Goal: Task Accomplishment & Management: Complete application form

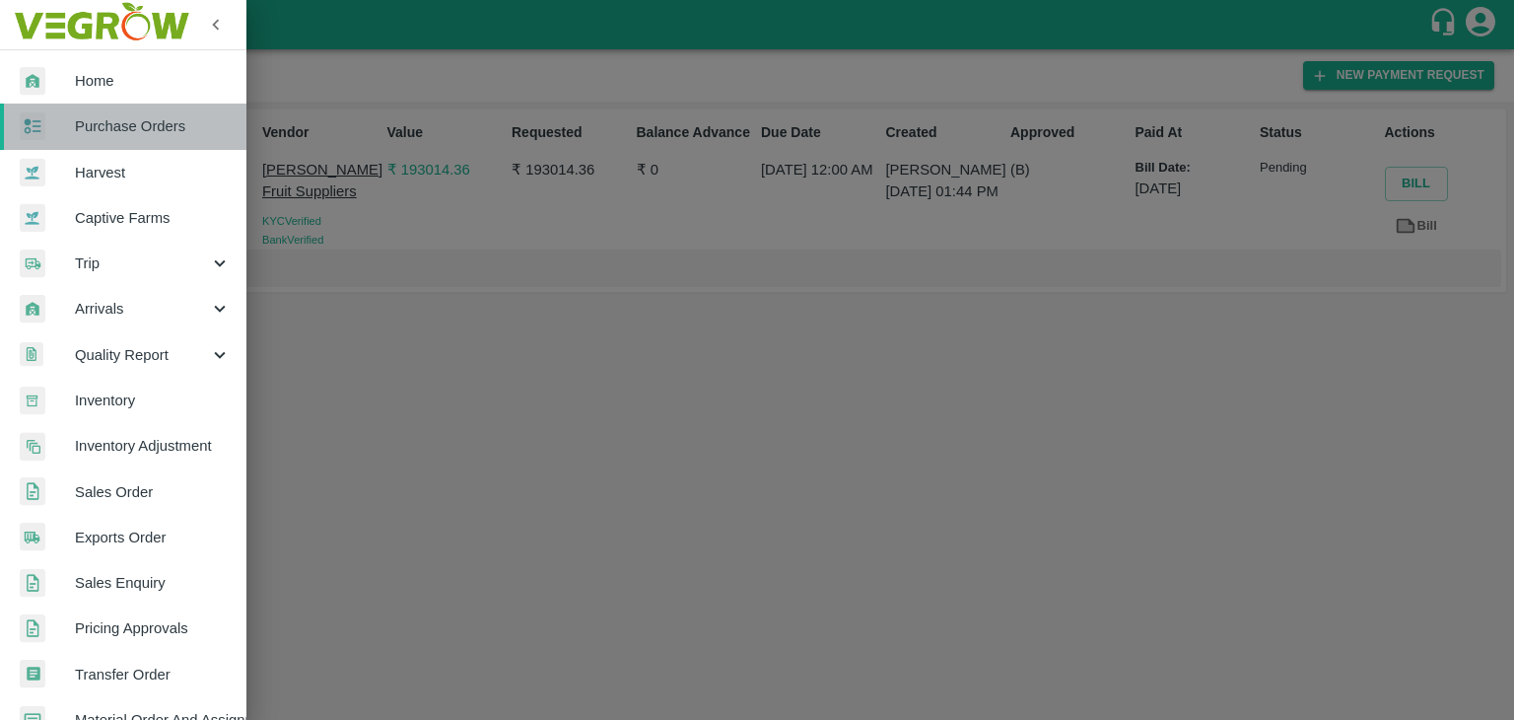
click at [156, 119] on span "Purchase Orders" at bounding box center [153, 126] width 156 height 22
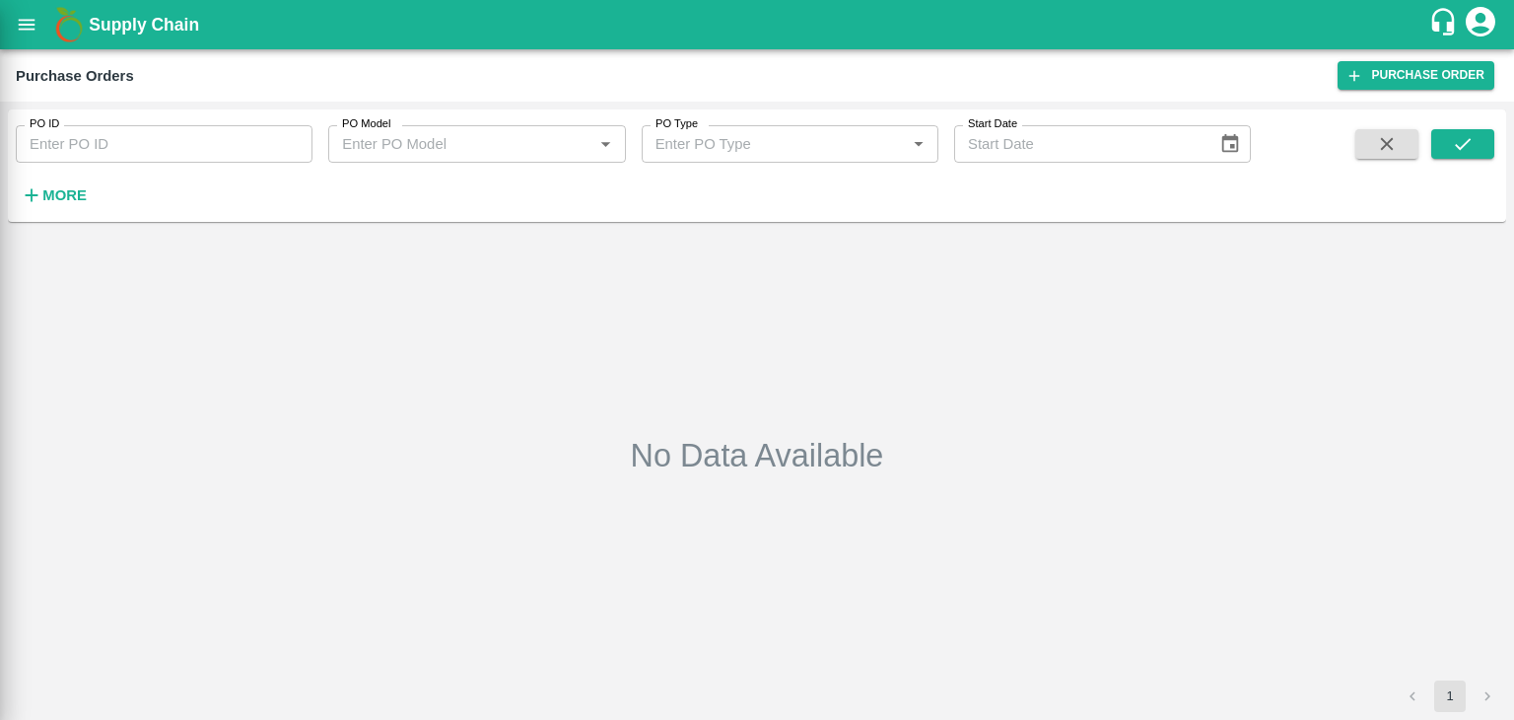
click at [269, 132] on div at bounding box center [757, 360] width 1514 height 720
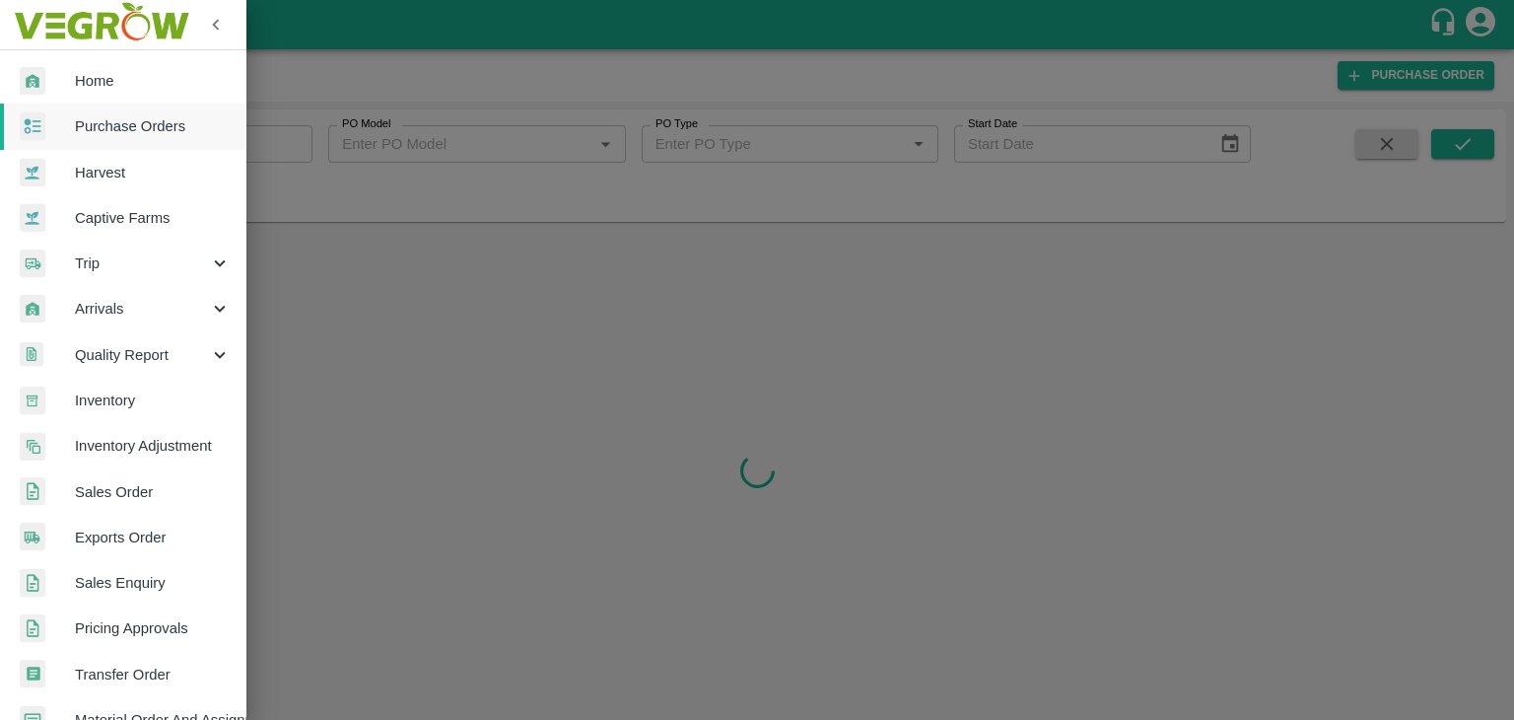
click at [288, 137] on div at bounding box center [757, 360] width 1514 height 720
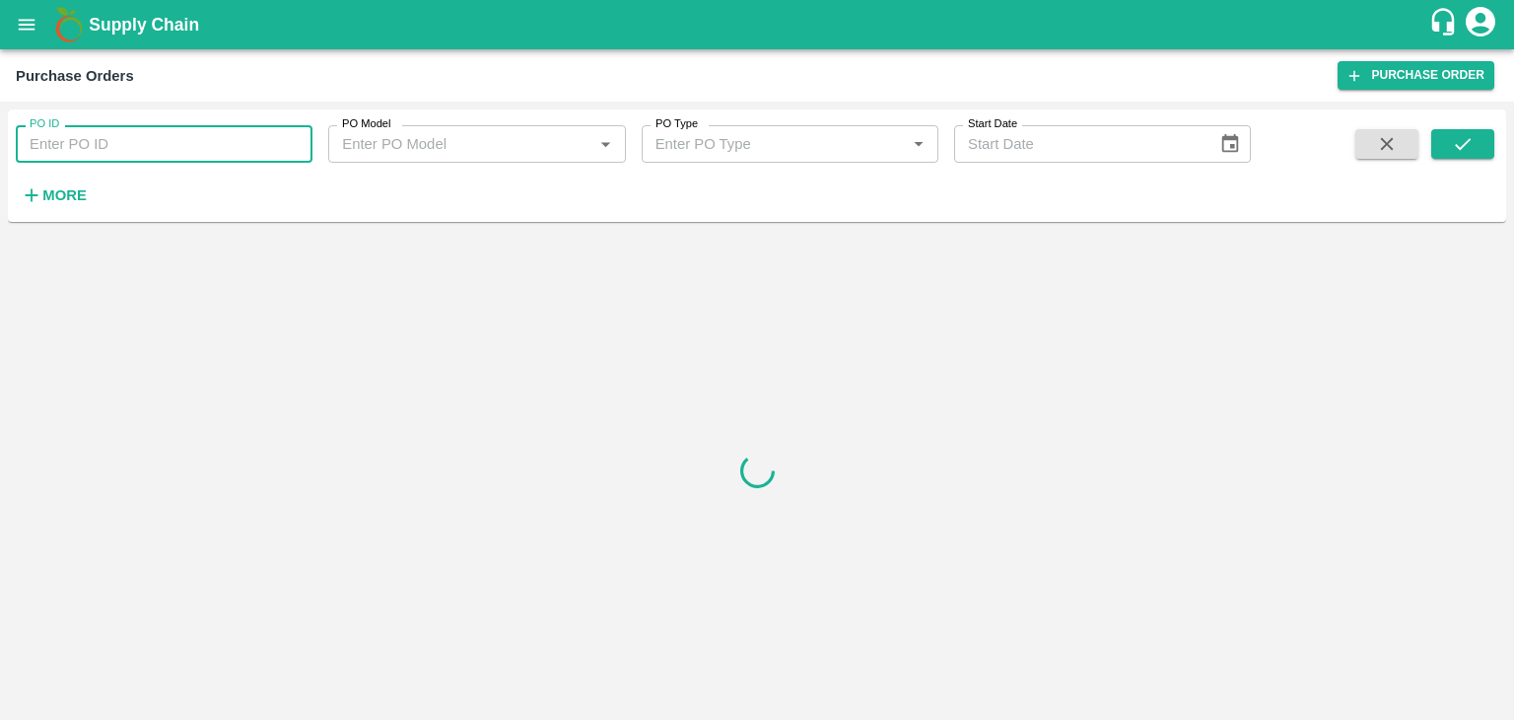
click at [277, 139] on input "PO ID" at bounding box center [164, 143] width 297 height 37
paste input "179475"
click at [1484, 132] on button "submit" at bounding box center [1462, 144] width 63 height 30
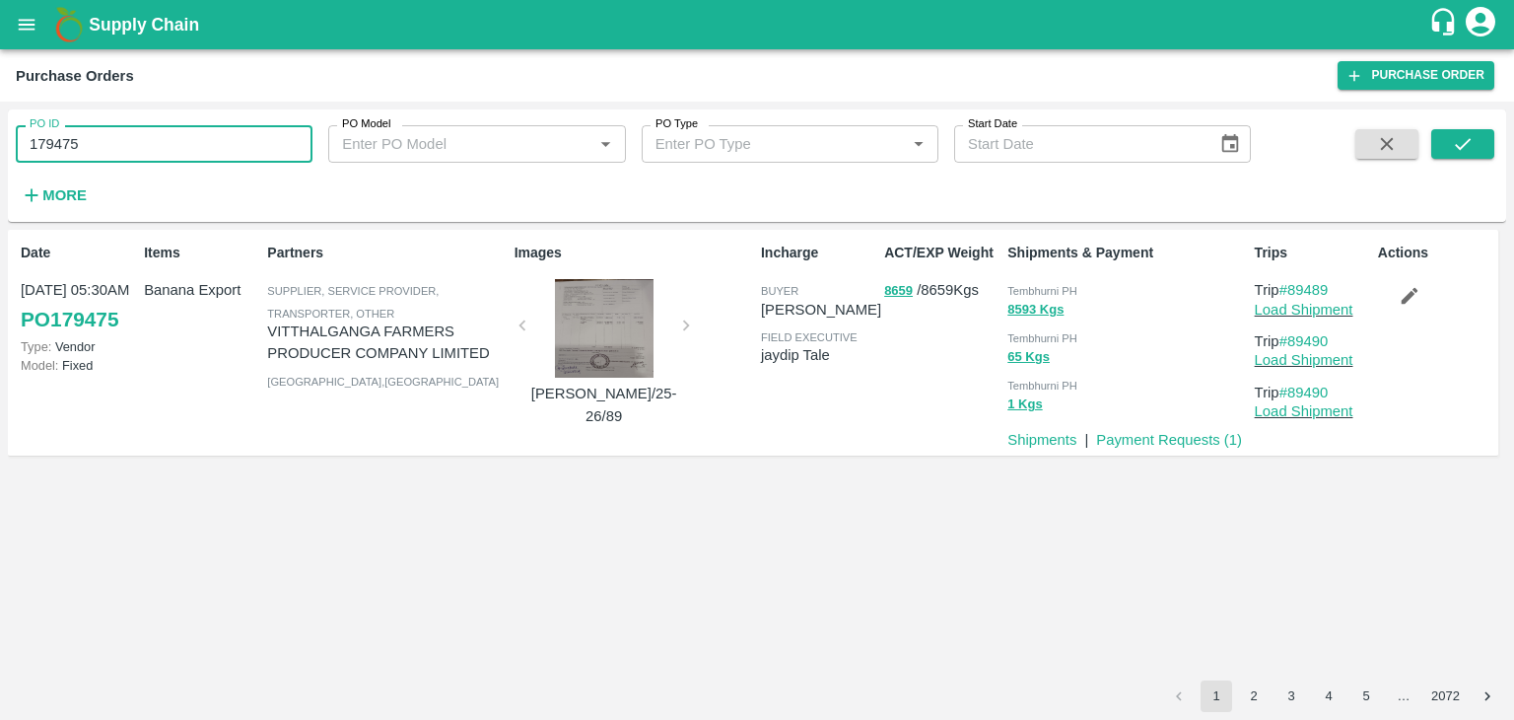
click at [154, 153] on input "179475" at bounding box center [164, 143] width 297 height 37
paste input "text"
type input "179938"
click at [1467, 134] on icon "submit" at bounding box center [1463, 144] width 22 height 22
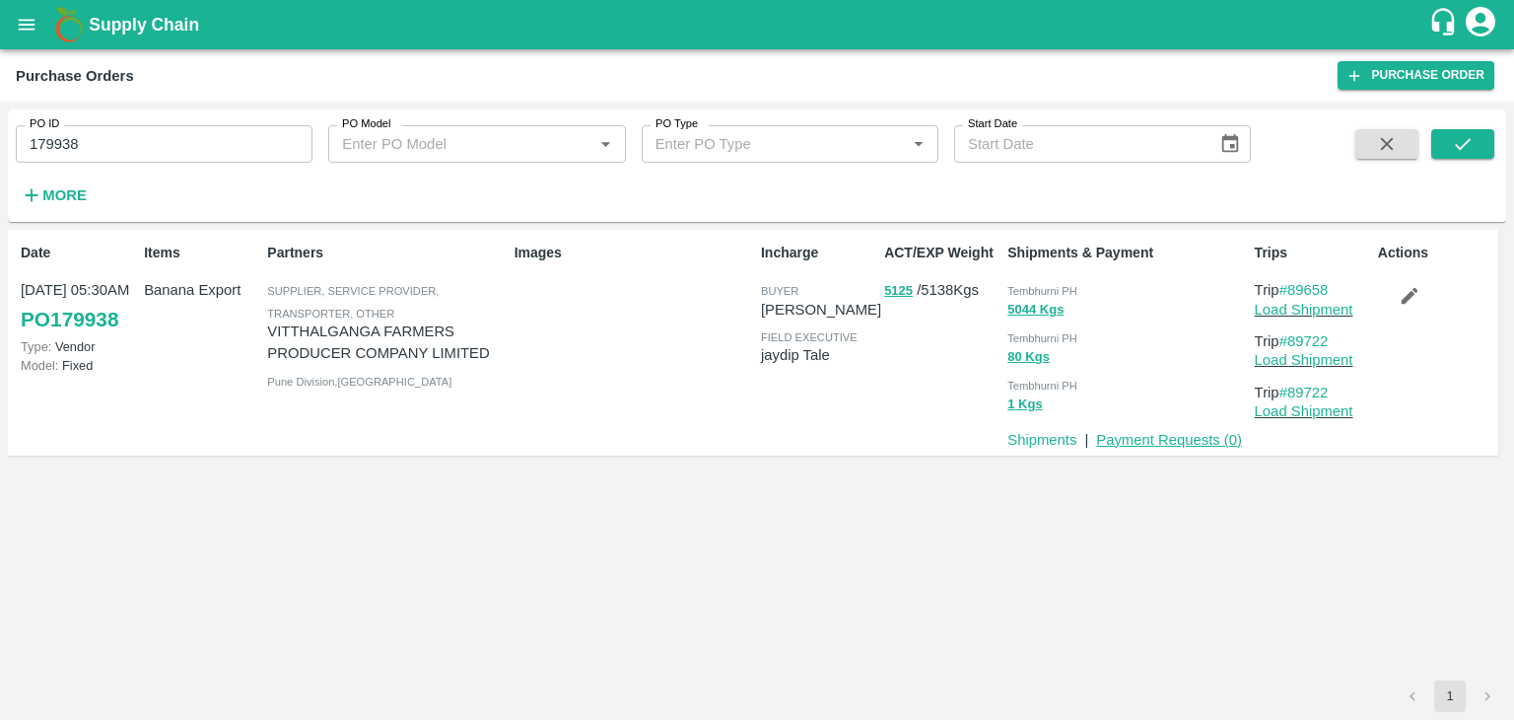
click at [1202, 447] on link "Payment Requests ( 0 )" at bounding box center [1169, 440] width 146 height 16
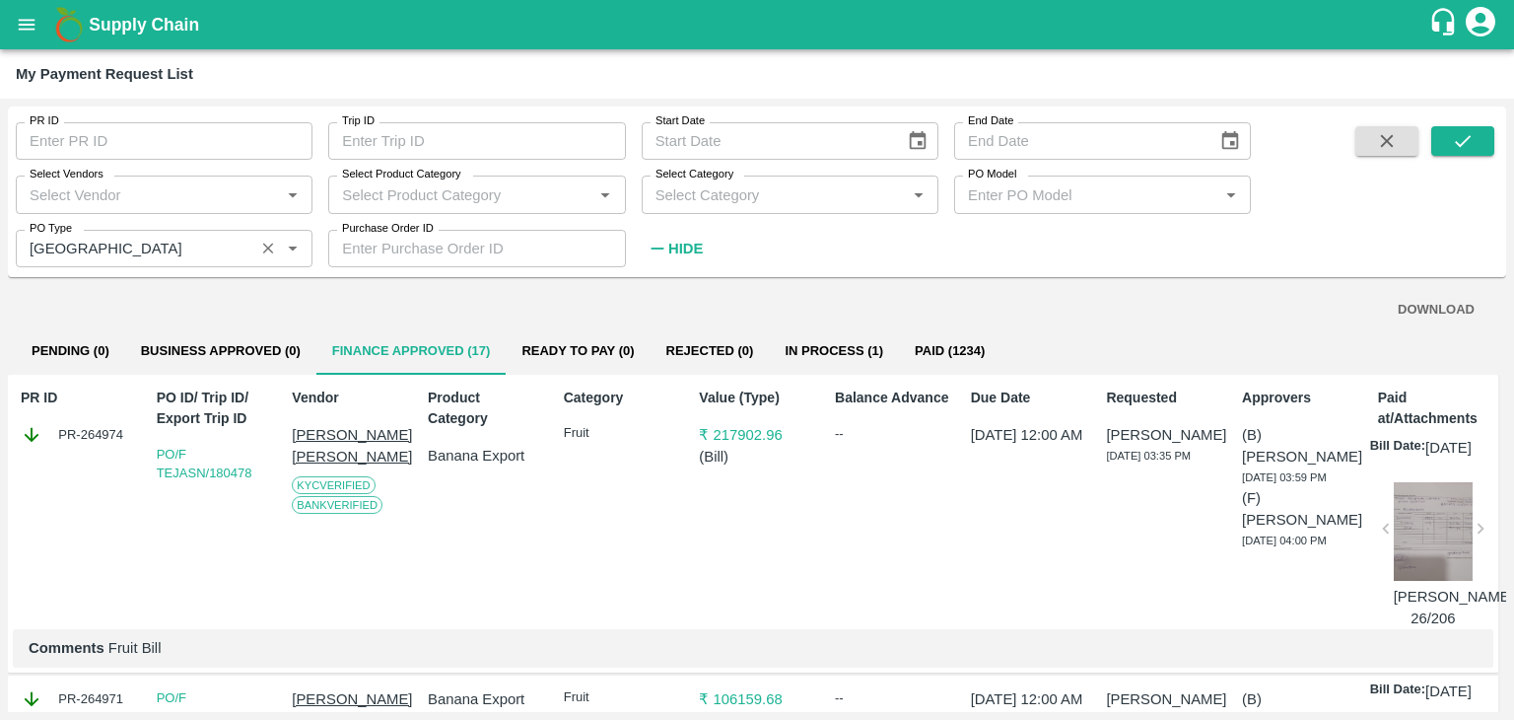
scroll to position [3723, 0]
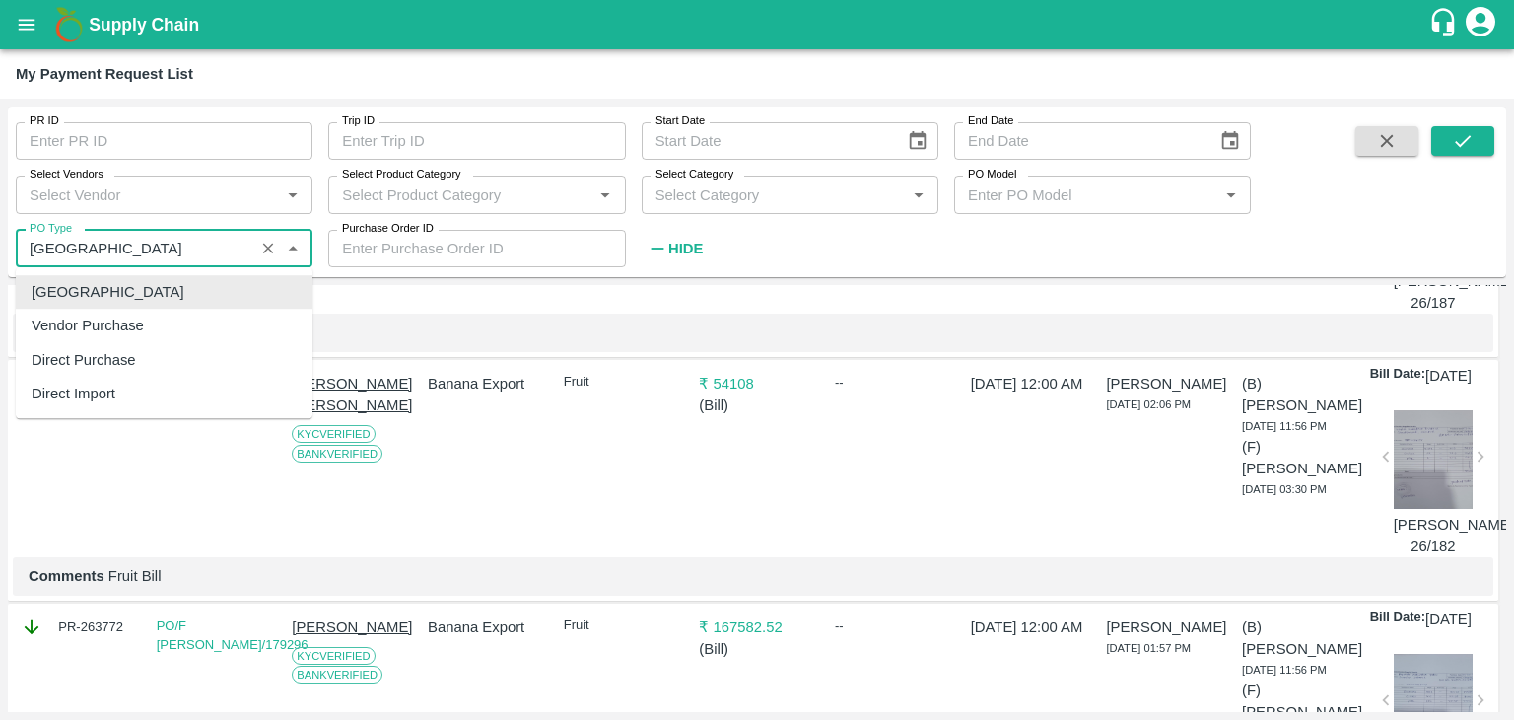
click at [158, 256] on input "PO Type" at bounding box center [135, 249] width 227 height 26
drag, startPoint x: 270, startPoint y: 244, endPoint x: 180, endPoint y: 199, distance: 100.5
click at [180, 199] on div "PR ID PR ID Trip ID Trip ID Start Date Start Date End Date End Date Select Vend…" at bounding box center [625, 186] width 1251 height 161
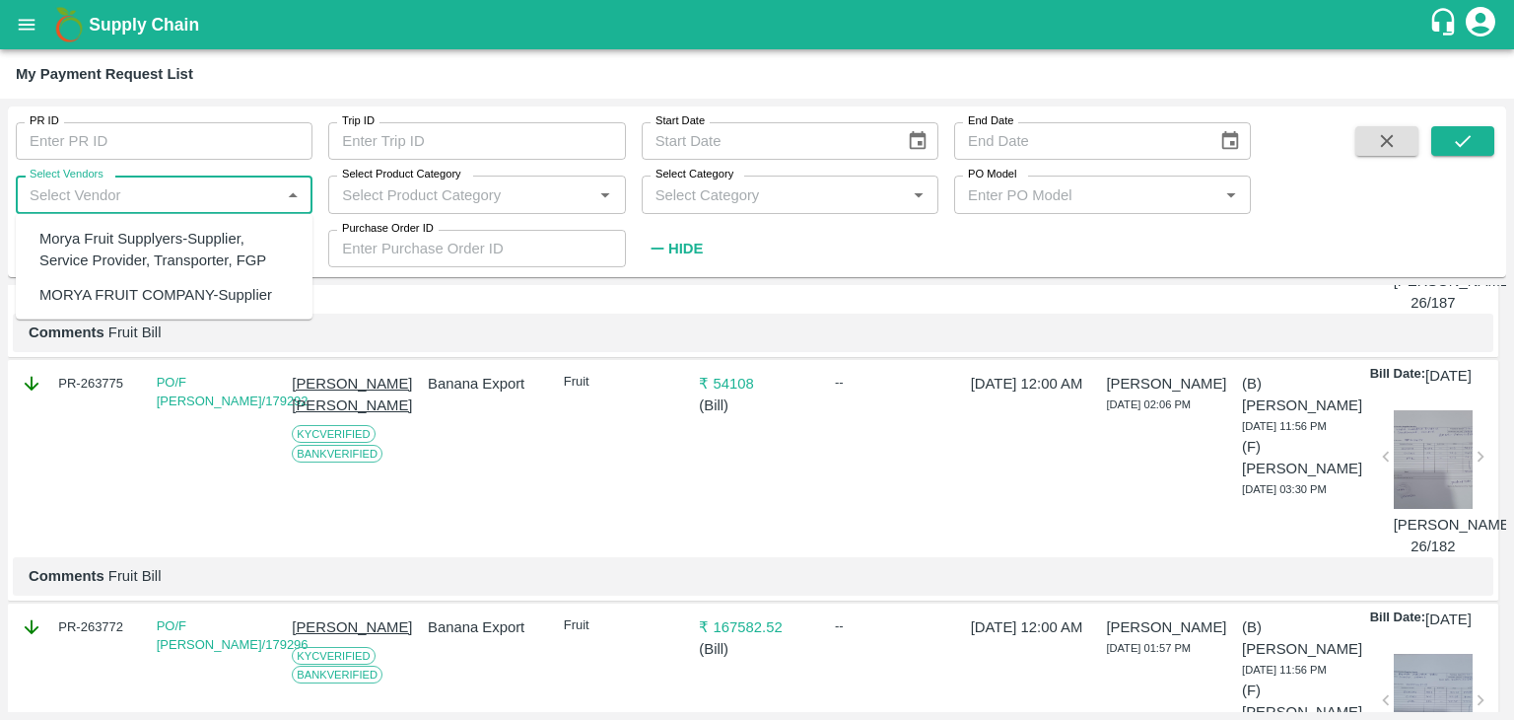
click at [180, 199] on input "Select Vendors" at bounding box center [148, 194] width 252 height 26
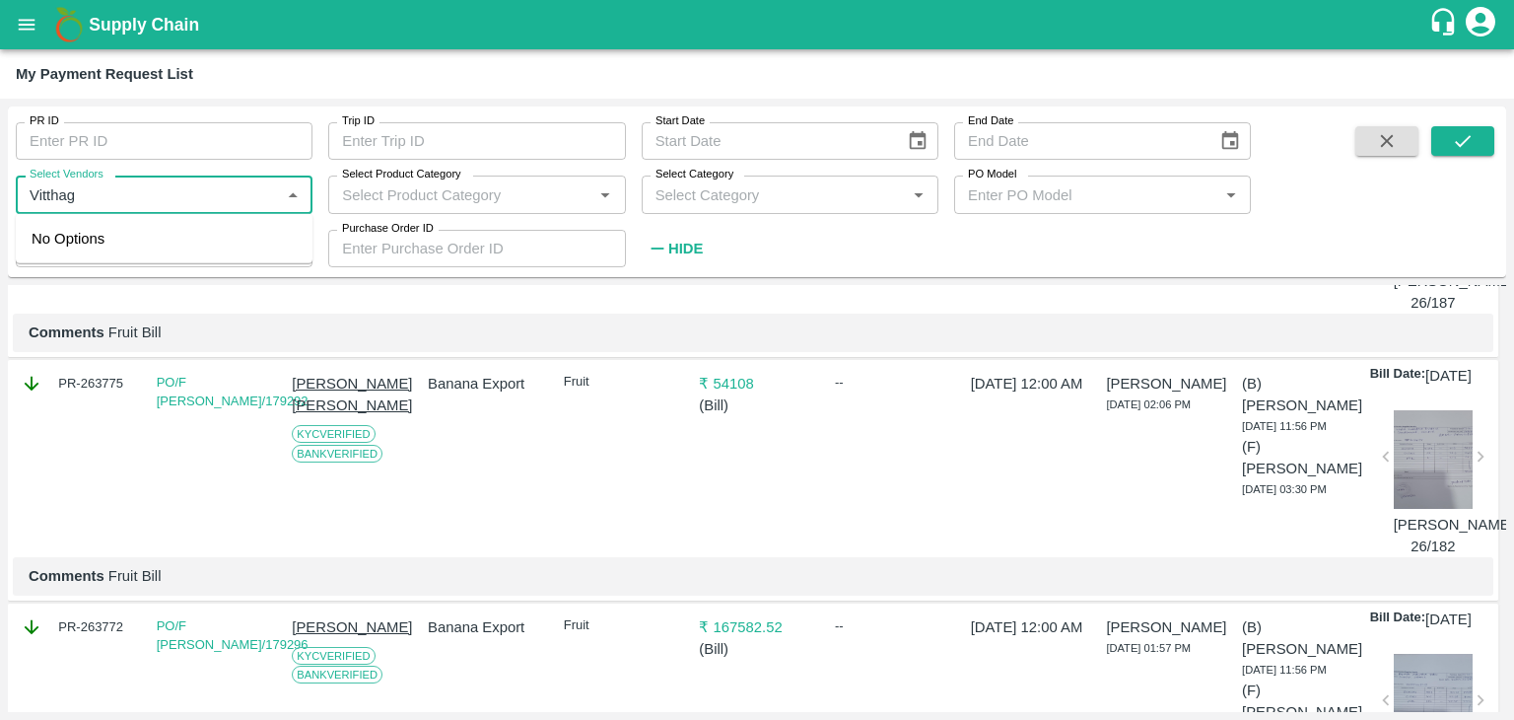
type input "Vitthaga"
click at [138, 176] on div "Select Vendors   *" at bounding box center [164, 193] width 297 height 37
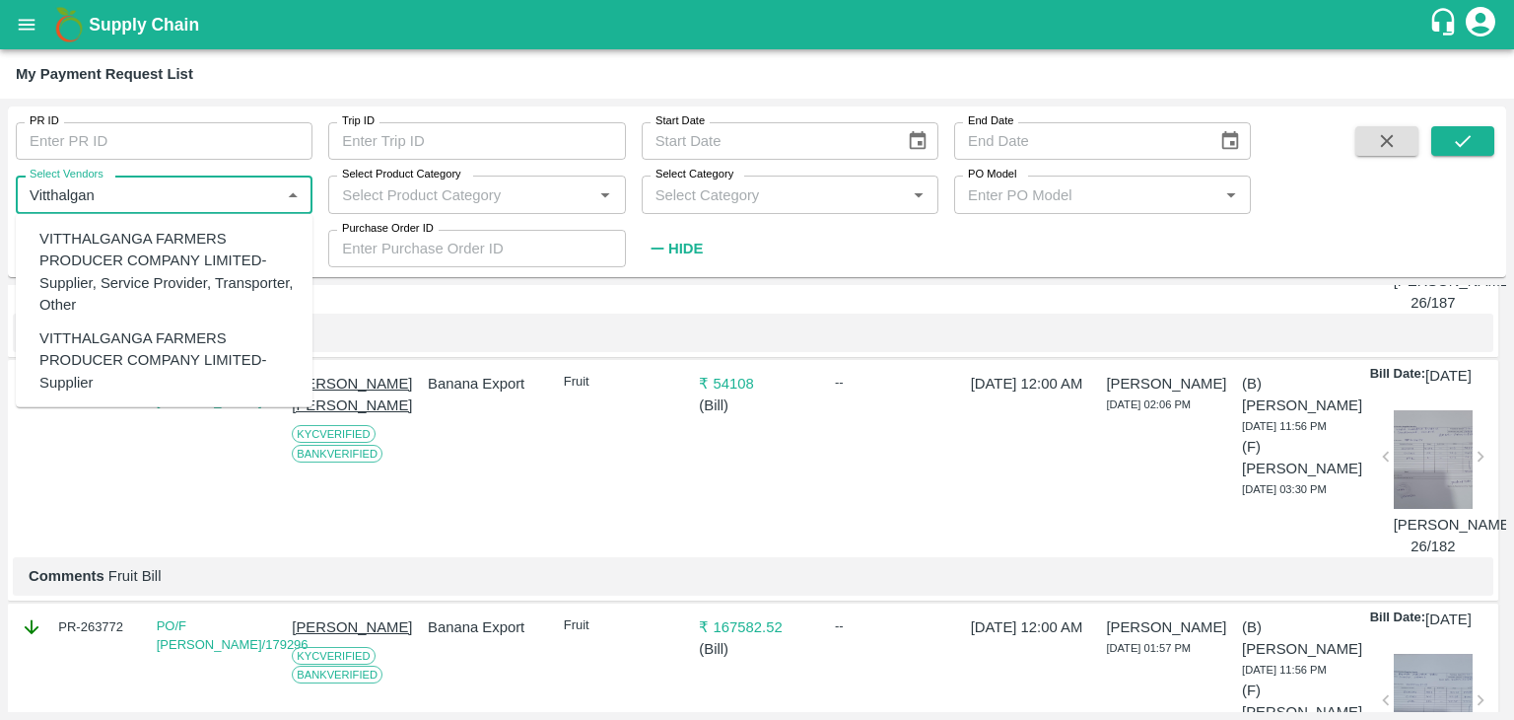
click at [166, 243] on div "VITTHALGANGA FARMERS PRODUCER COMPANY LIMITED-Supplier, Service Provider, Trans…" at bounding box center [167, 272] width 257 height 88
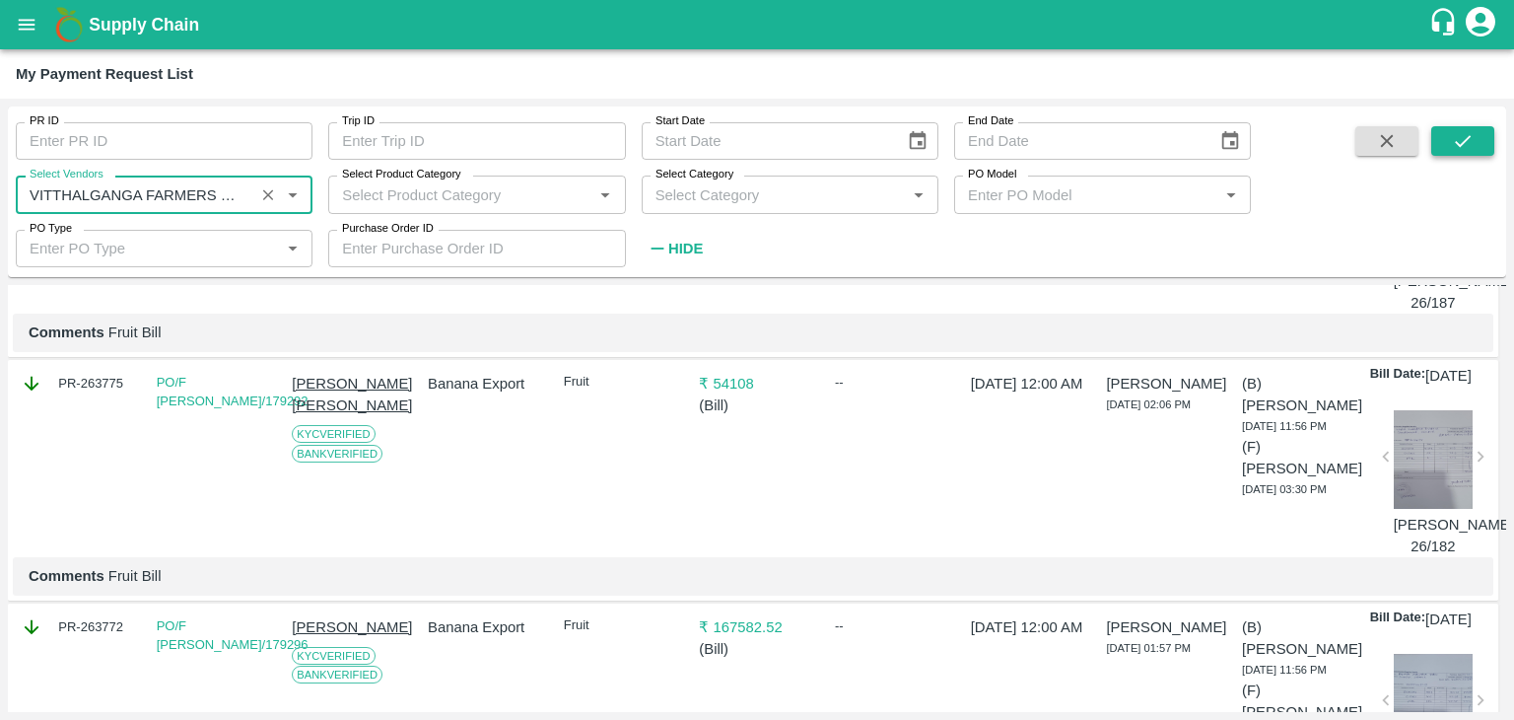
type input "VITTHALGANGA FARMERS PRODUCER COMPANY LIMITED-Supplier, Service Provider, Trans…"
click at [1460, 143] on icon "submit" at bounding box center [1463, 141] width 22 height 22
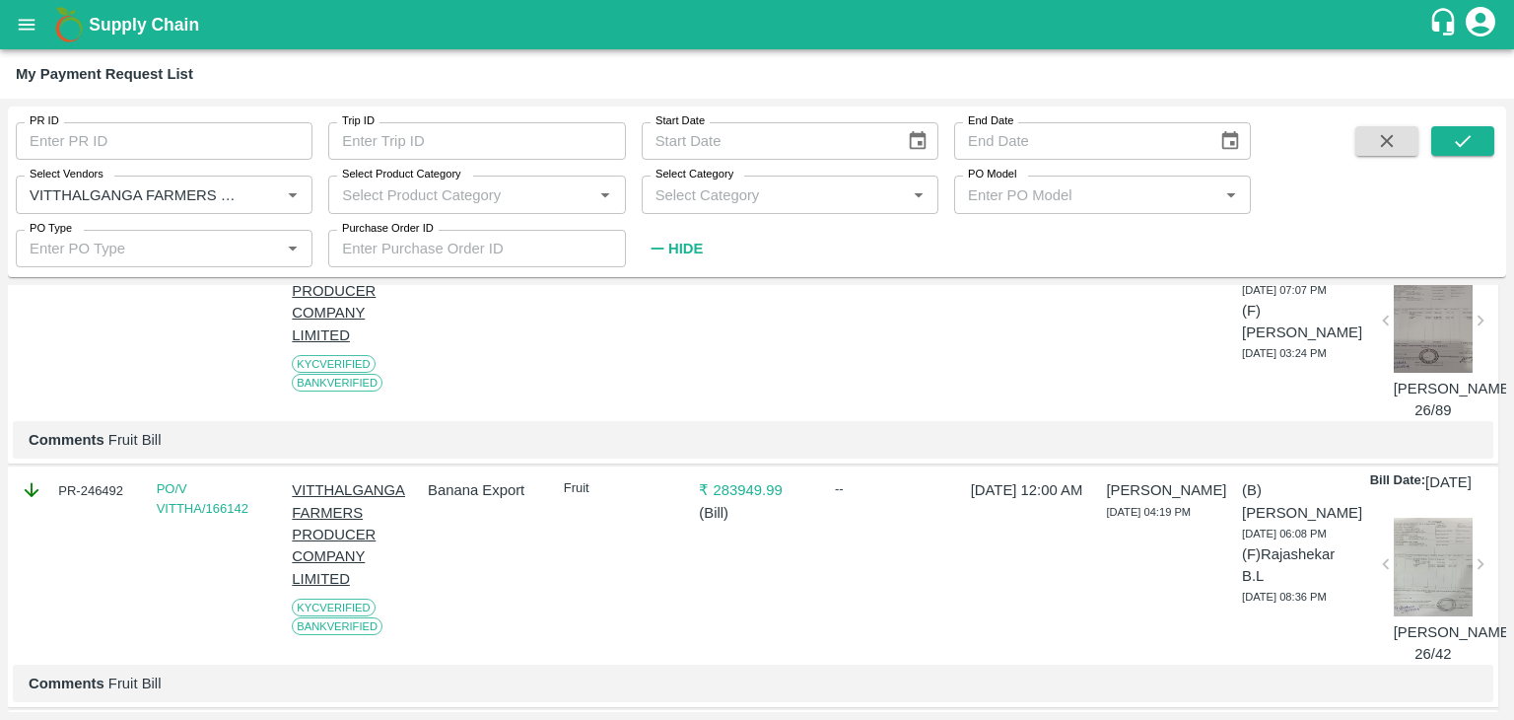
scroll to position [938, 0]
click at [274, 191] on icon "Clear" at bounding box center [268, 194] width 19 height 19
click at [1455, 134] on icon "submit" at bounding box center [1463, 141] width 22 height 22
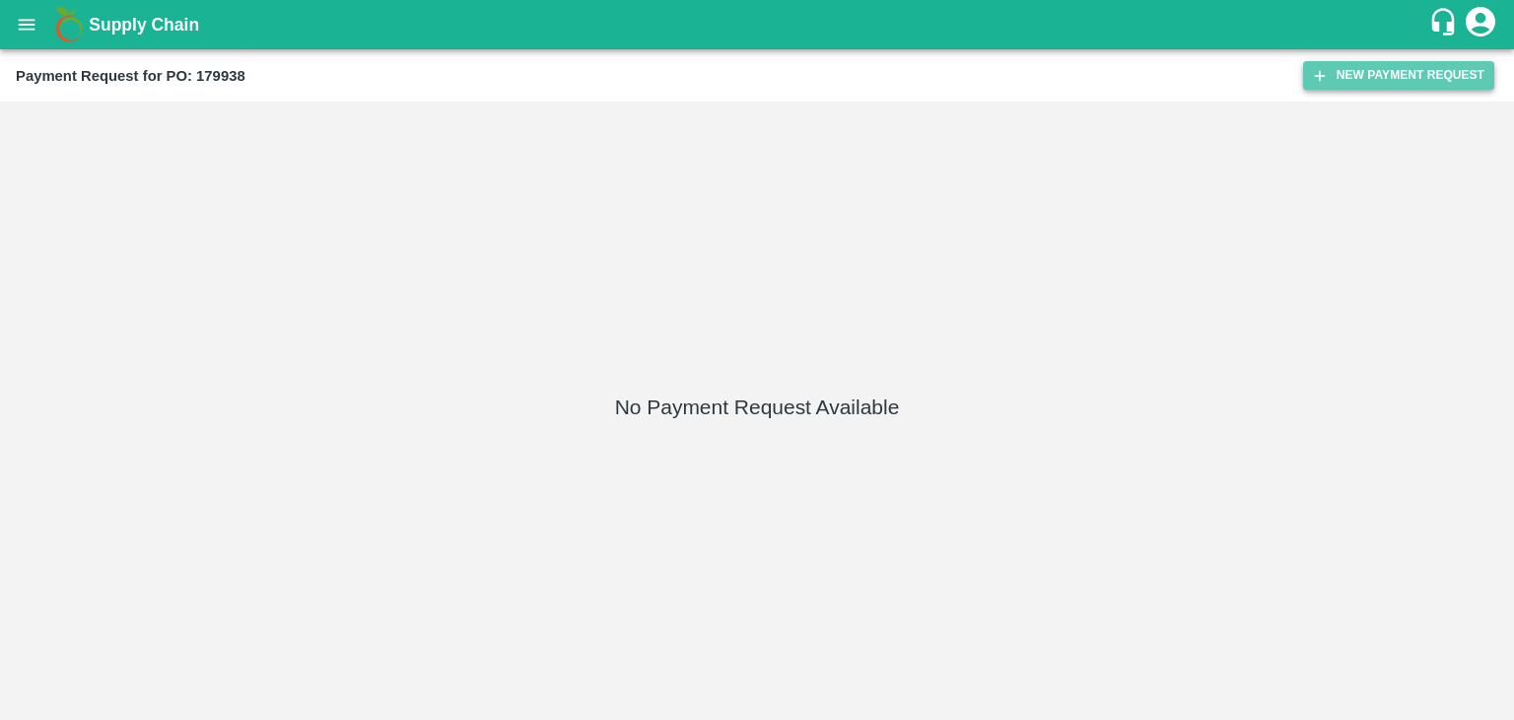
click at [1371, 64] on button "New Payment Request" at bounding box center [1398, 75] width 191 height 29
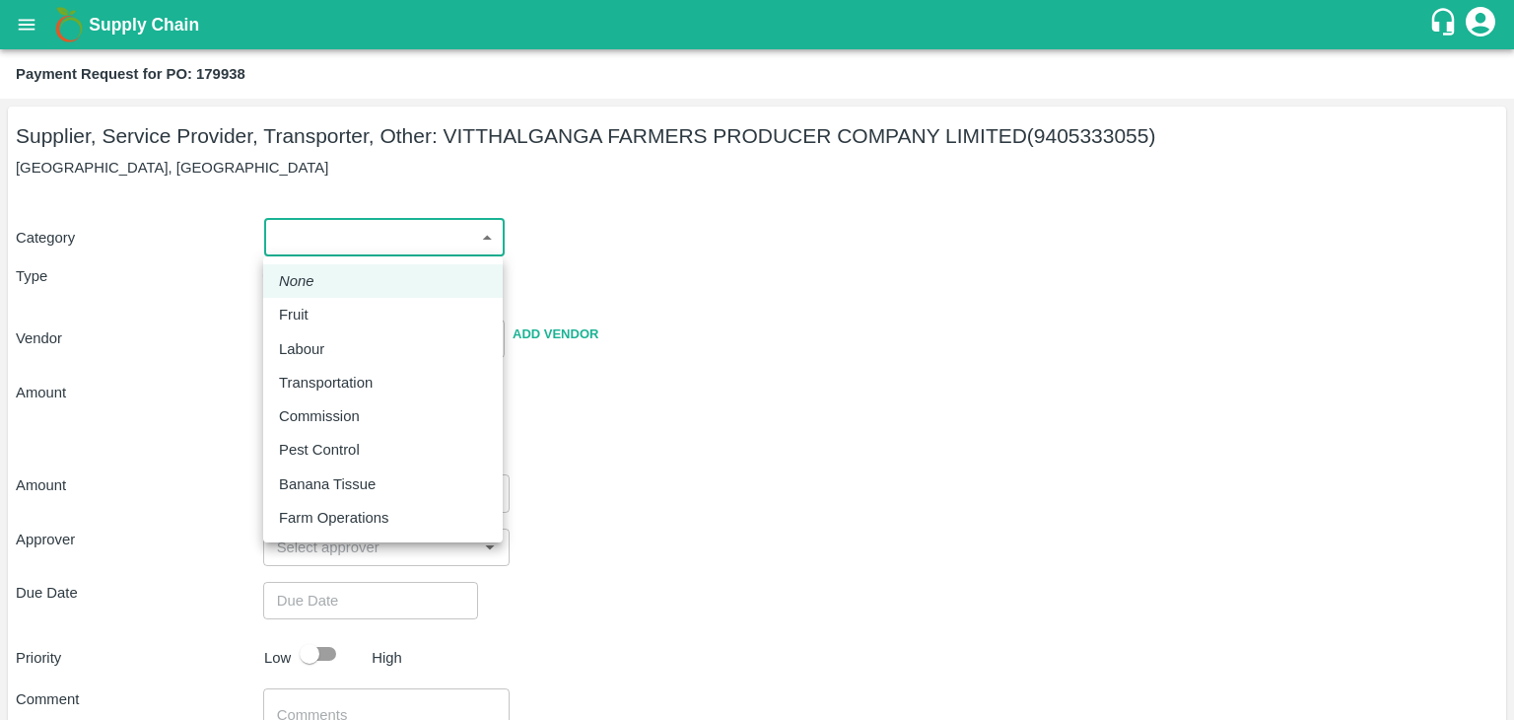
drag, startPoint x: 283, startPoint y: 240, endPoint x: 330, endPoint y: 310, distance: 84.5
click at [330, 310] on body "Supply Chain Payment Request for PO: 179938 Supplier, Service Provider, Transpo…" at bounding box center [757, 360] width 1514 height 720
click at [330, 310] on div "Fruit" at bounding box center [383, 315] width 208 height 22
type input "1"
type input "VITTHALGANGA FARMERS PRODUCER COMPANY LIMITED - 9405333055(Supplier, Service Pr…"
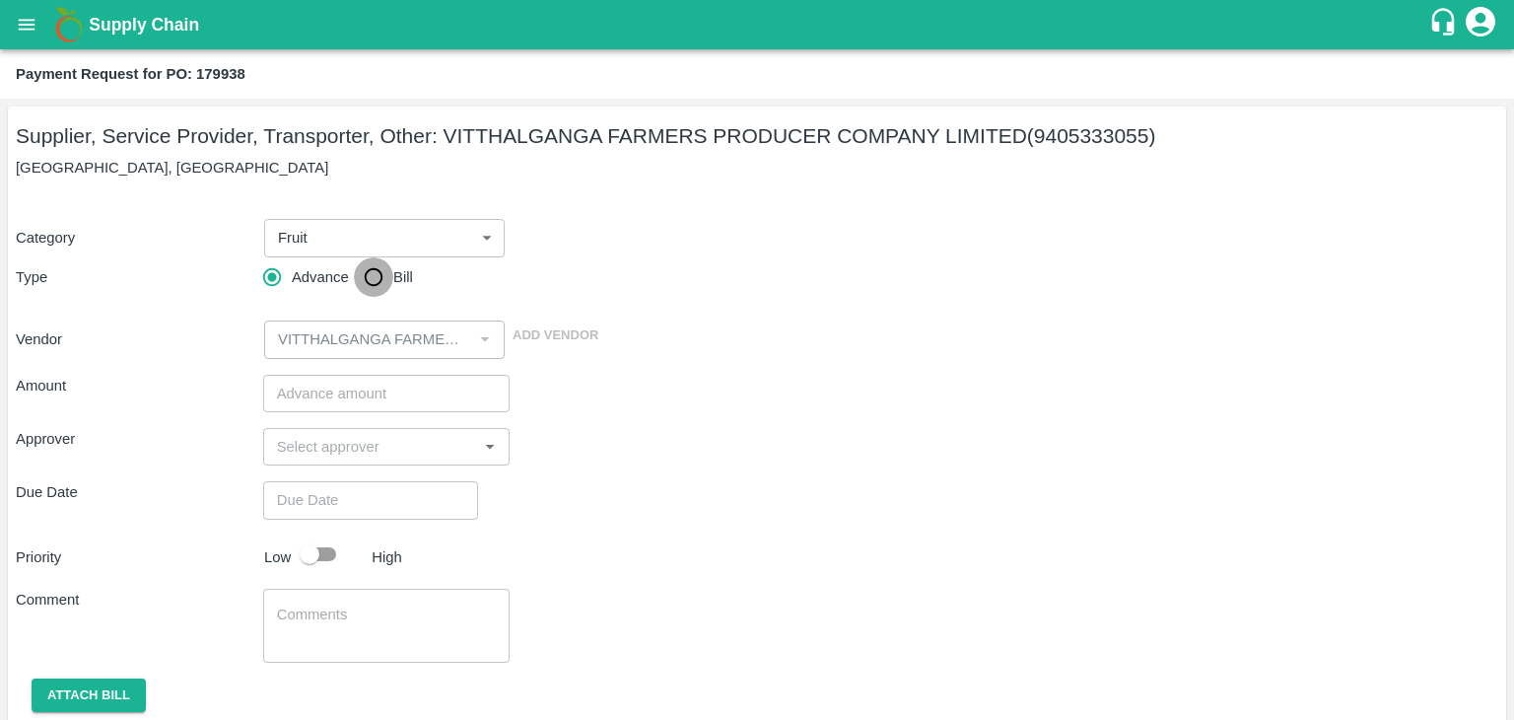
click at [369, 275] on input "Bill" at bounding box center [373, 276] width 39 height 39
radio input "true"
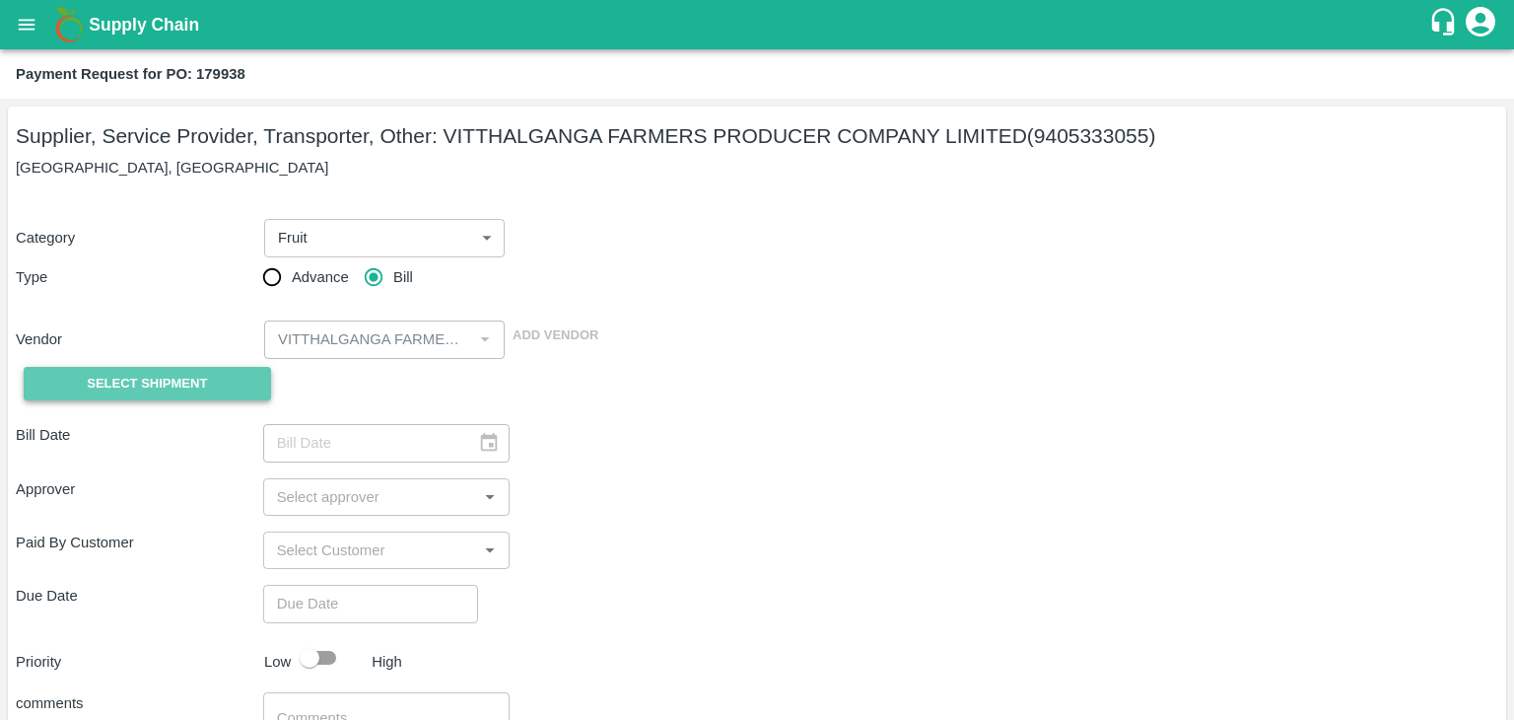
click at [162, 389] on span "Select Shipment" at bounding box center [147, 384] width 120 height 23
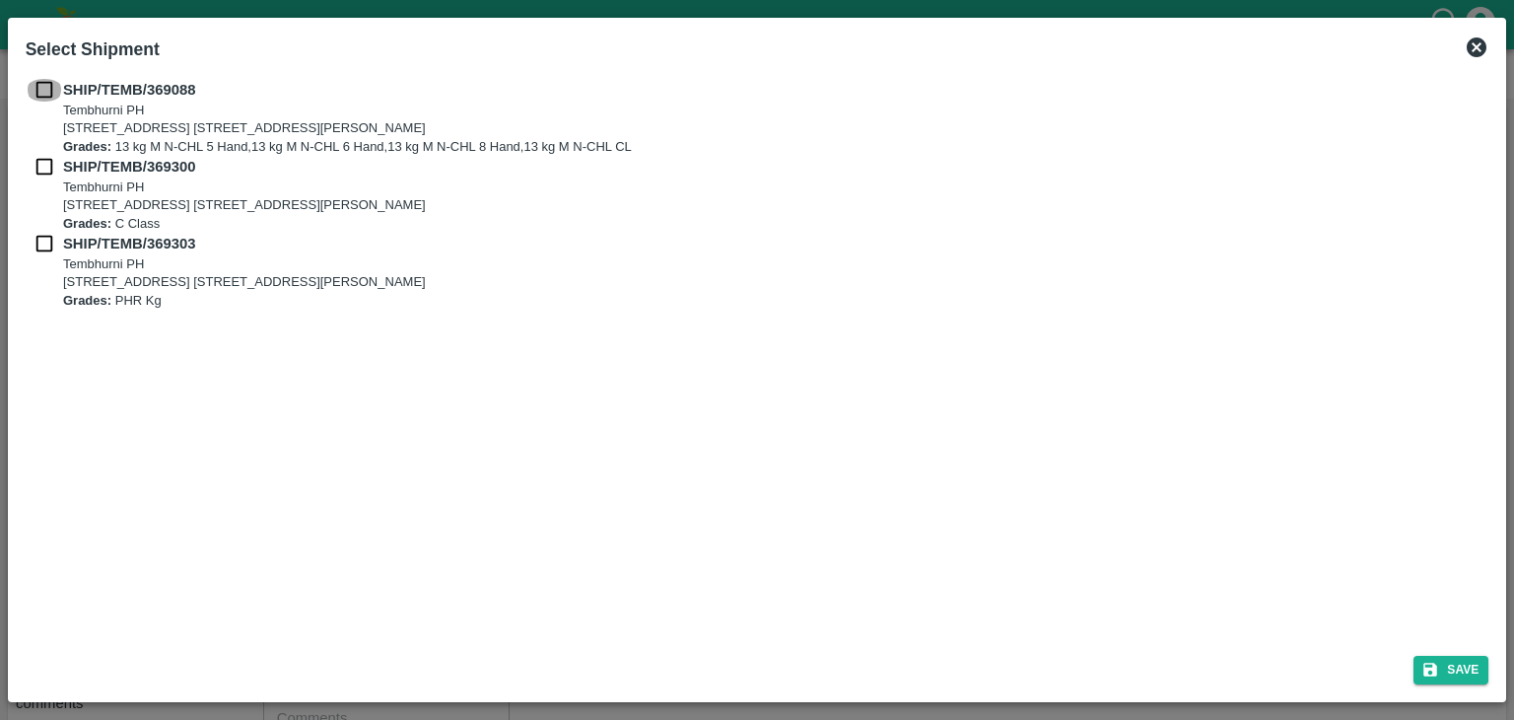
click at [32, 81] on input "checkbox" at bounding box center [44, 90] width 37 height 22
checkbox input "true"
click at [24, 166] on div "SHIP/TEMB/369088 Tembhurni PH Tembhurni PH 205, PLOT NO. E-5, YASHSHREE INDUSTR…" at bounding box center [758, 355] width 1480 height 568
click at [35, 166] on input "checkbox" at bounding box center [44, 167] width 37 height 22
checkbox input "true"
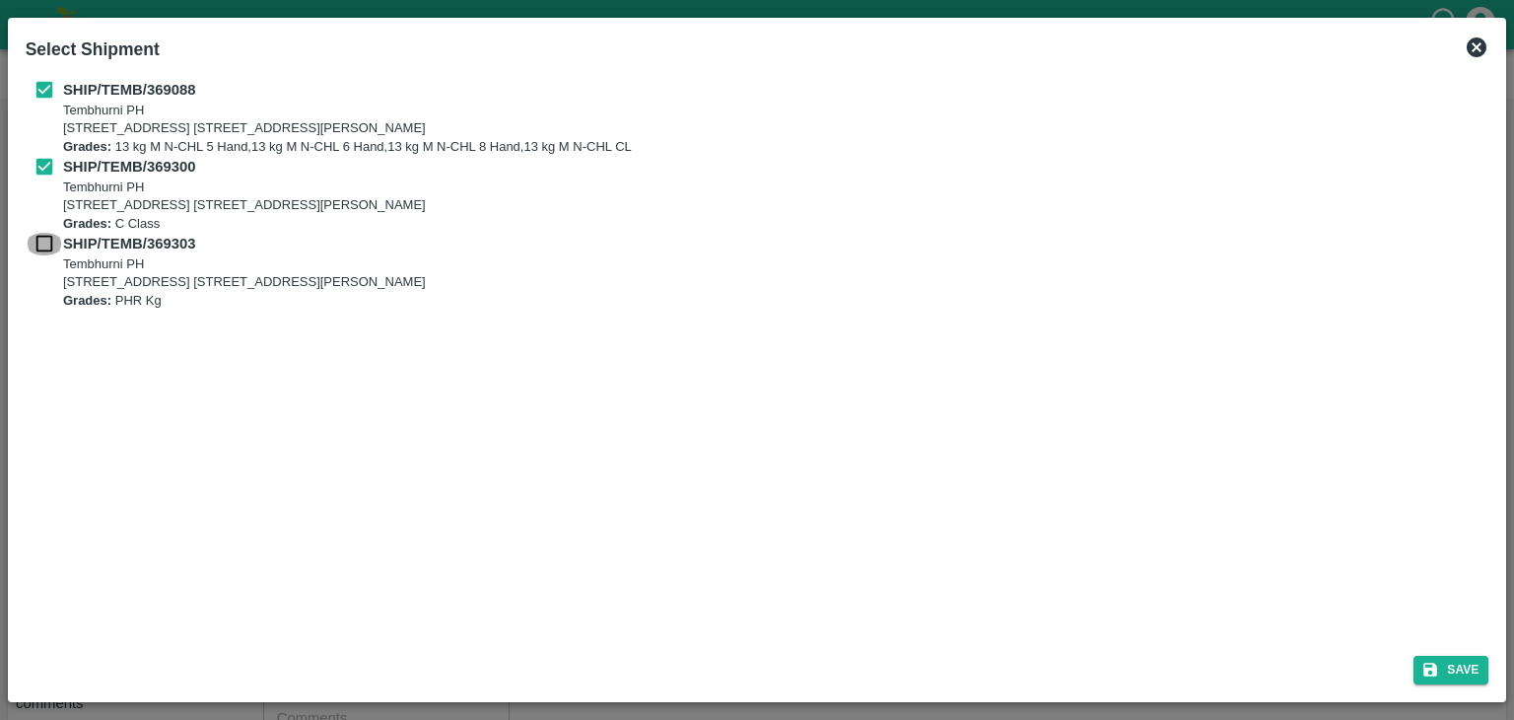
click at [34, 238] on input "checkbox" at bounding box center [44, 244] width 37 height 22
checkbox input "true"
click at [1419, 668] on button "Save" at bounding box center [1451, 670] width 75 height 29
type input "09/10/2025"
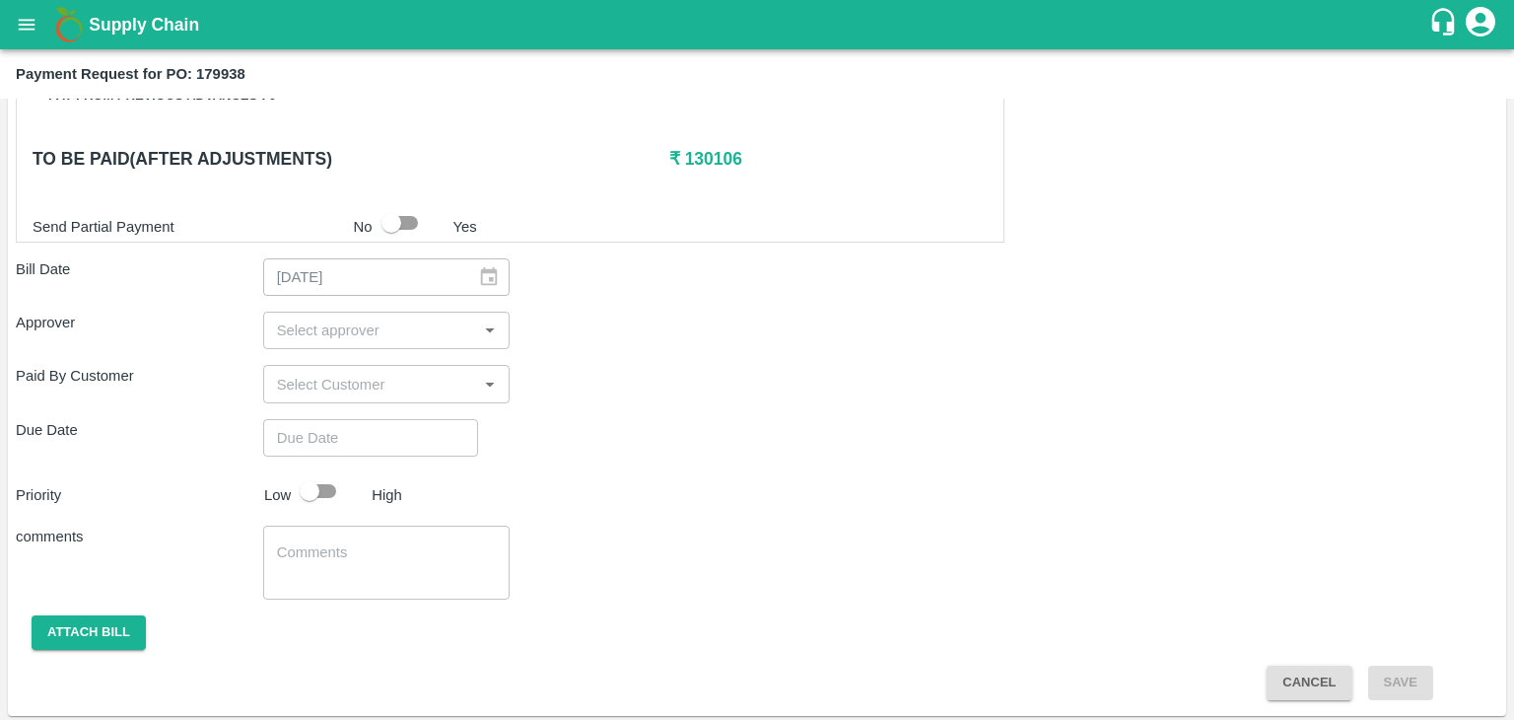
scroll to position [922, 0]
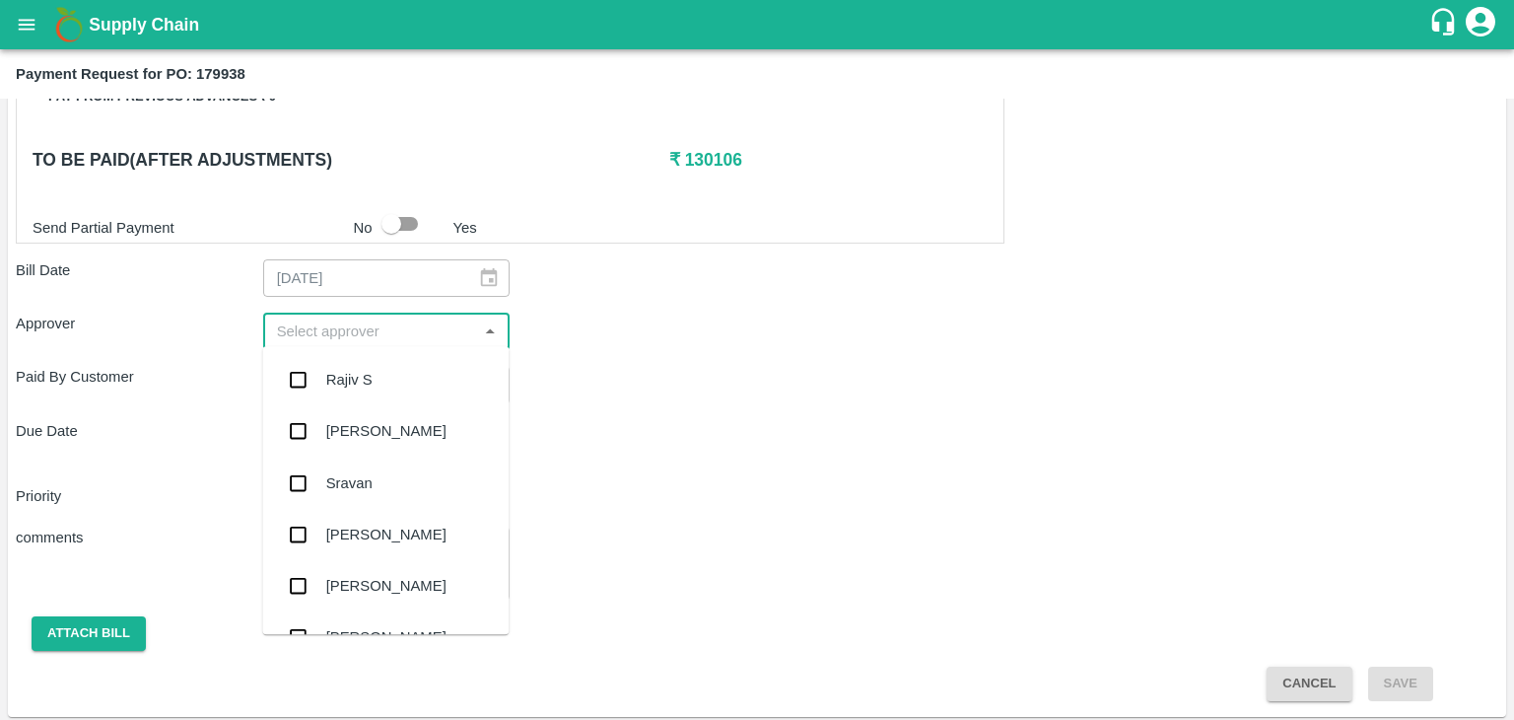
click at [340, 330] on input "input" at bounding box center [370, 331] width 203 height 26
type input "Ajit"
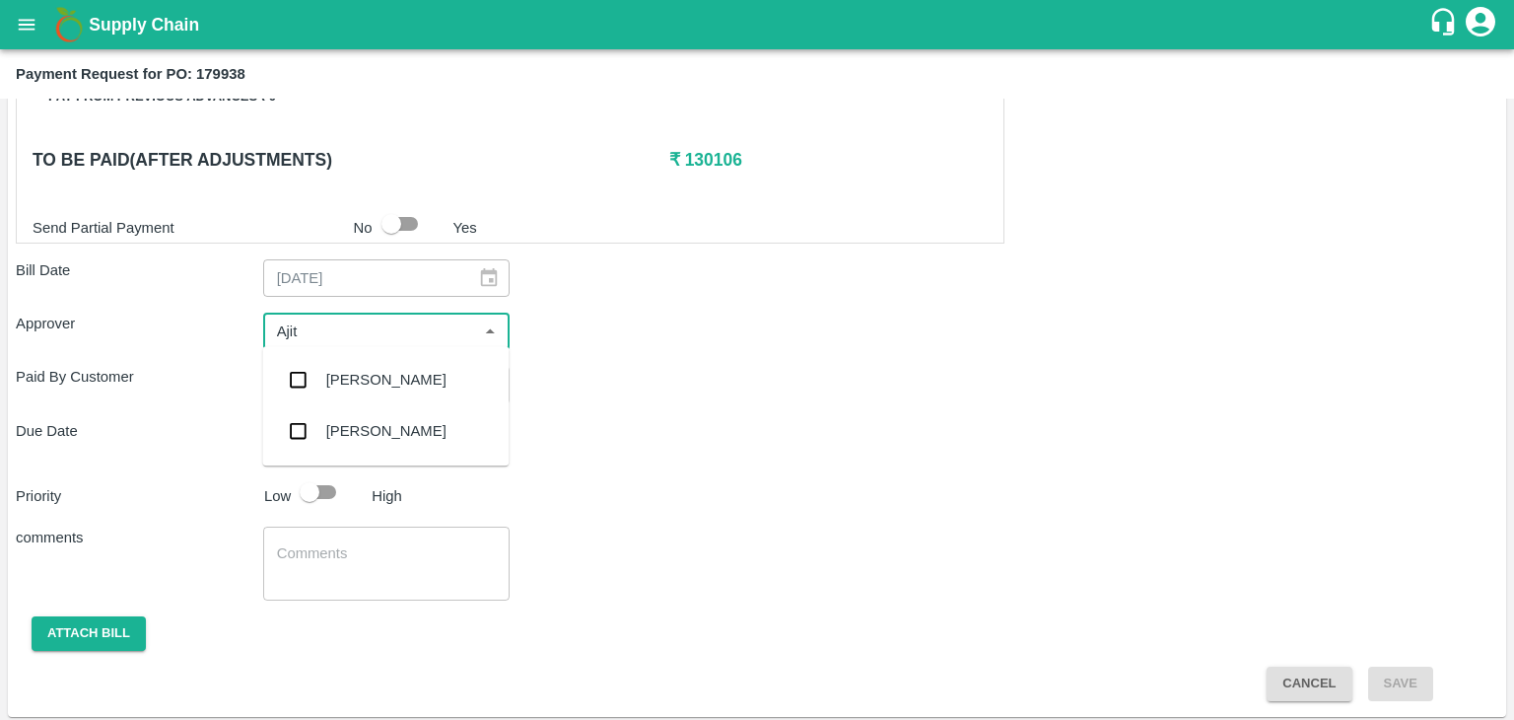
click at [377, 384] on div "[PERSON_NAME]" at bounding box center [386, 380] width 120 height 22
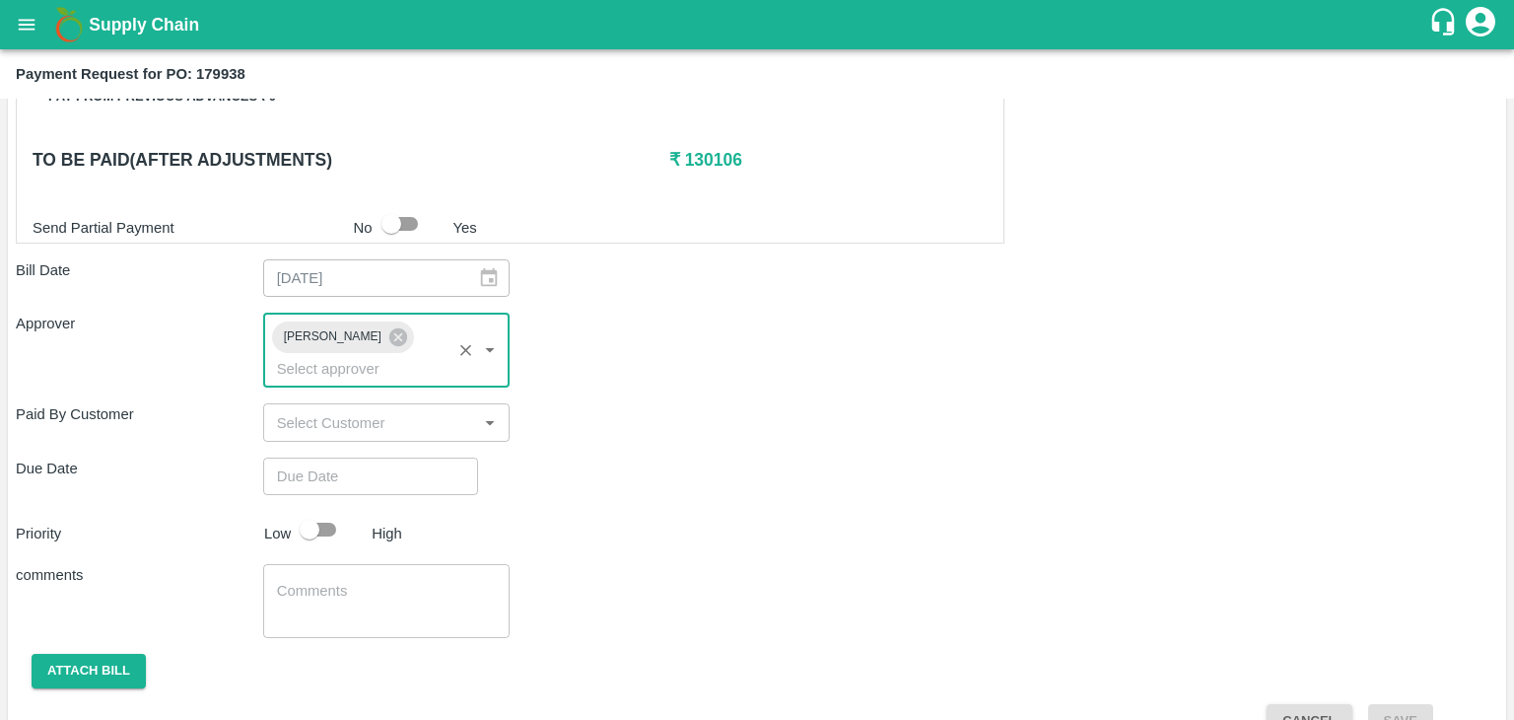
type input "DD/MM/YYYY hh:mm aa"
click at [420, 457] on input "DD/MM/YYYY hh:mm aa" at bounding box center [363, 475] width 201 height 37
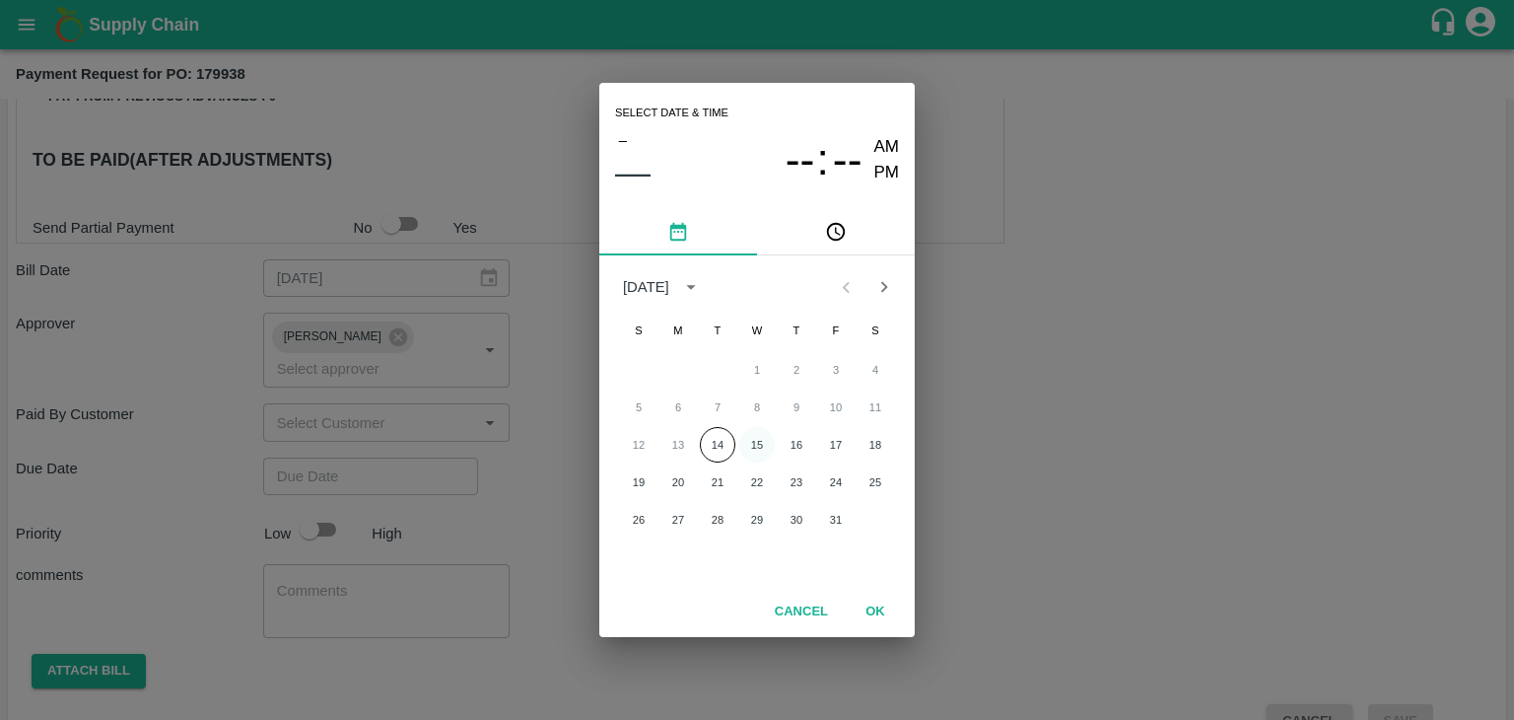
drag, startPoint x: 759, startPoint y: 425, endPoint x: 758, endPoint y: 441, distance: 15.8
click at [758, 441] on div "1 2 3 4 5 6 7 8 9 10 11 12 13 14 15 16 17 18 19 20 21 22 23 24 25 26 27 28 29 3…" at bounding box center [756, 444] width 315 height 189
click at [758, 441] on button "15" at bounding box center [756, 444] width 35 height 35
type input "[DATE] 12:00 AM"
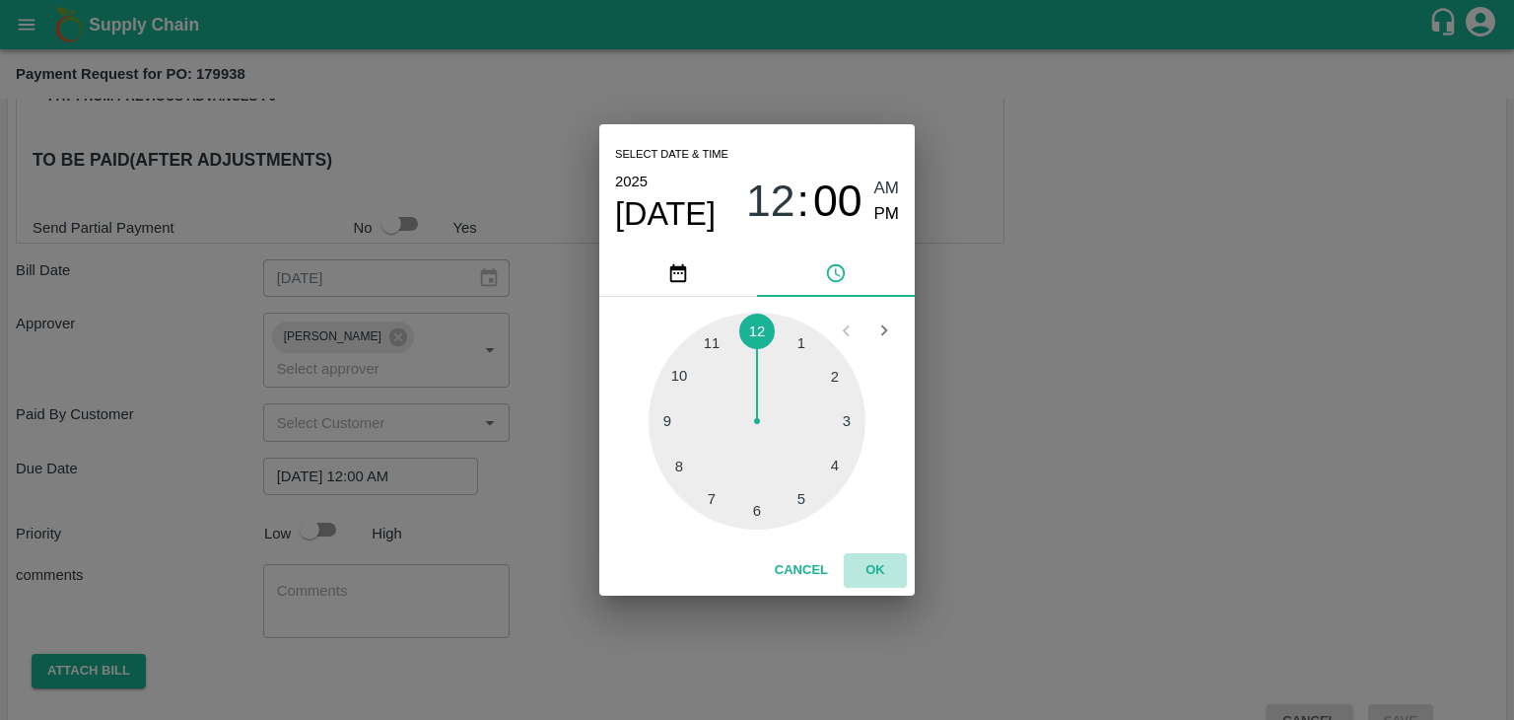
click at [889, 565] on button "OK" at bounding box center [875, 570] width 63 height 35
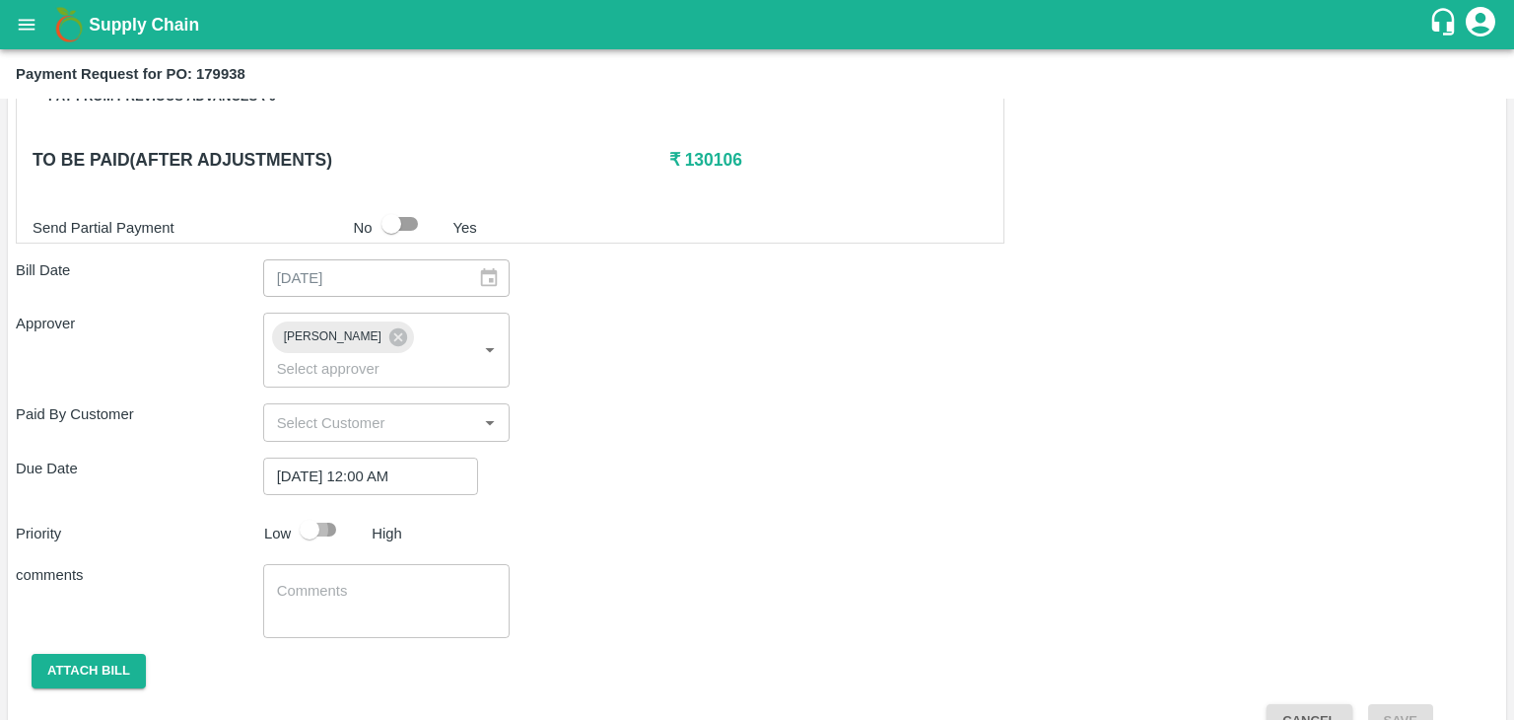
click at [327, 511] on input "checkbox" at bounding box center [309, 529] width 112 height 37
checkbox input "true"
drag, startPoint x: 406, startPoint y: 606, endPoint x: 408, endPoint y: 583, distance: 23.7
click at [408, 583] on div "x ​" at bounding box center [386, 601] width 247 height 74
click at [408, 583] on textarea at bounding box center [387, 601] width 220 height 41
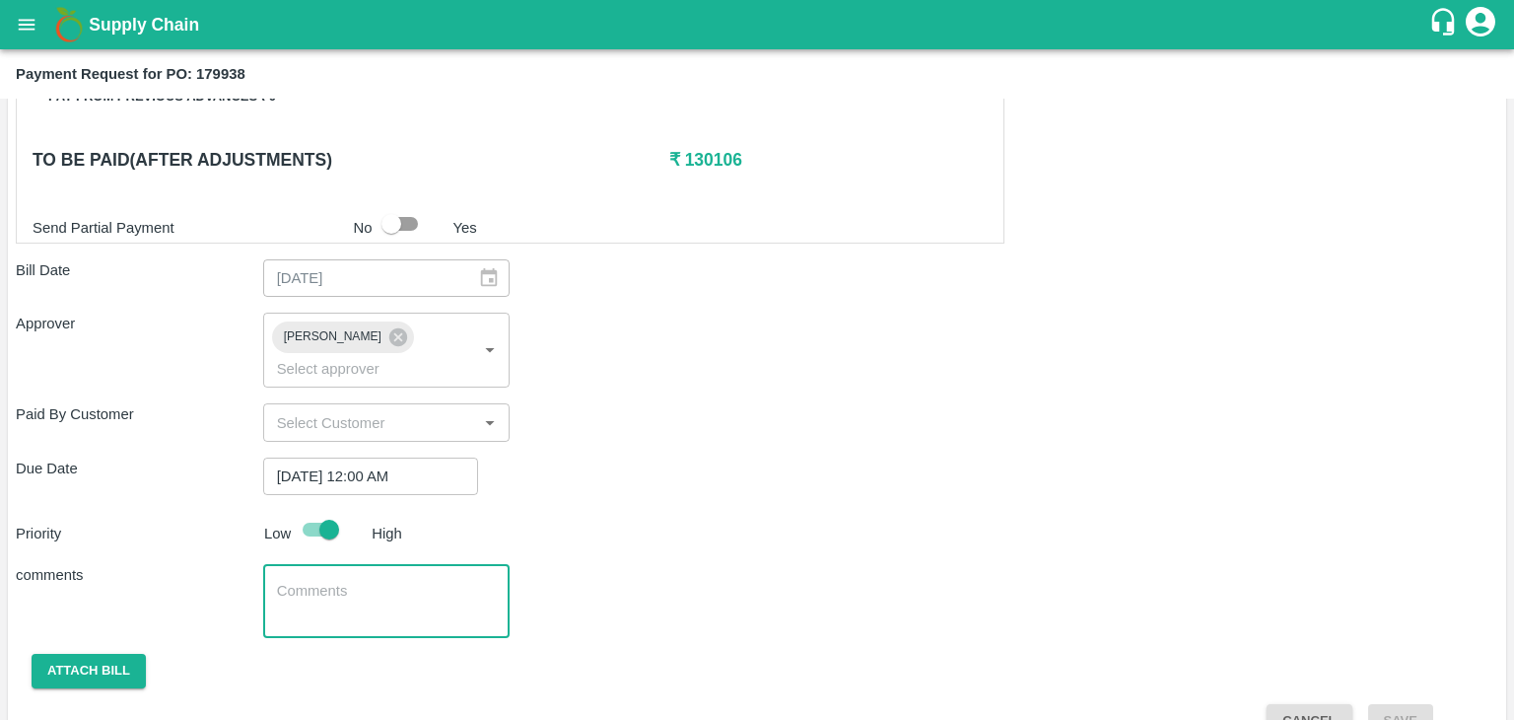
click at [408, 583] on textarea at bounding box center [387, 601] width 220 height 41
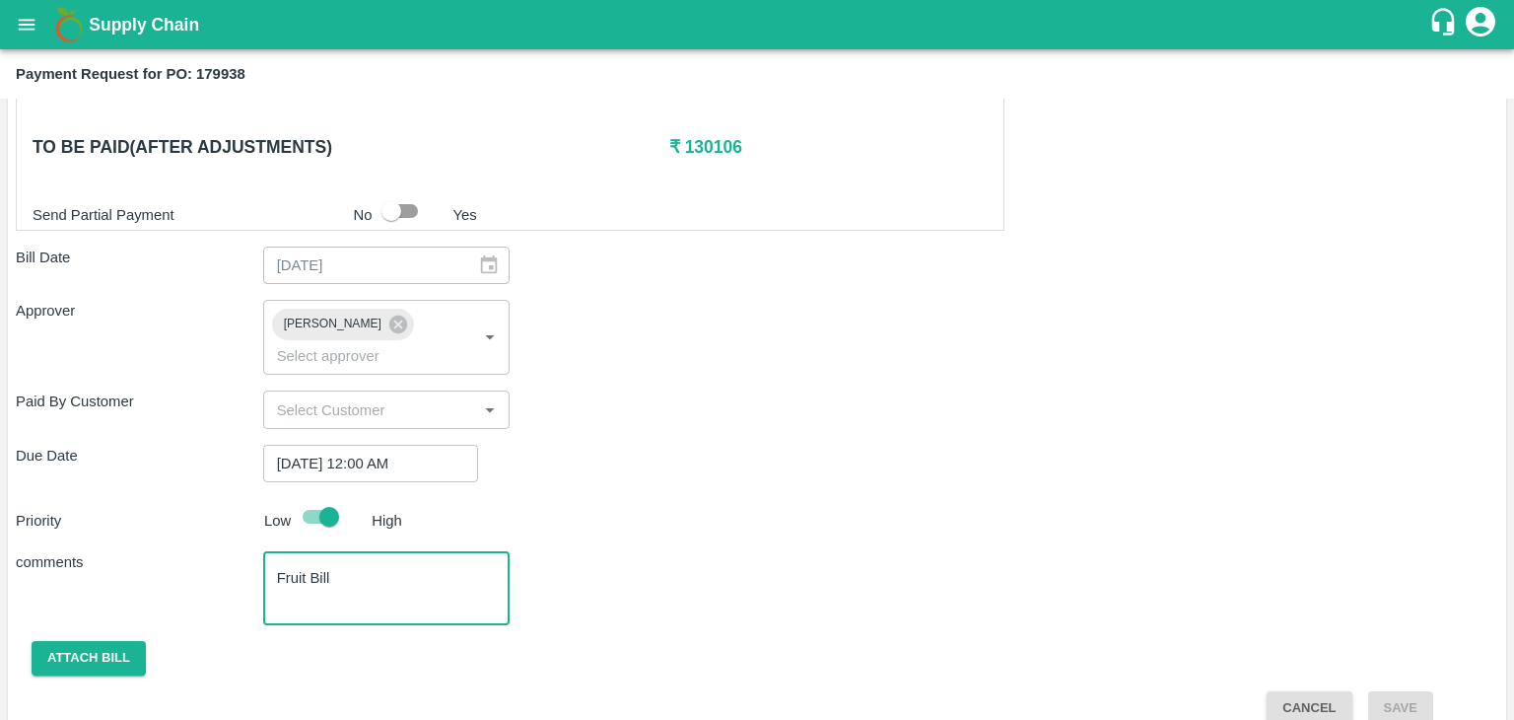
type textarea "Fruit Bill"
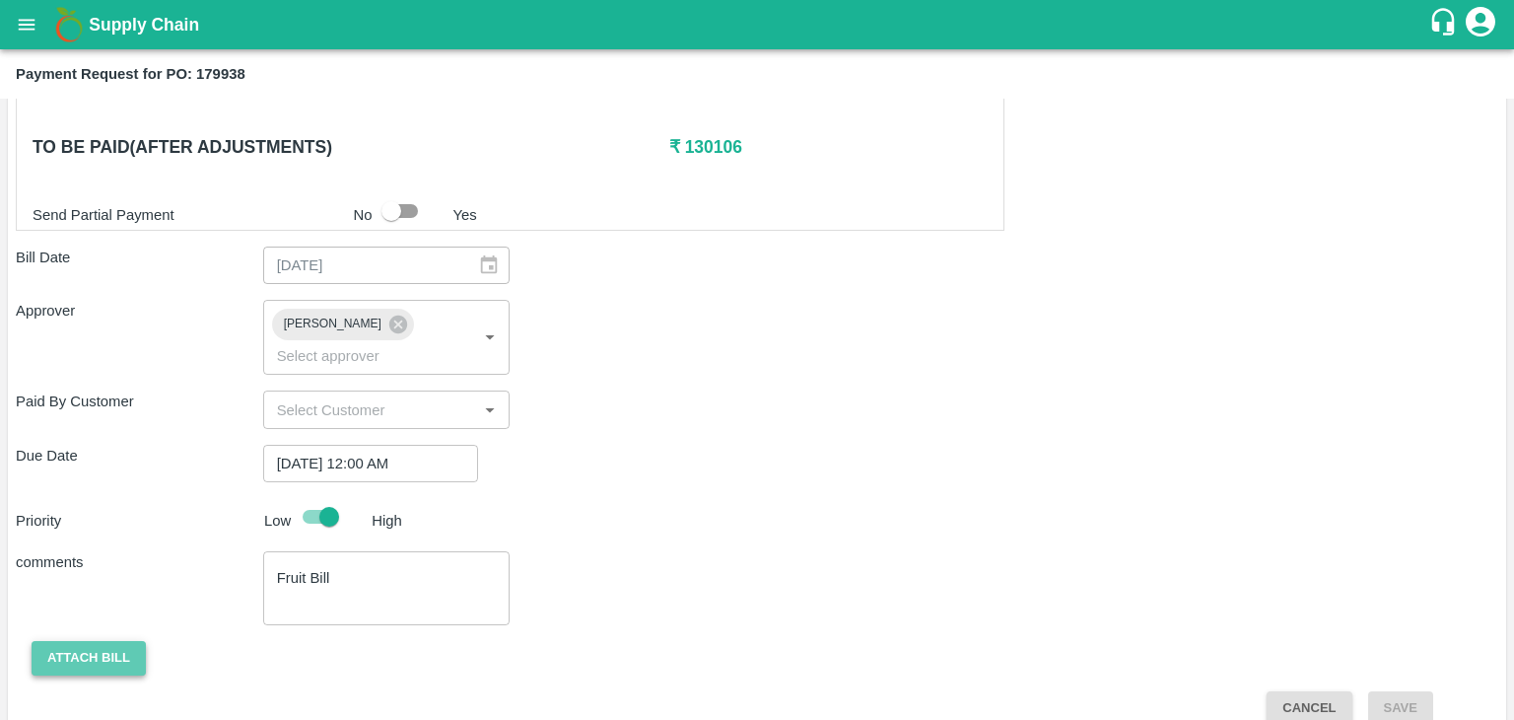
click at [122, 641] on button "Attach bill" at bounding box center [89, 658] width 114 height 35
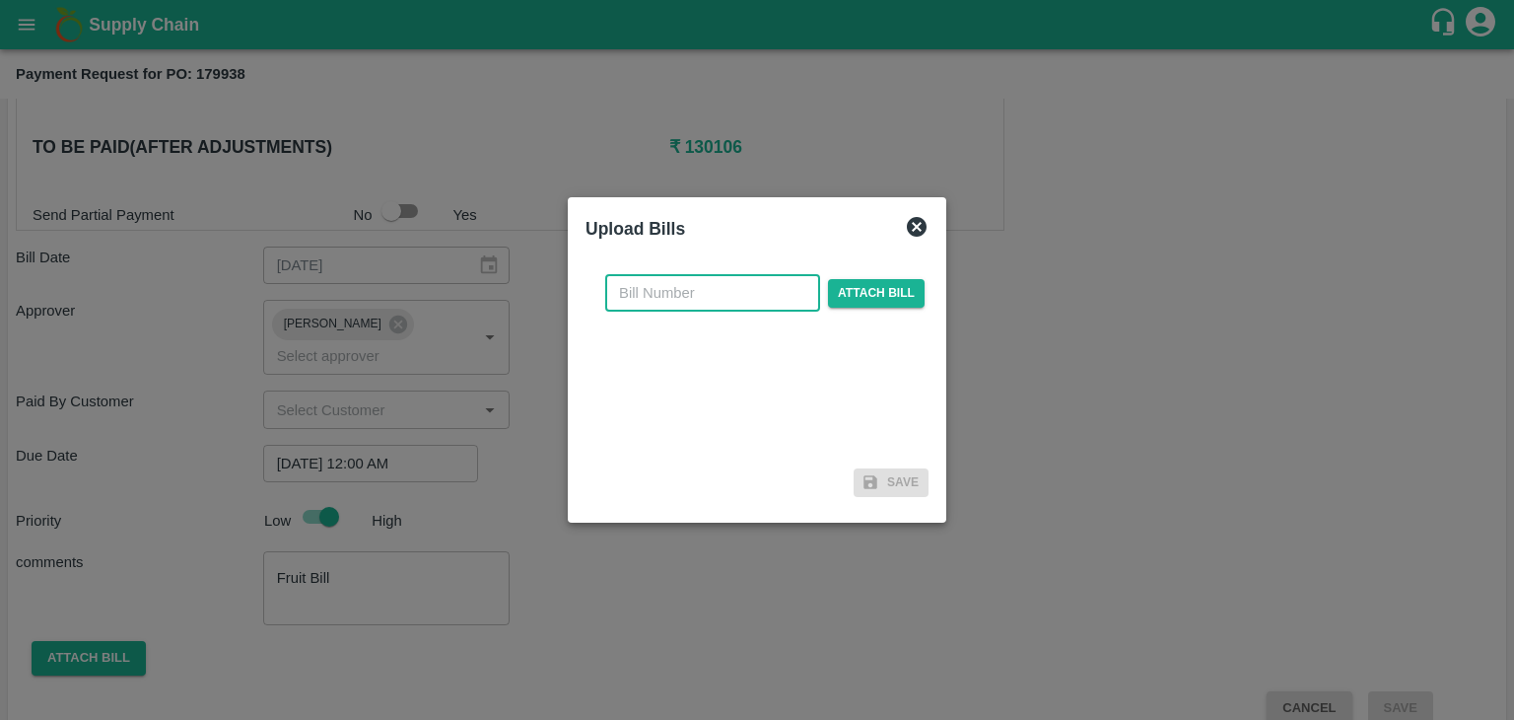
click at [712, 299] on input "text" at bounding box center [712, 292] width 215 height 37
click at [749, 301] on input "DS/25-26/015" at bounding box center [712, 292] width 215 height 37
type input "DS/25-26/100"
click at [879, 295] on span "Attach bill" at bounding box center [876, 293] width 97 height 29
click at [0, 0] on input "Attach bill" at bounding box center [0, 0] width 0 height 0
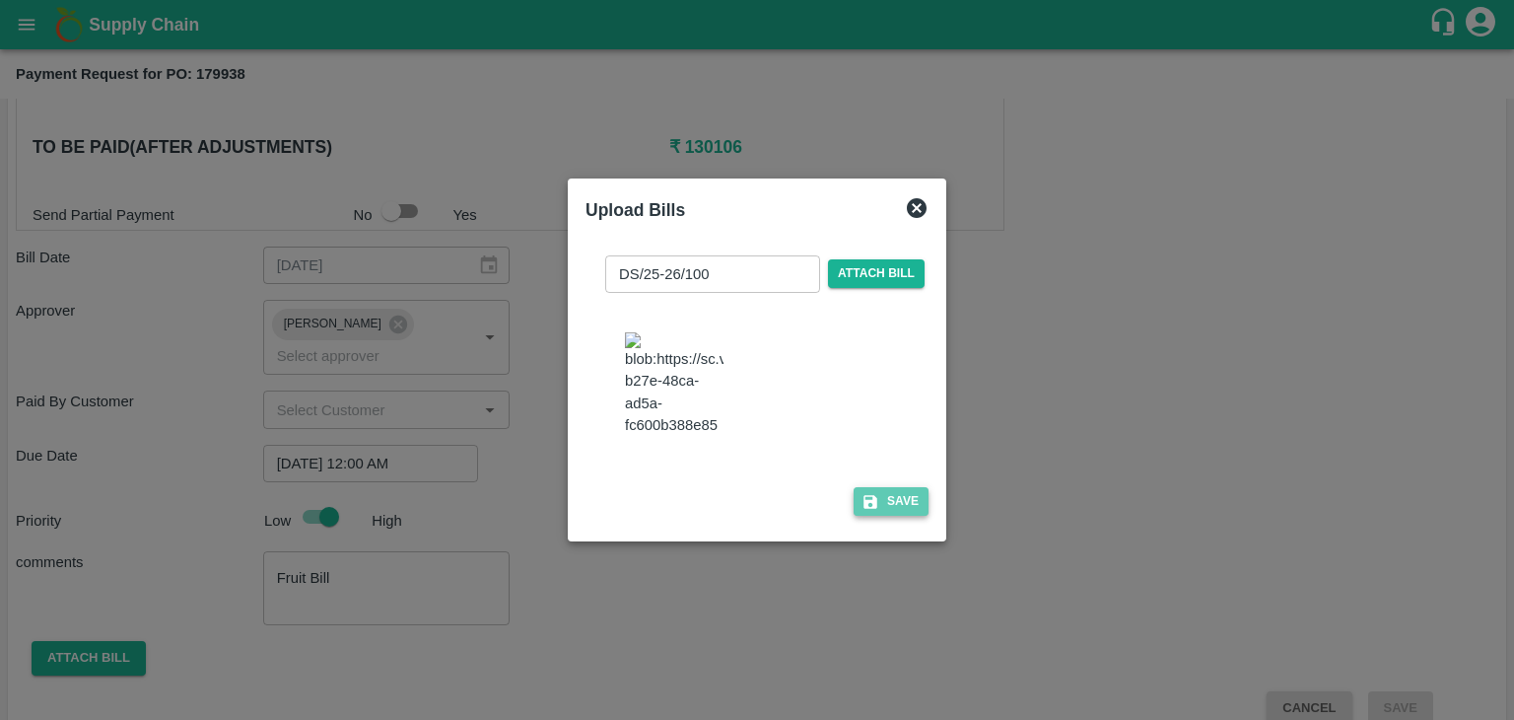
click at [909, 516] on button "Save" at bounding box center [891, 501] width 75 height 29
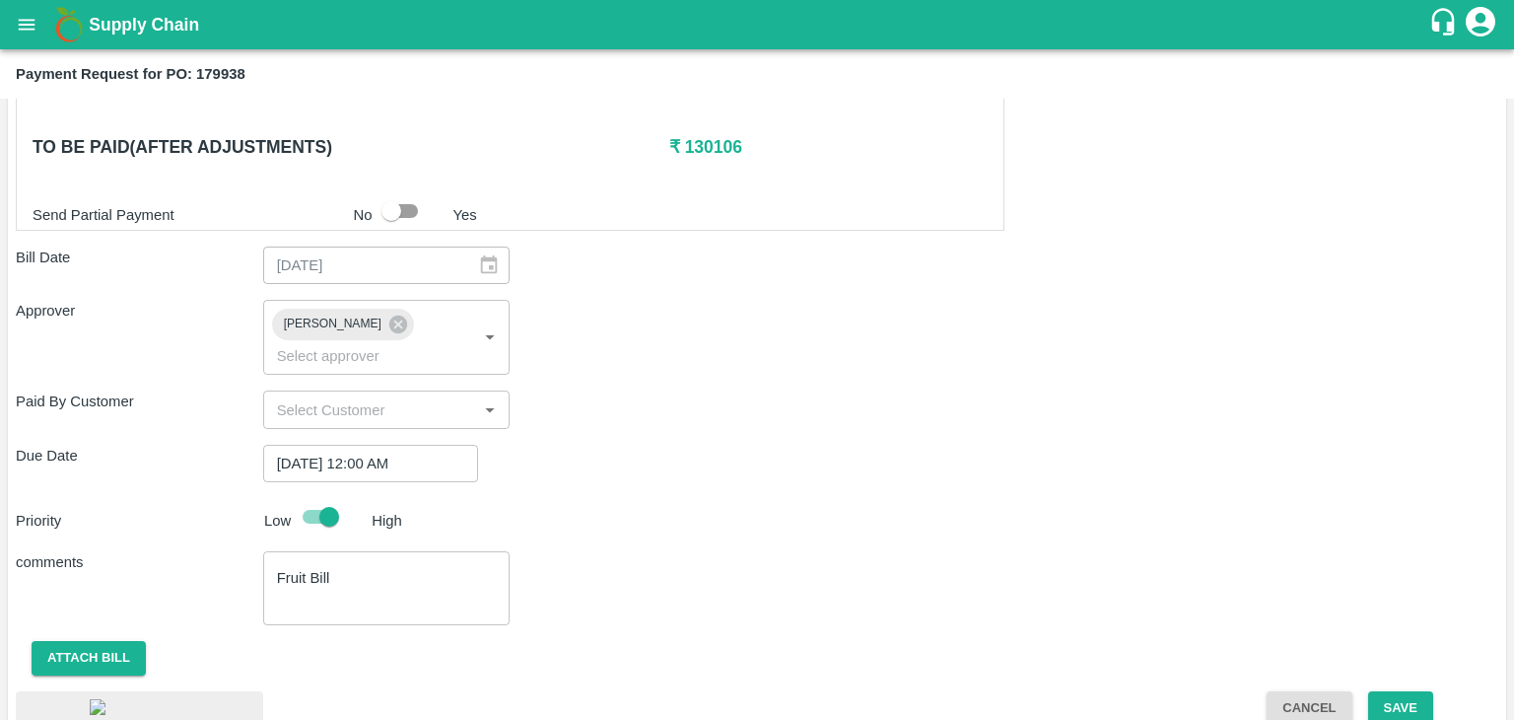
scroll to position [1078, 0]
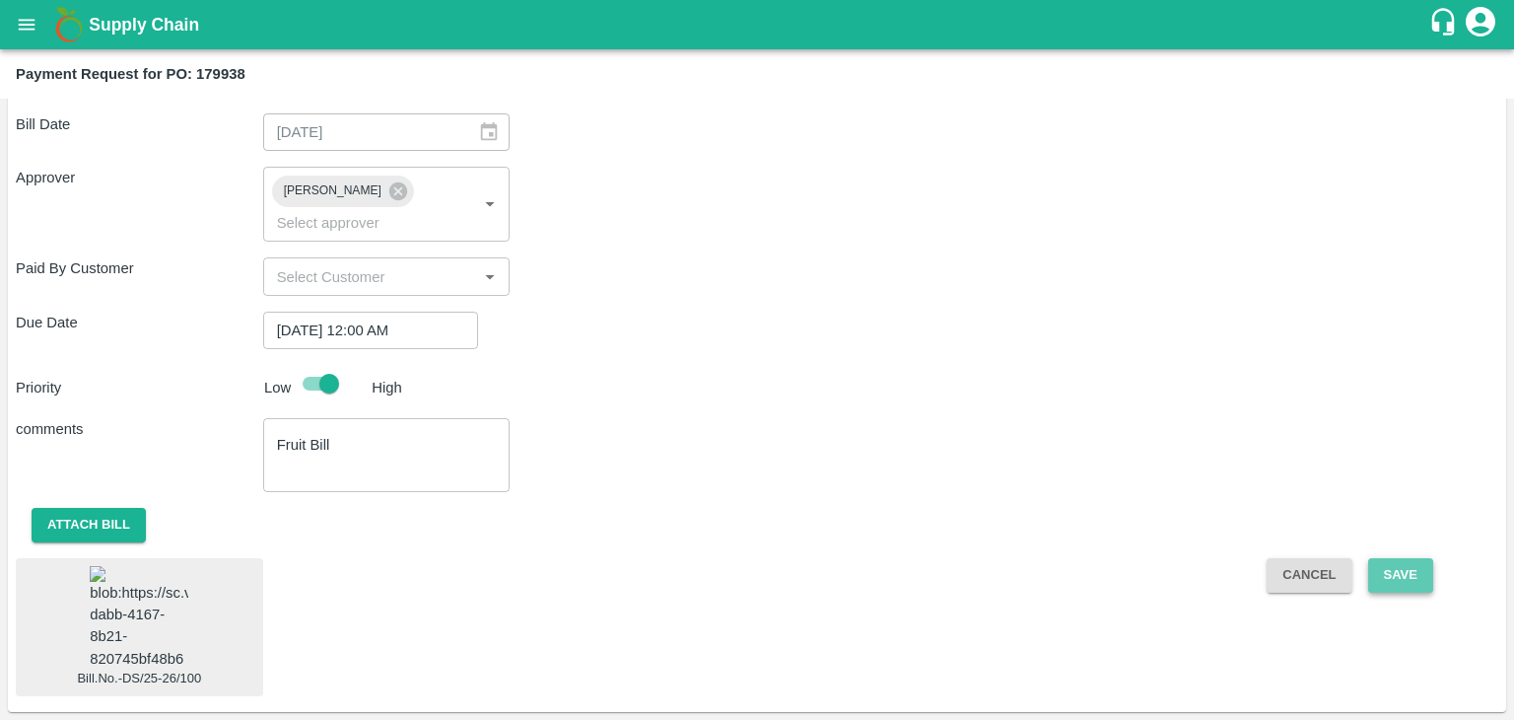
click at [1388, 558] on button "Save" at bounding box center [1400, 575] width 65 height 35
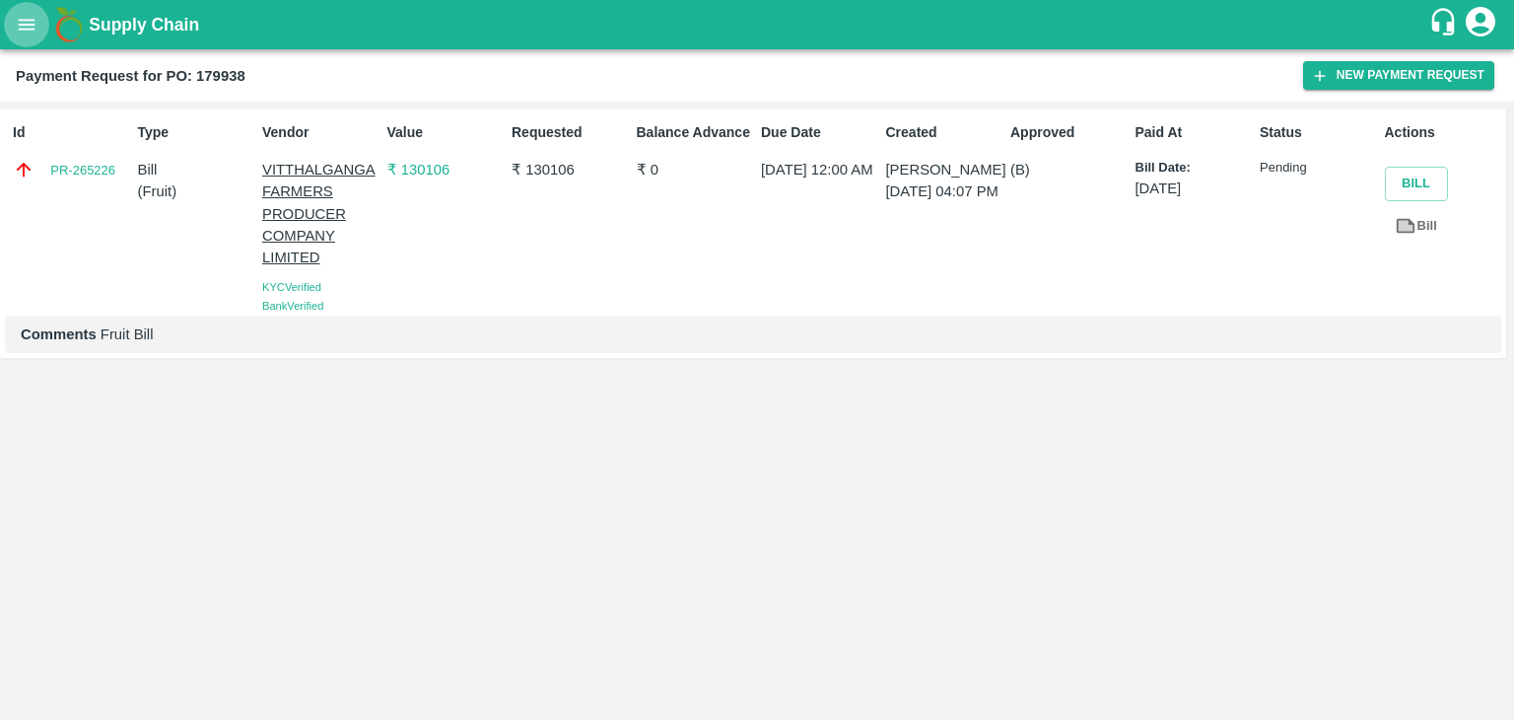
click at [32, 31] on icon "open drawer" at bounding box center [27, 25] width 22 height 22
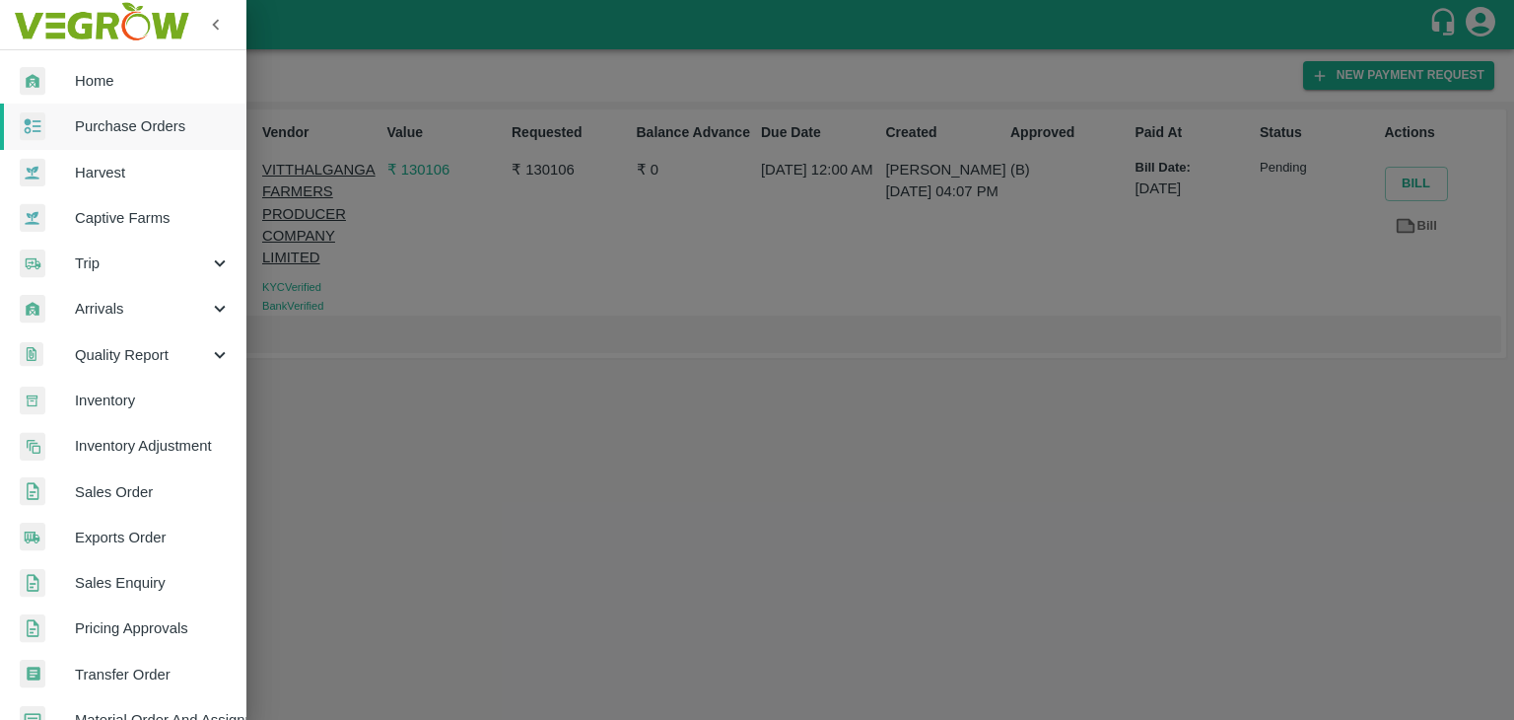
click at [171, 115] on span "Purchase Orders" at bounding box center [153, 126] width 156 height 22
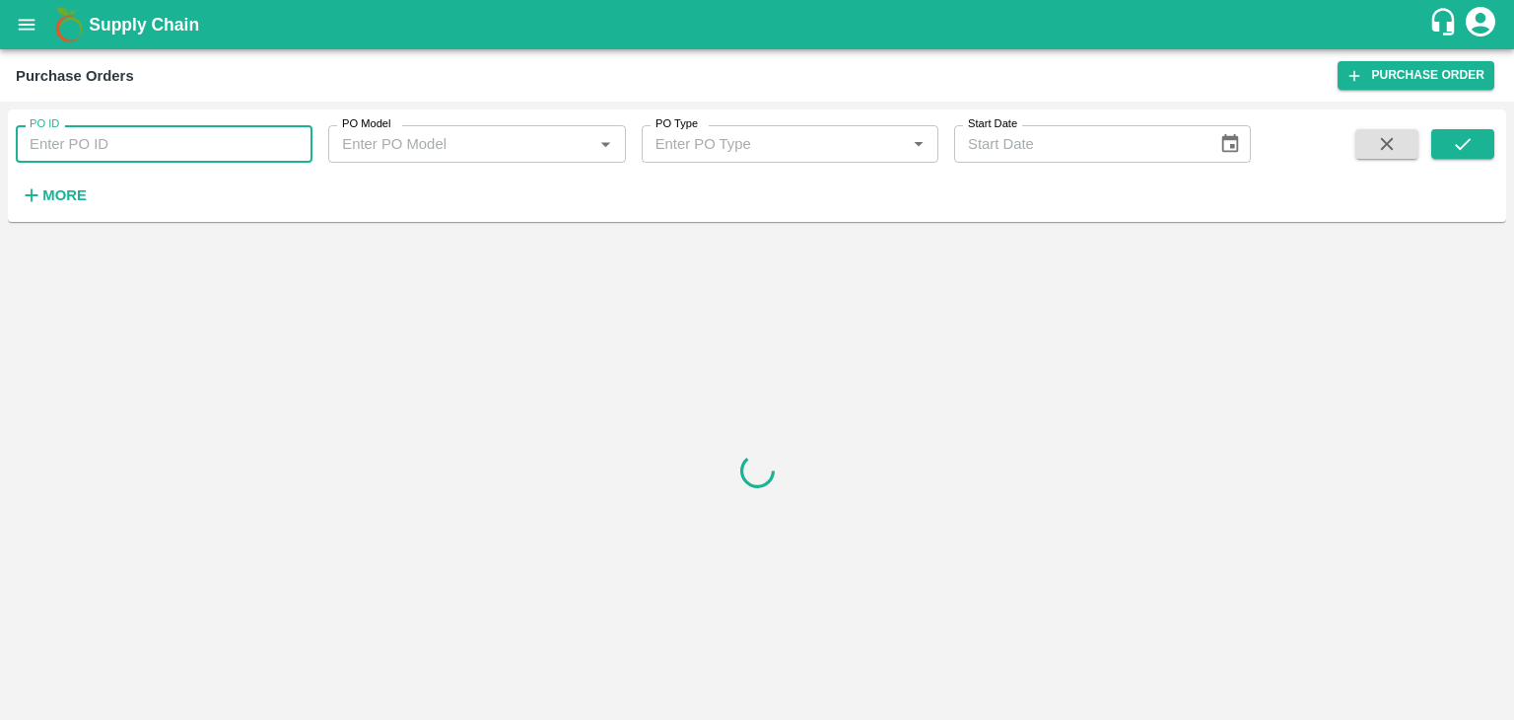
click at [274, 142] on input "PO ID" at bounding box center [164, 143] width 297 height 37
paste input "180061"
type input "180061"
click at [1466, 147] on icon "submit" at bounding box center [1463, 144] width 22 height 22
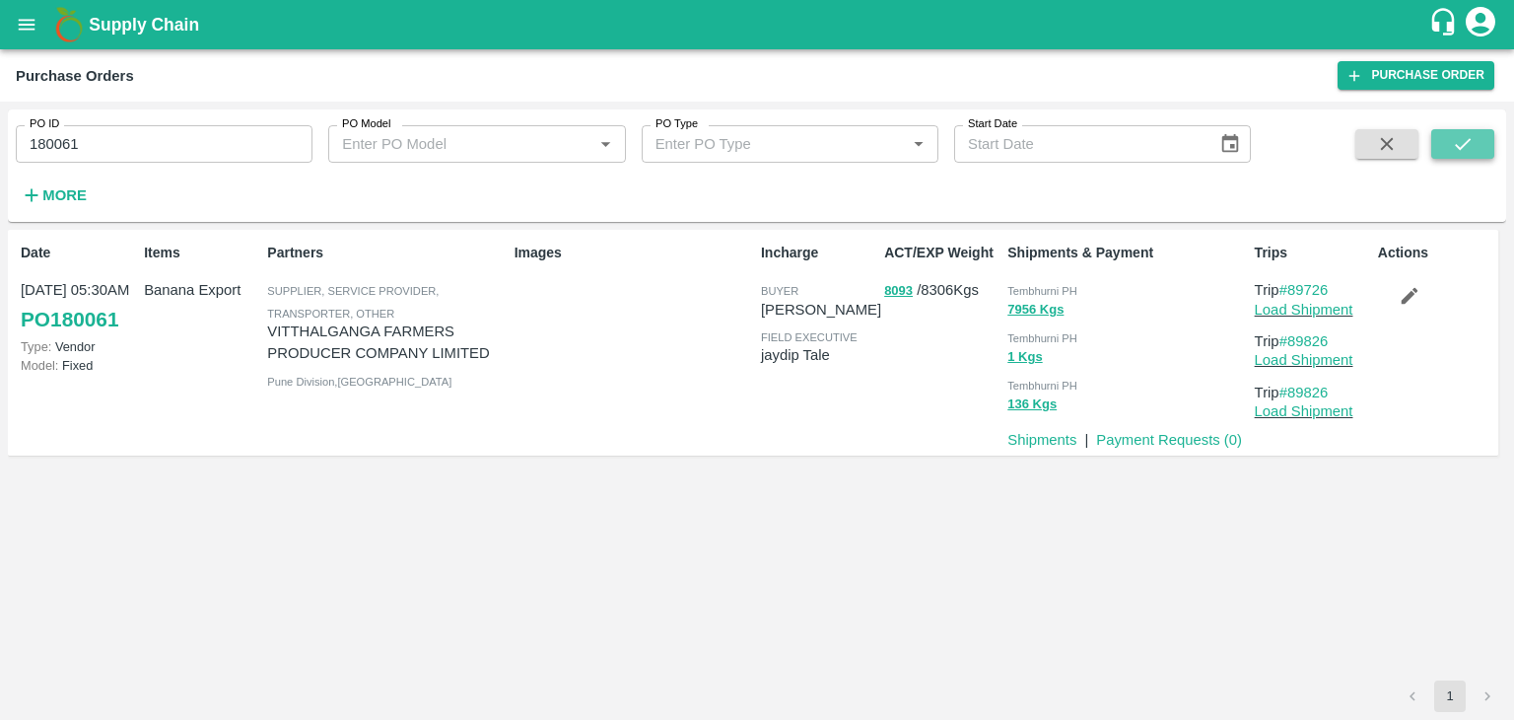
click at [1466, 147] on icon "submit" at bounding box center [1463, 144] width 22 height 22
click at [1154, 432] on link "Payment Requests ( 0 )" at bounding box center [1169, 440] width 146 height 16
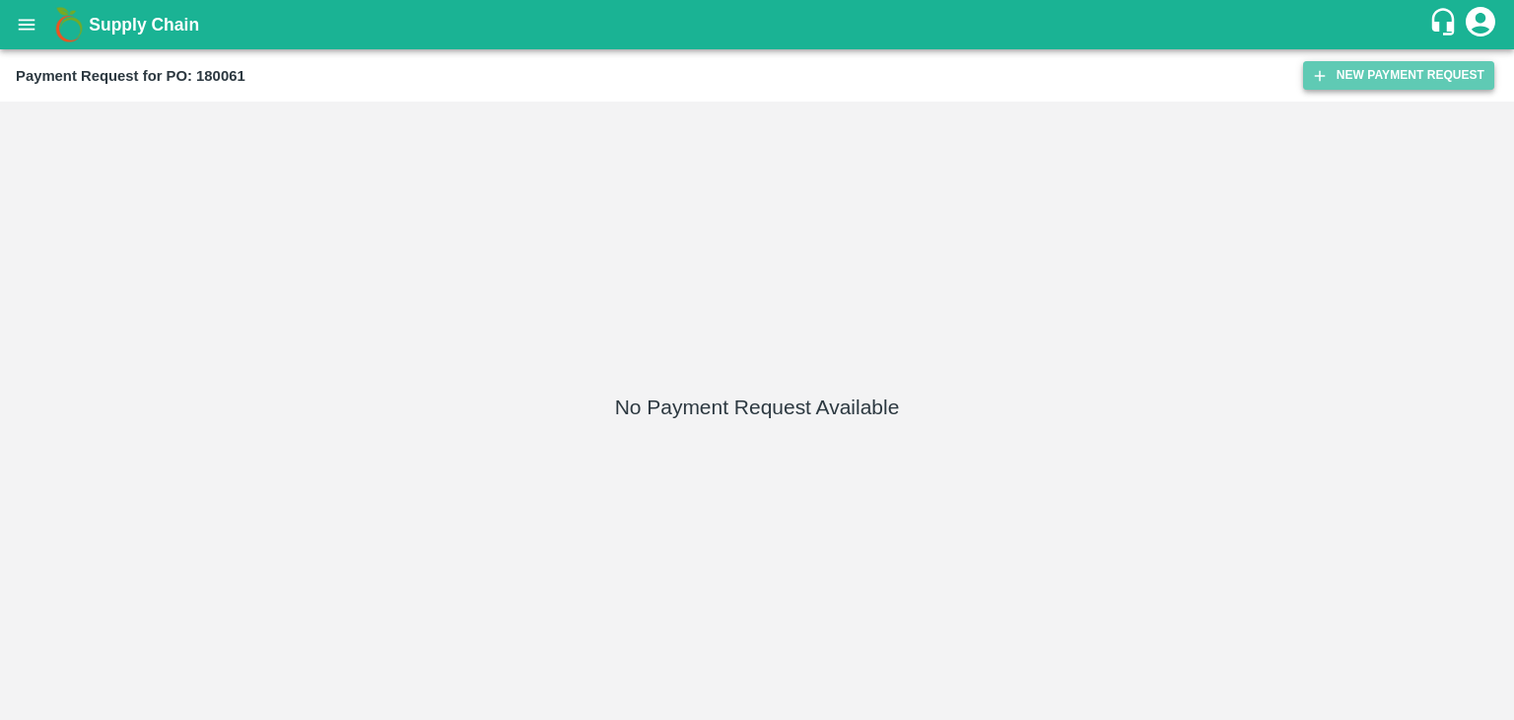
click at [1395, 76] on button "New Payment Request" at bounding box center [1398, 75] width 191 height 29
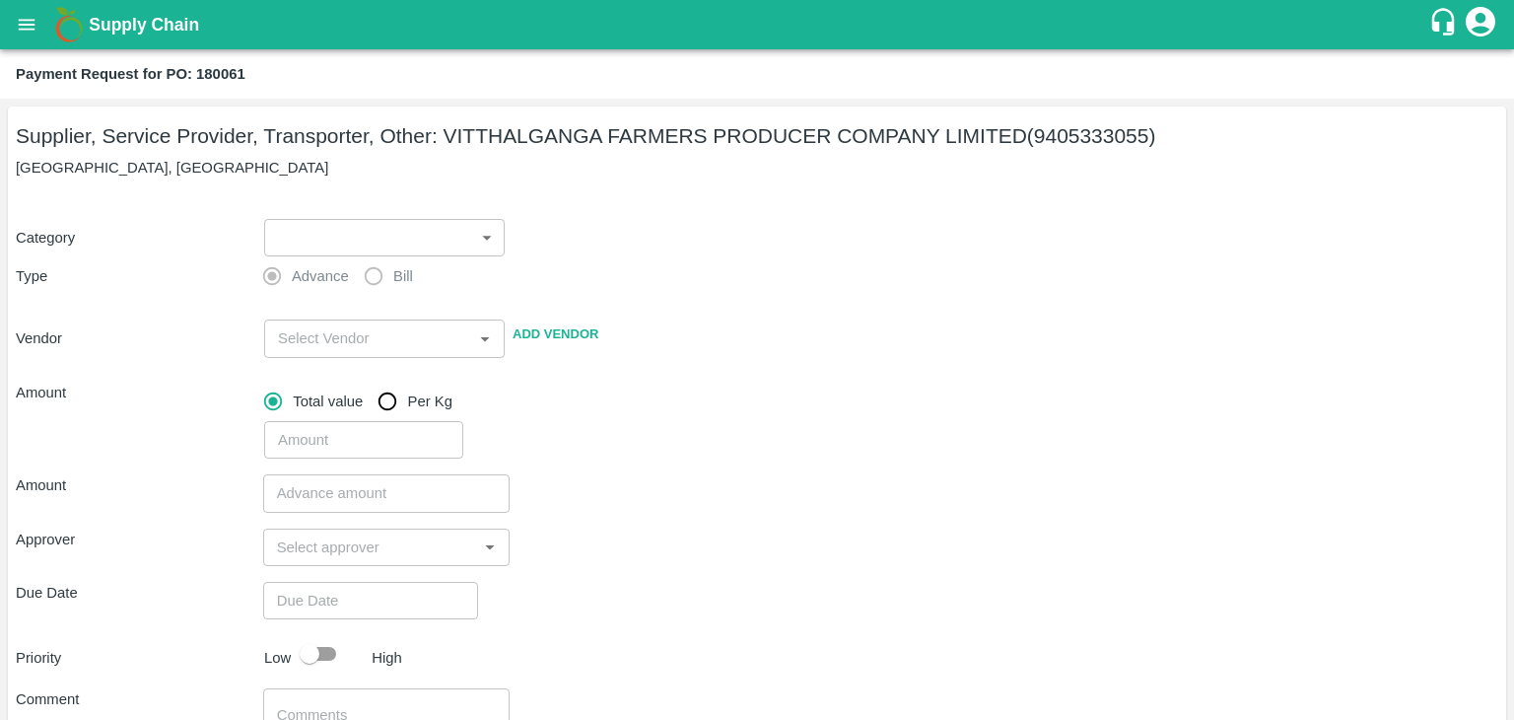
click at [318, 244] on body "Supply Chain Payment Request for PO: 180061 Supplier, Service Provider, Transpo…" at bounding box center [757, 360] width 1514 height 720
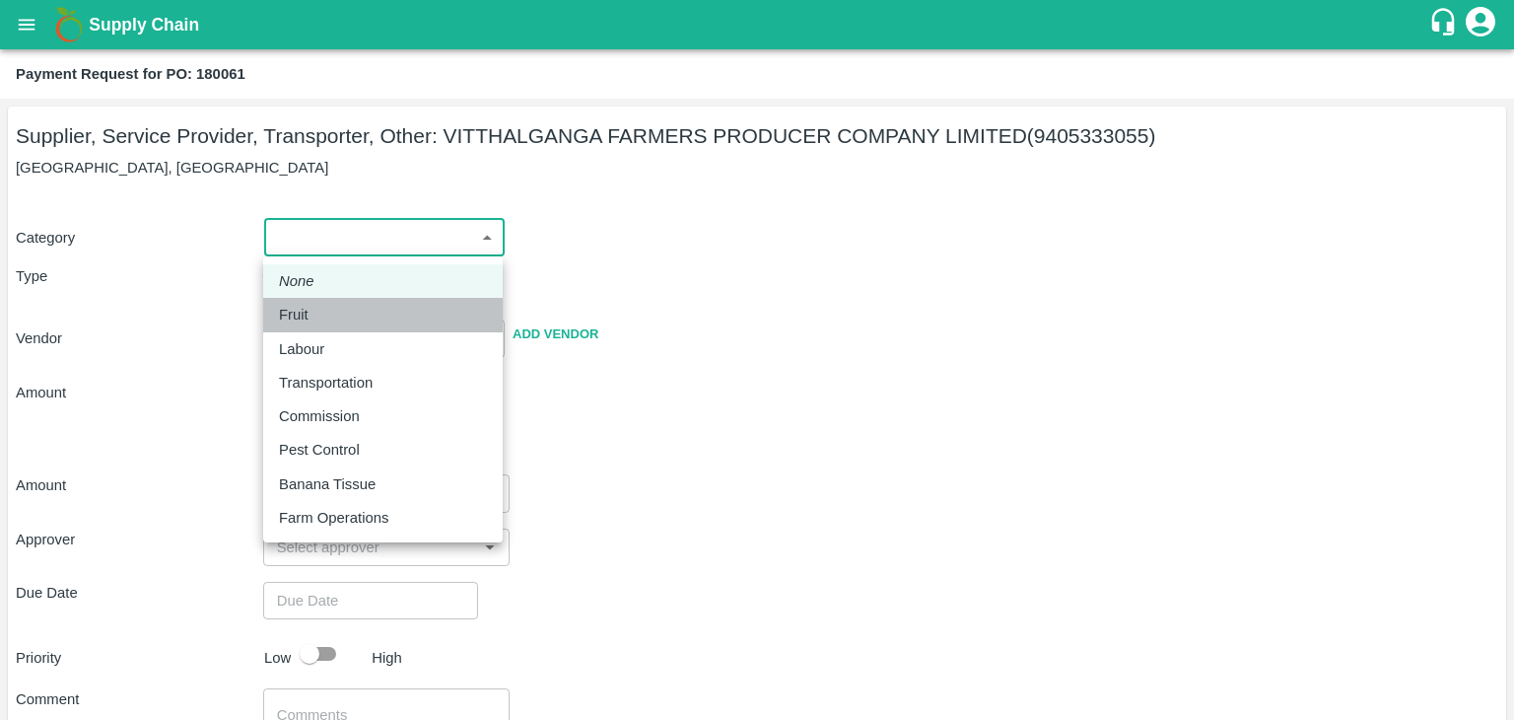
click at [322, 309] on div "Fruit" at bounding box center [383, 315] width 208 height 22
type input "1"
type input "VITTHALGANGA FARMERS PRODUCER COMPANY LIMITED - 9405333055(Supplier, Service Pr…"
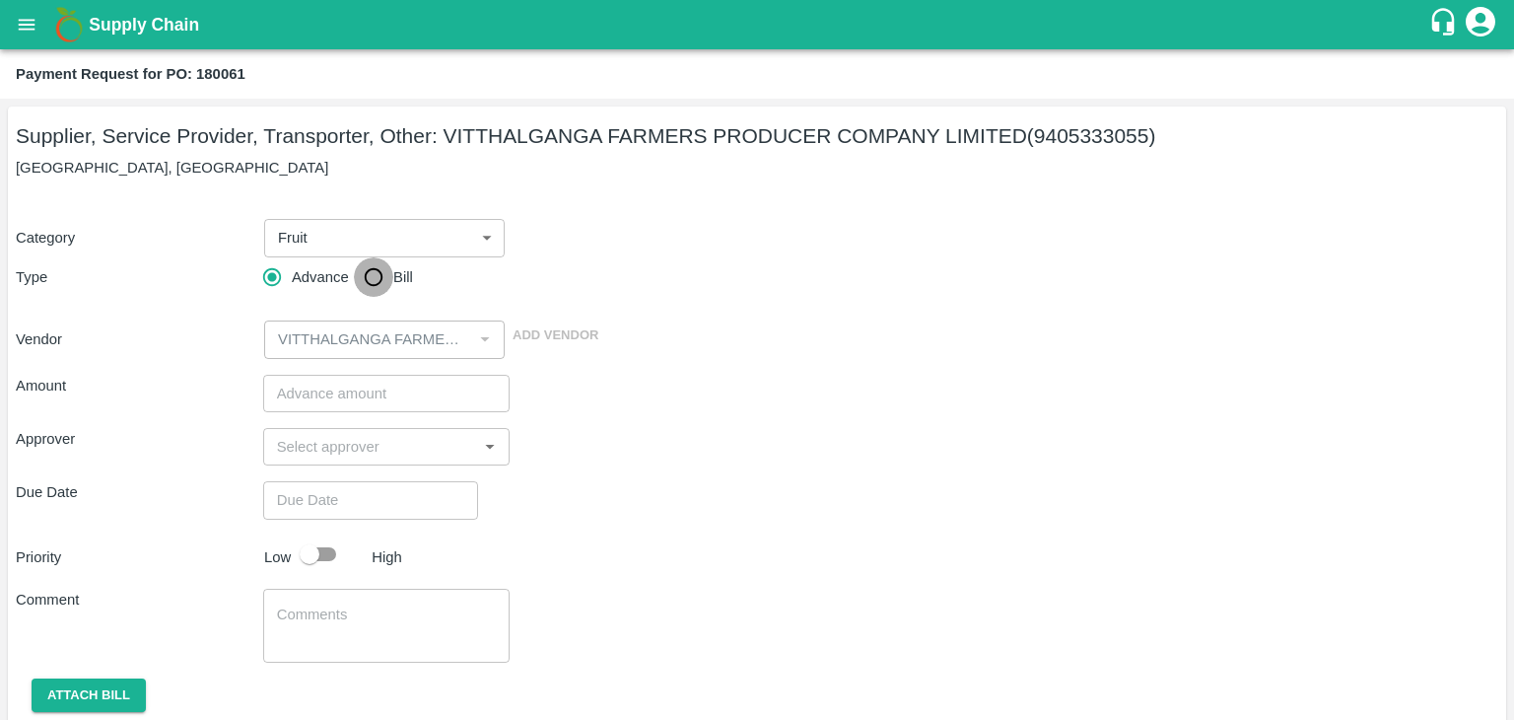
click at [366, 285] on input "Bill" at bounding box center [373, 276] width 39 height 39
radio input "true"
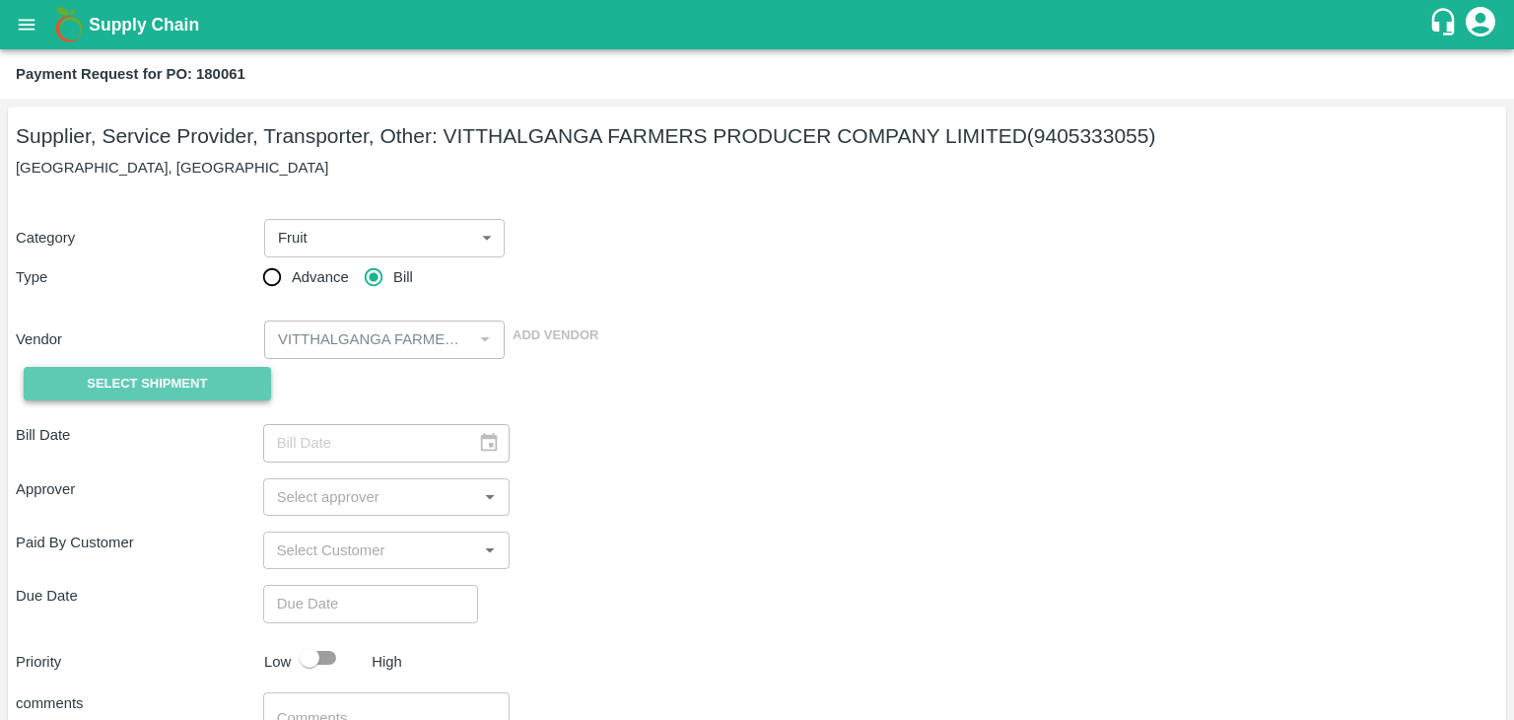
click at [185, 386] on span "Select Shipment" at bounding box center [147, 384] width 120 height 23
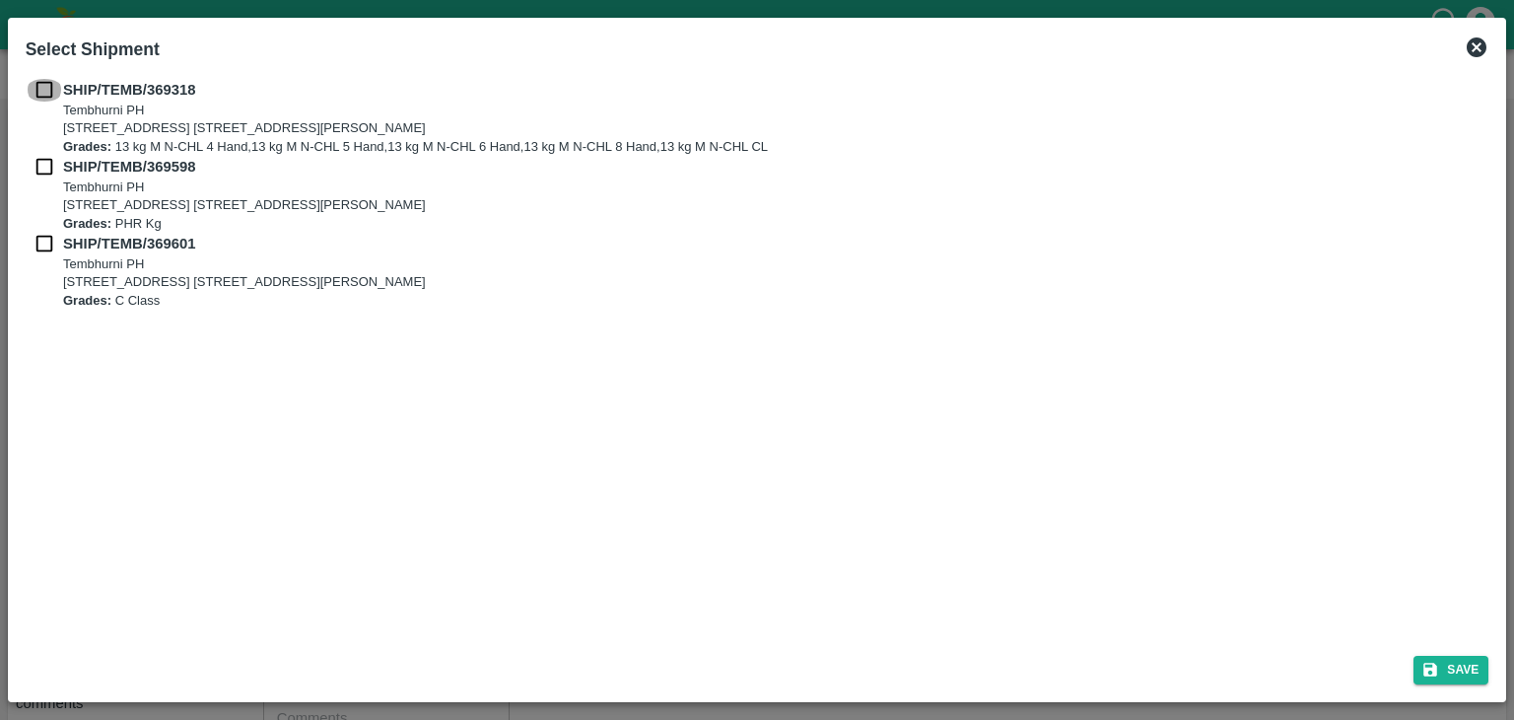
click at [40, 89] on input "checkbox" at bounding box center [44, 90] width 37 height 22
checkbox input "true"
click at [42, 156] on input "checkbox" at bounding box center [44, 167] width 37 height 22
checkbox input "true"
click at [40, 236] on input "checkbox" at bounding box center [44, 244] width 37 height 22
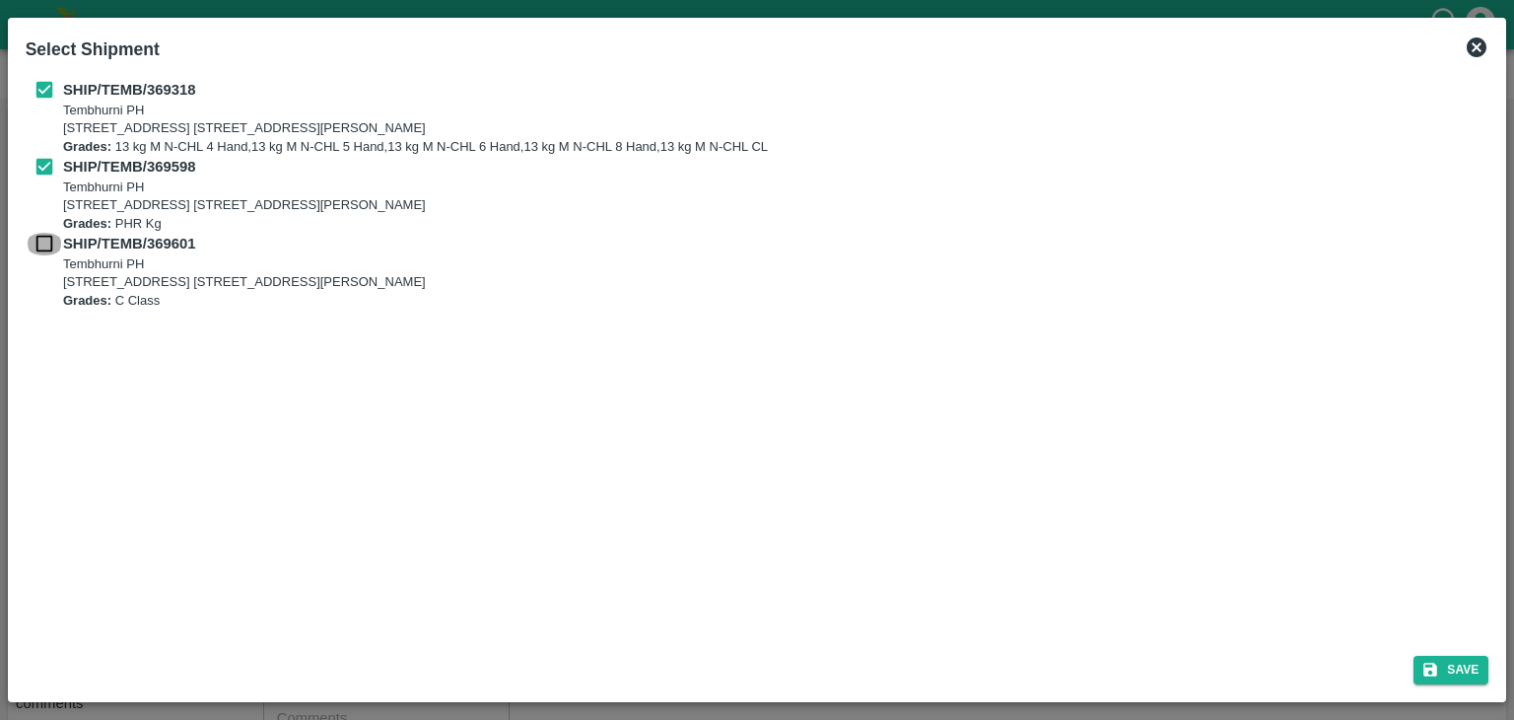
checkbox input "true"
click at [1481, 673] on button "Save" at bounding box center [1451, 670] width 75 height 29
type input "09/10/2025"
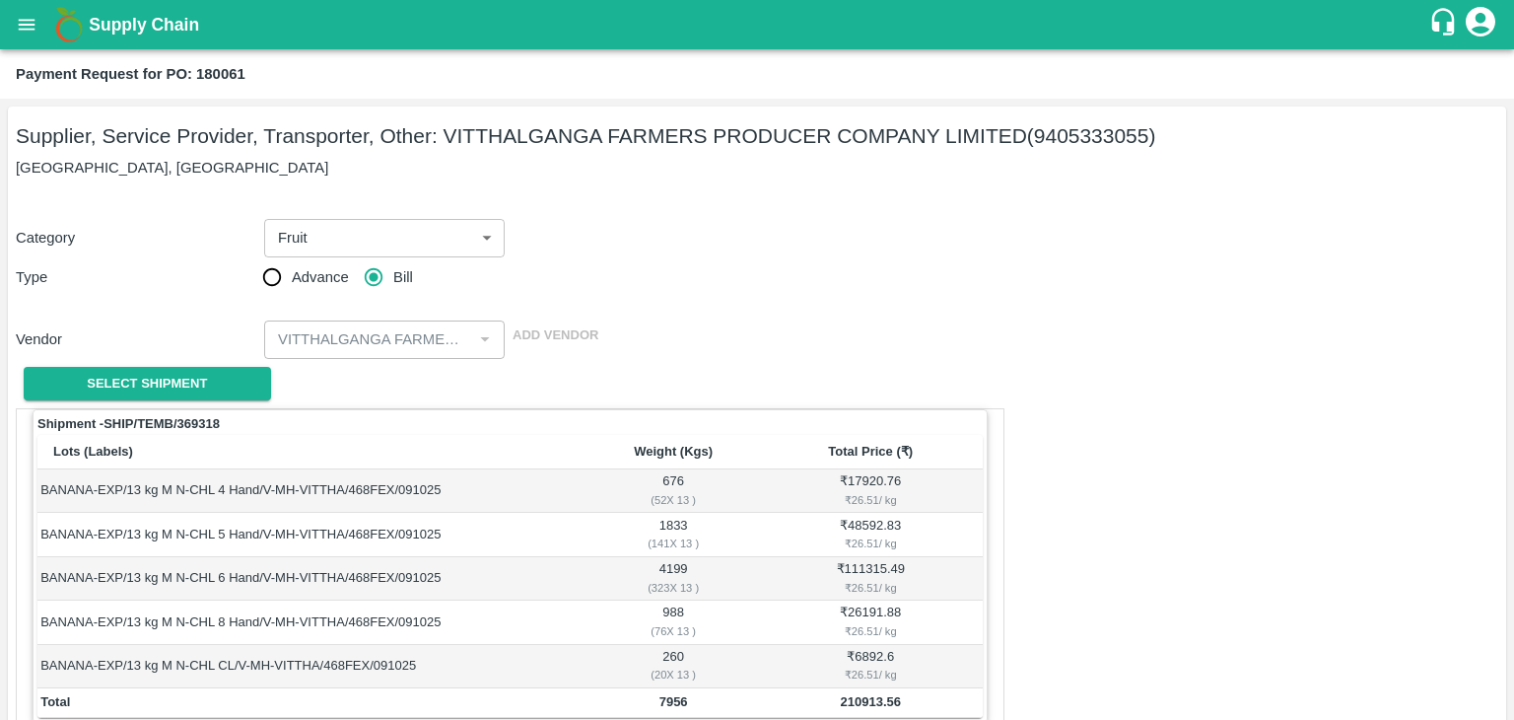
scroll to position [966, 0]
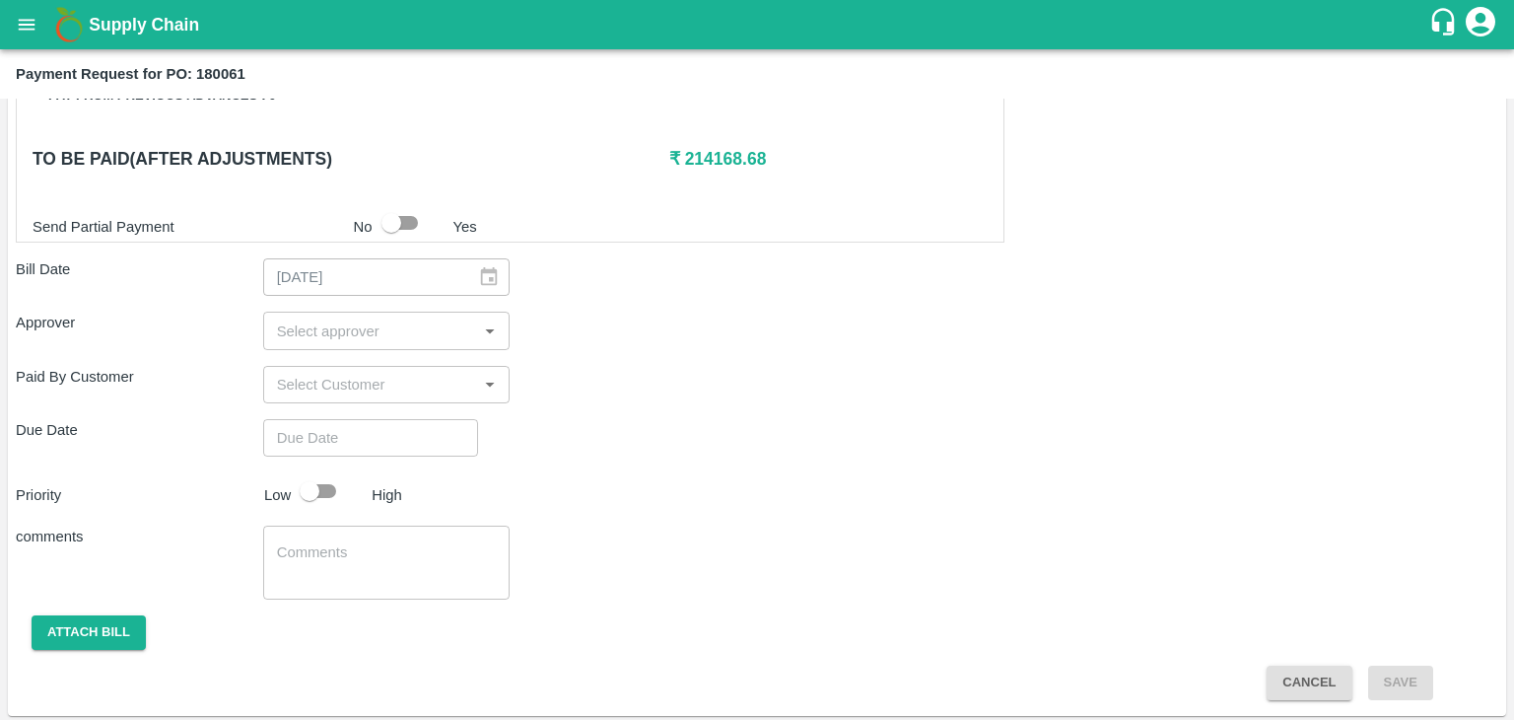
click at [377, 317] on input "input" at bounding box center [370, 330] width 203 height 26
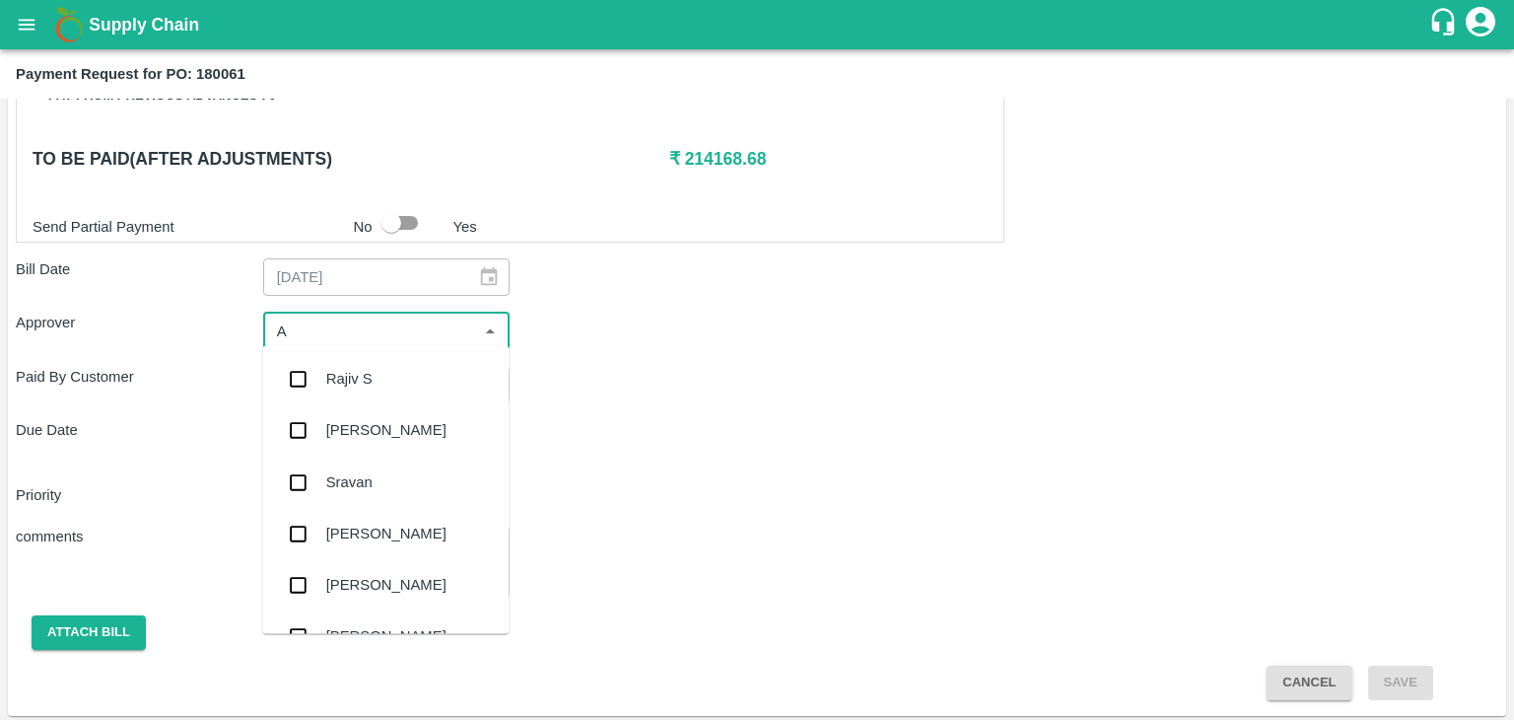
click at [377, 317] on input "input" at bounding box center [370, 330] width 203 height 26
type input "Ajit"
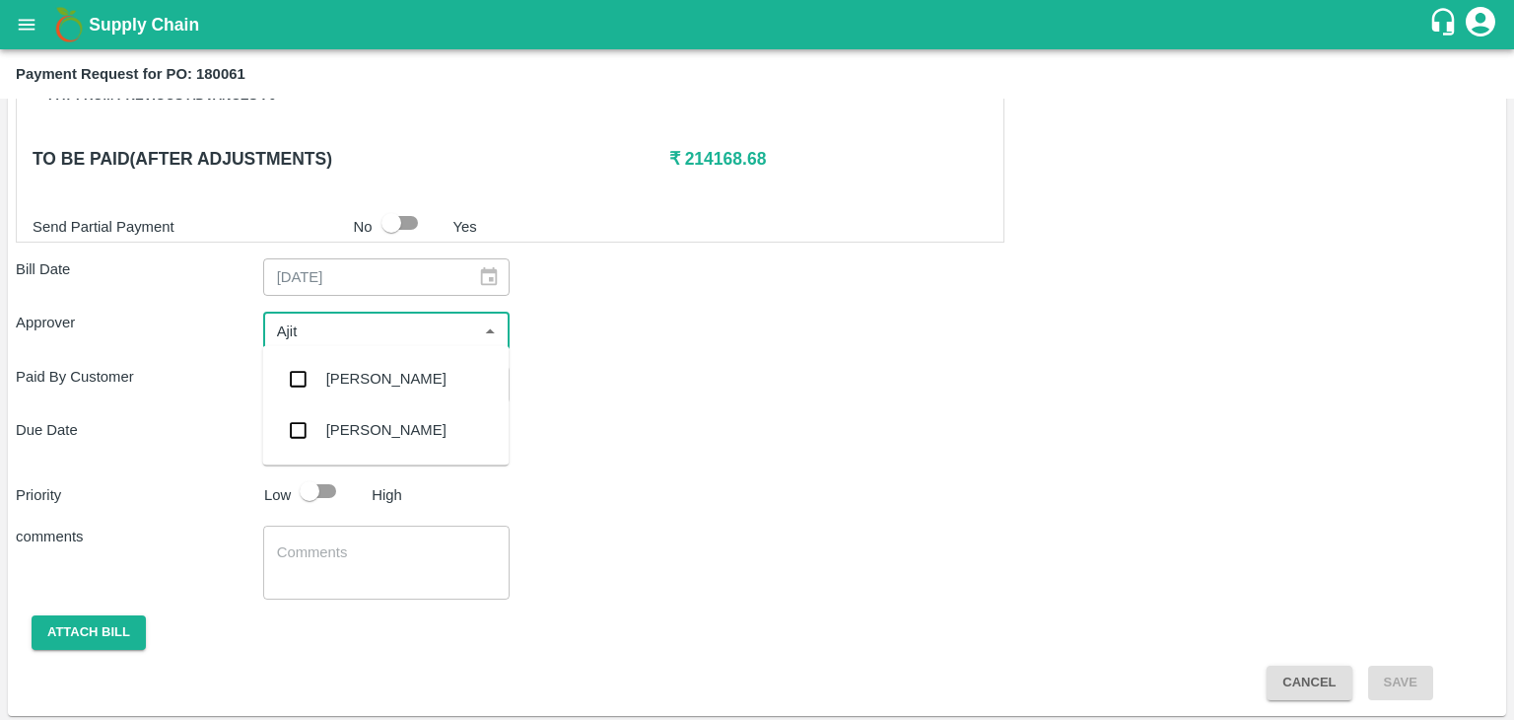
click at [378, 364] on div "[PERSON_NAME]" at bounding box center [385, 378] width 246 height 51
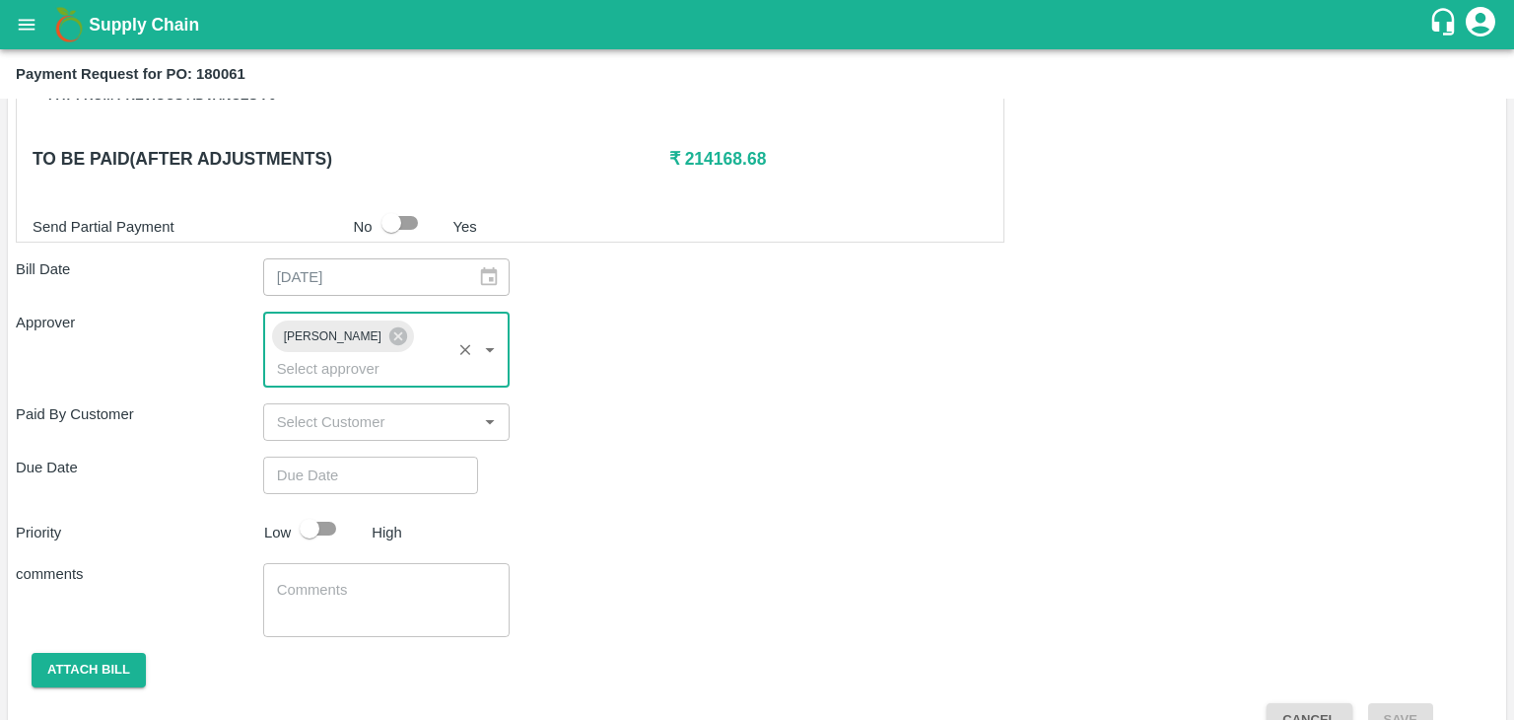
type input "DD/MM/YYYY hh:mm aa"
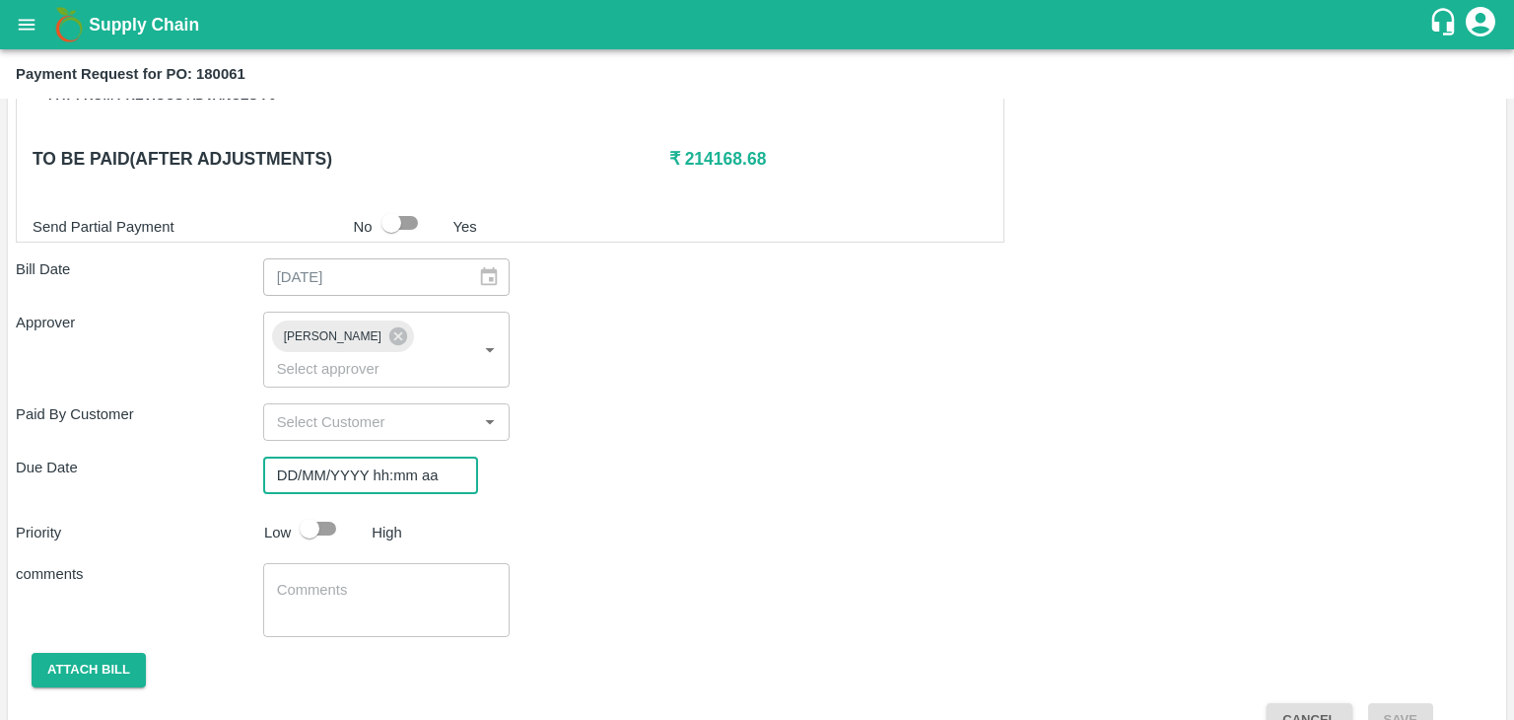
click at [409, 456] on input "DD/MM/YYYY hh:mm aa" at bounding box center [363, 474] width 201 height 37
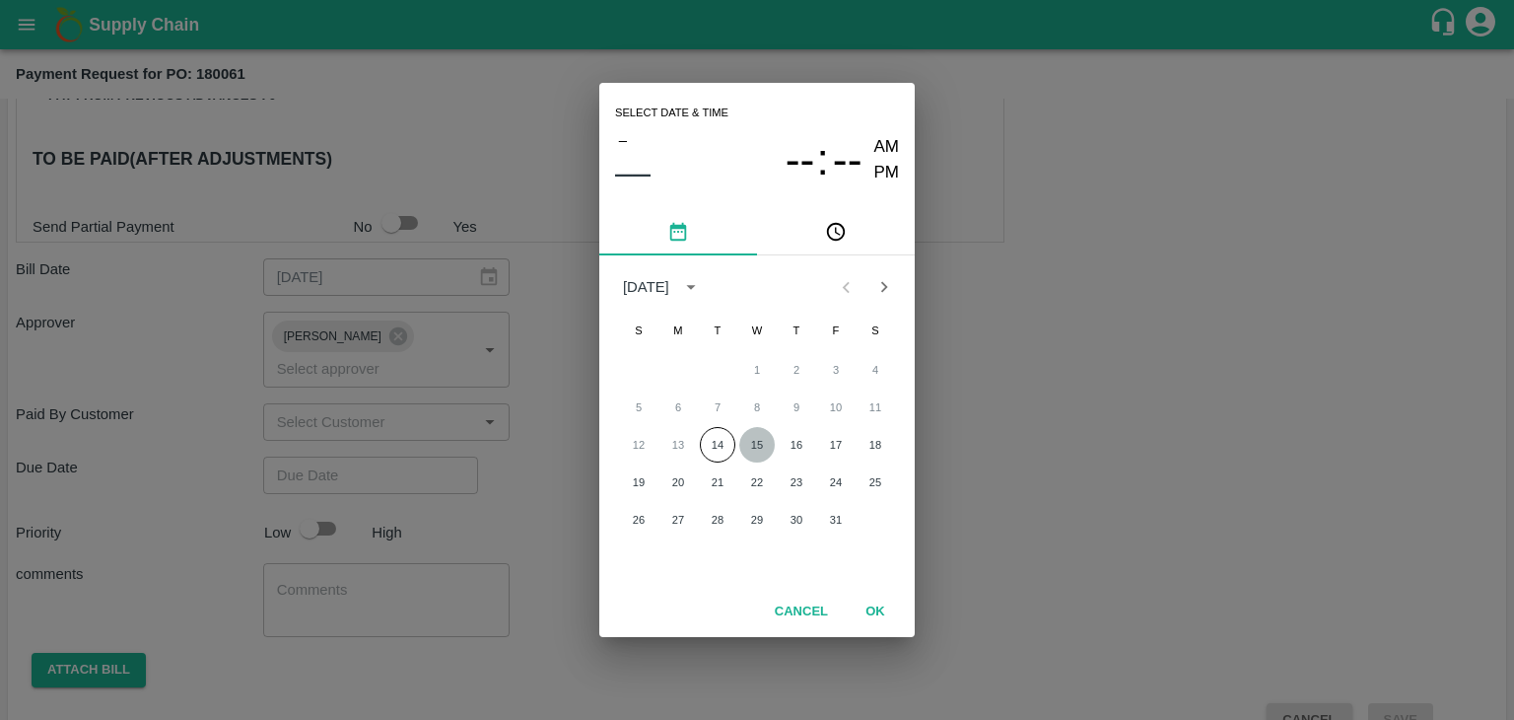
click at [750, 436] on button "15" at bounding box center [756, 444] width 35 height 35
type input "[DATE] 12:00 AM"
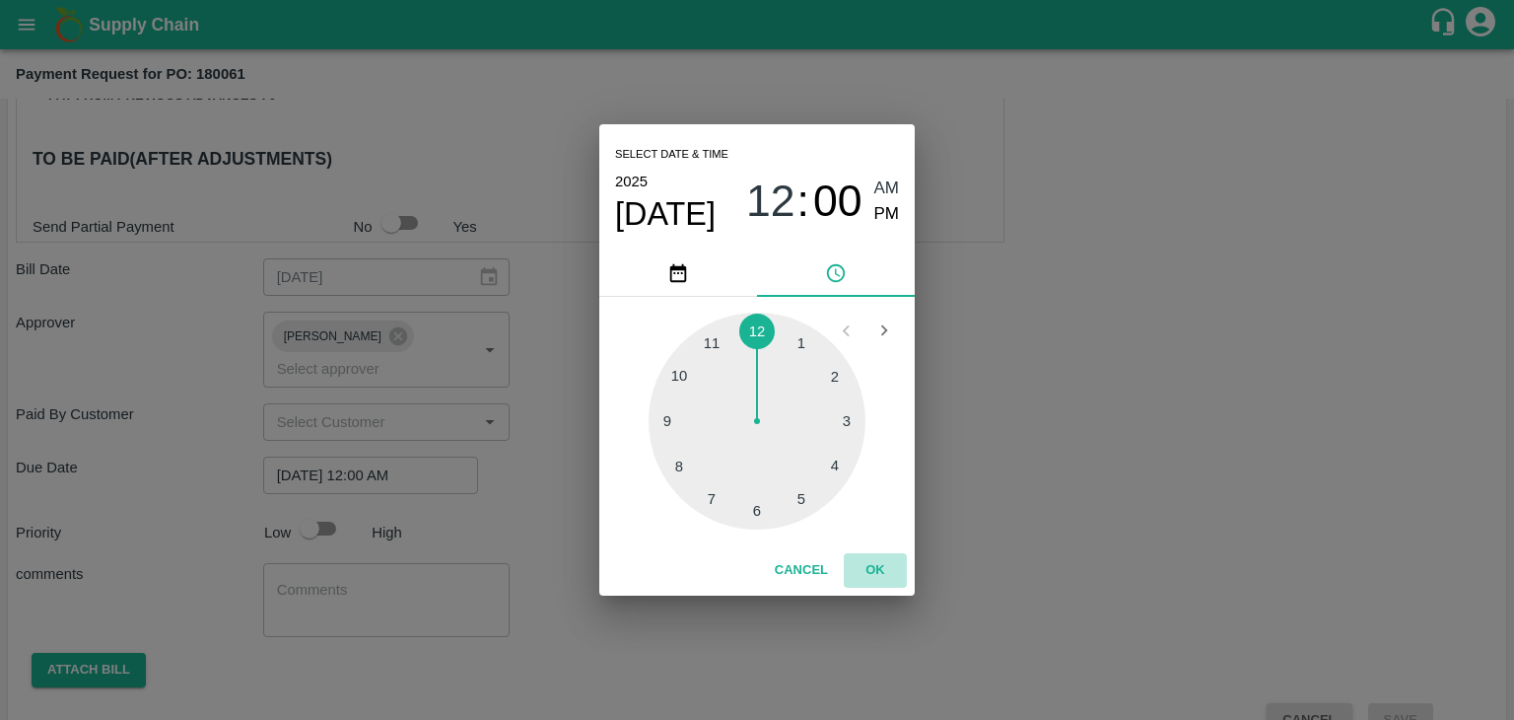
click at [864, 573] on button "OK" at bounding box center [875, 570] width 63 height 35
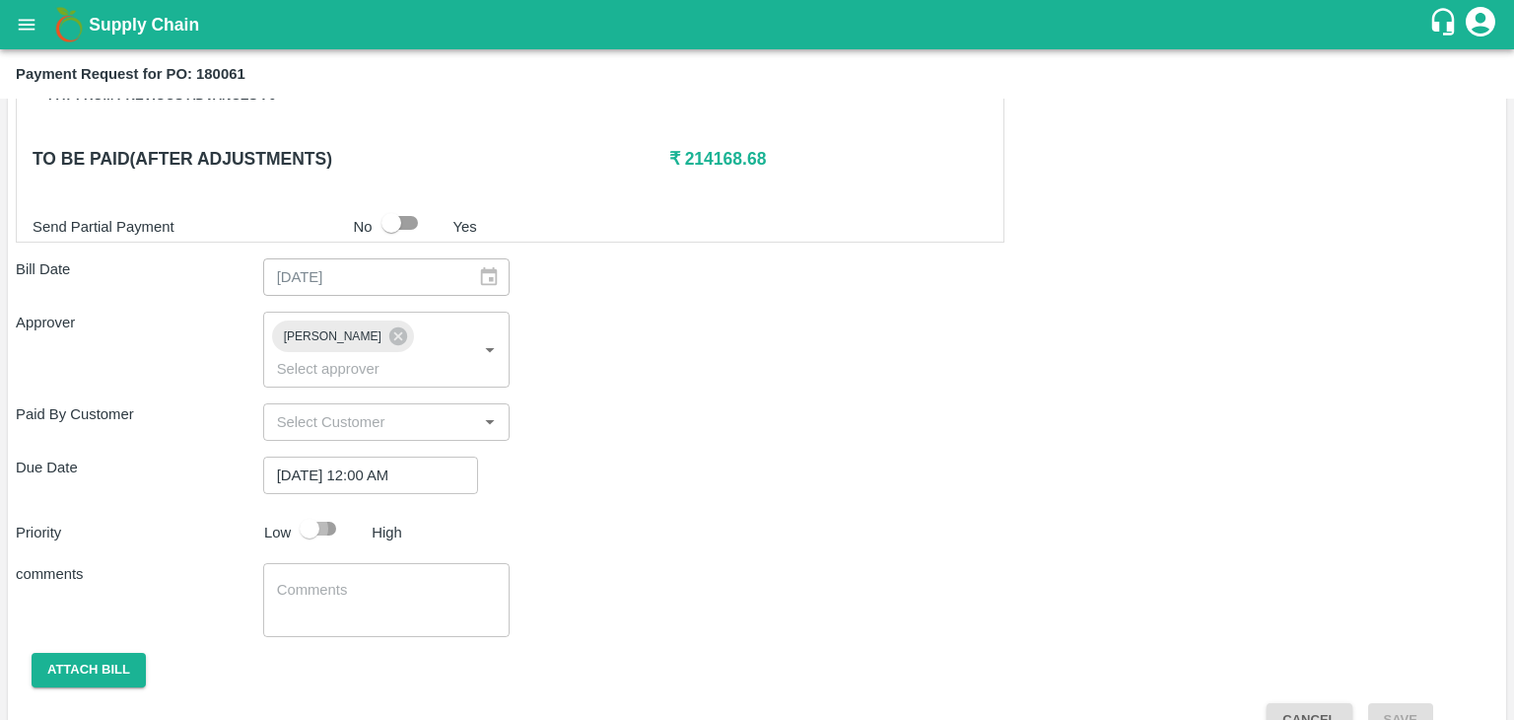
click at [315, 510] on input "checkbox" at bounding box center [309, 528] width 112 height 37
checkbox input "true"
click at [364, 580] on textarea at bounding box center [387, 600] width 220 height 41
type textarea "Fruit Bill"
click at [91, 653] on button "Attach bill" at bounding box center [89, 670] width 114 height 35
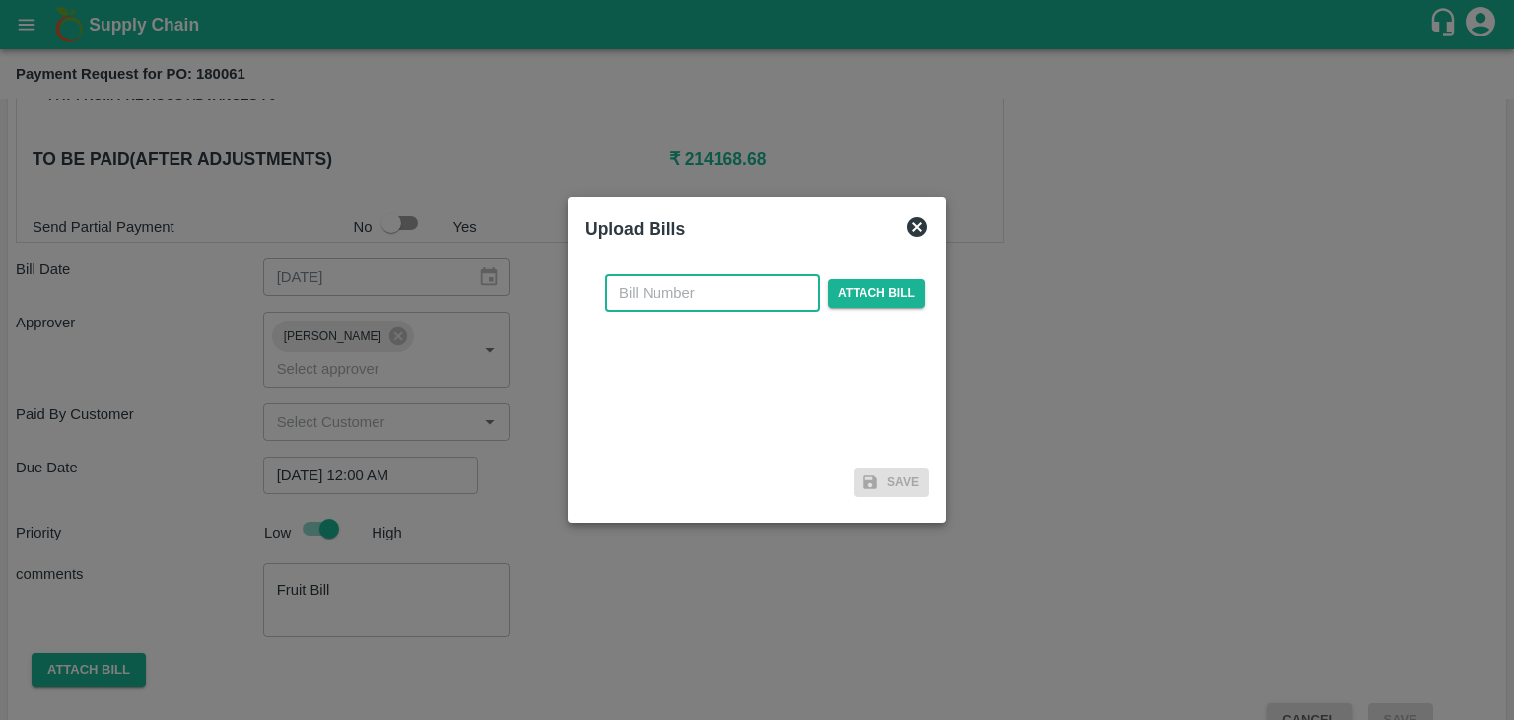
click at [722, 293] on input "text" at bounding box center [712, 292] width 215 height 37
click at [749, 284] on input "DS/25-26/015" at bounding box center [712, 292] width 215 height 37
type input "DS/25-26/102"
click at [860, 297] on span "Attach bill" at bounding box center [876, 293] width 97 height 29
click at [0, 0] on input "Attach bill" at bounding box center [0, 0] width 0 height 0
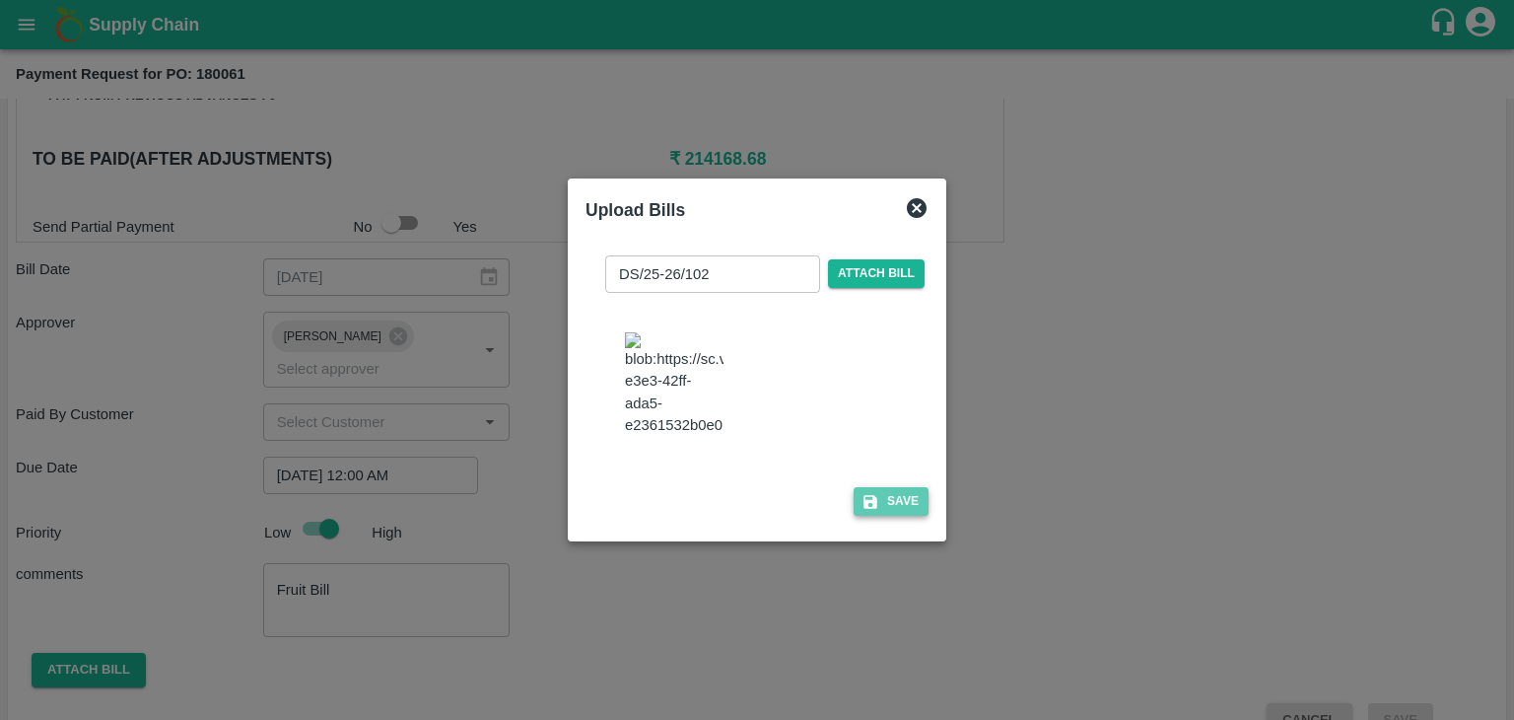
click at [896, 514] on button "Save" at bounding box center [891, 501] width 75 height 29
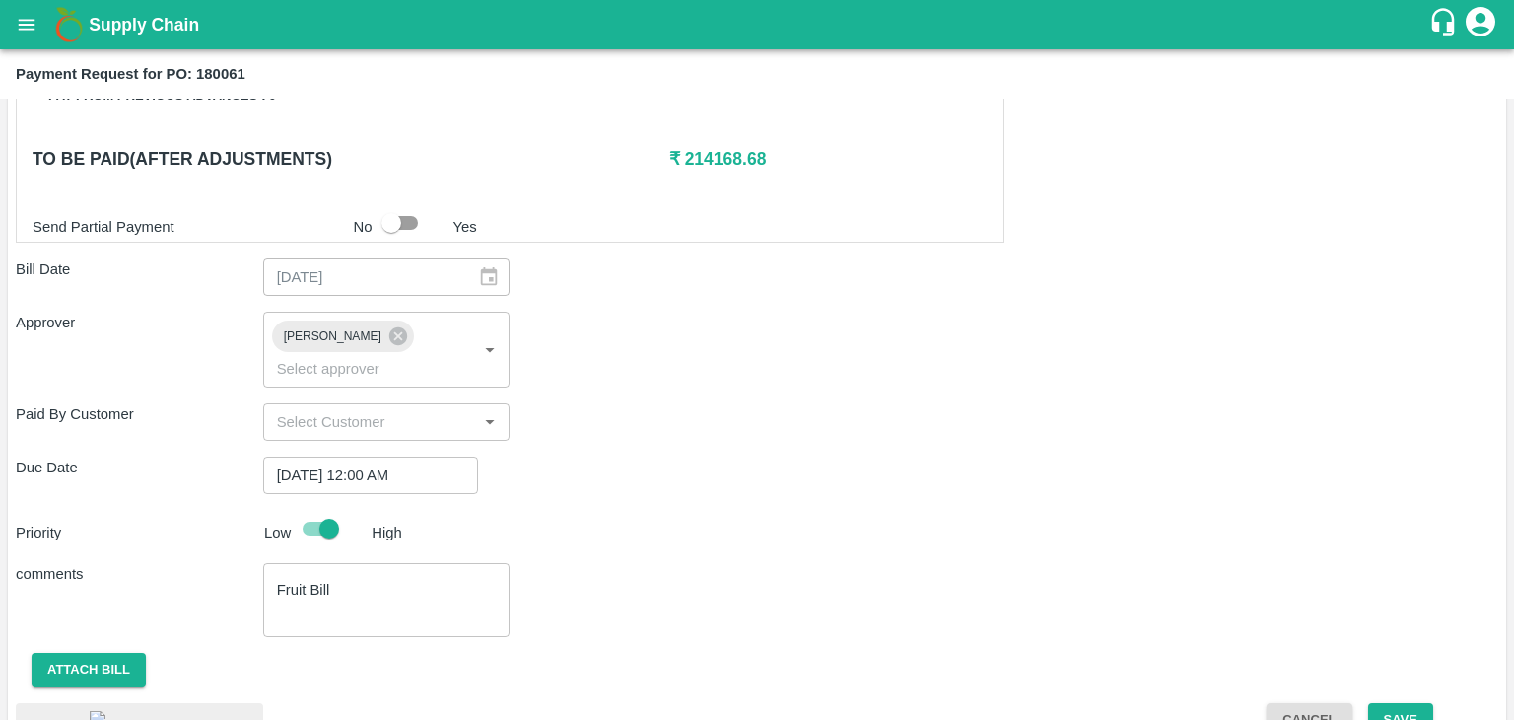
scroll to position [1116, 0]
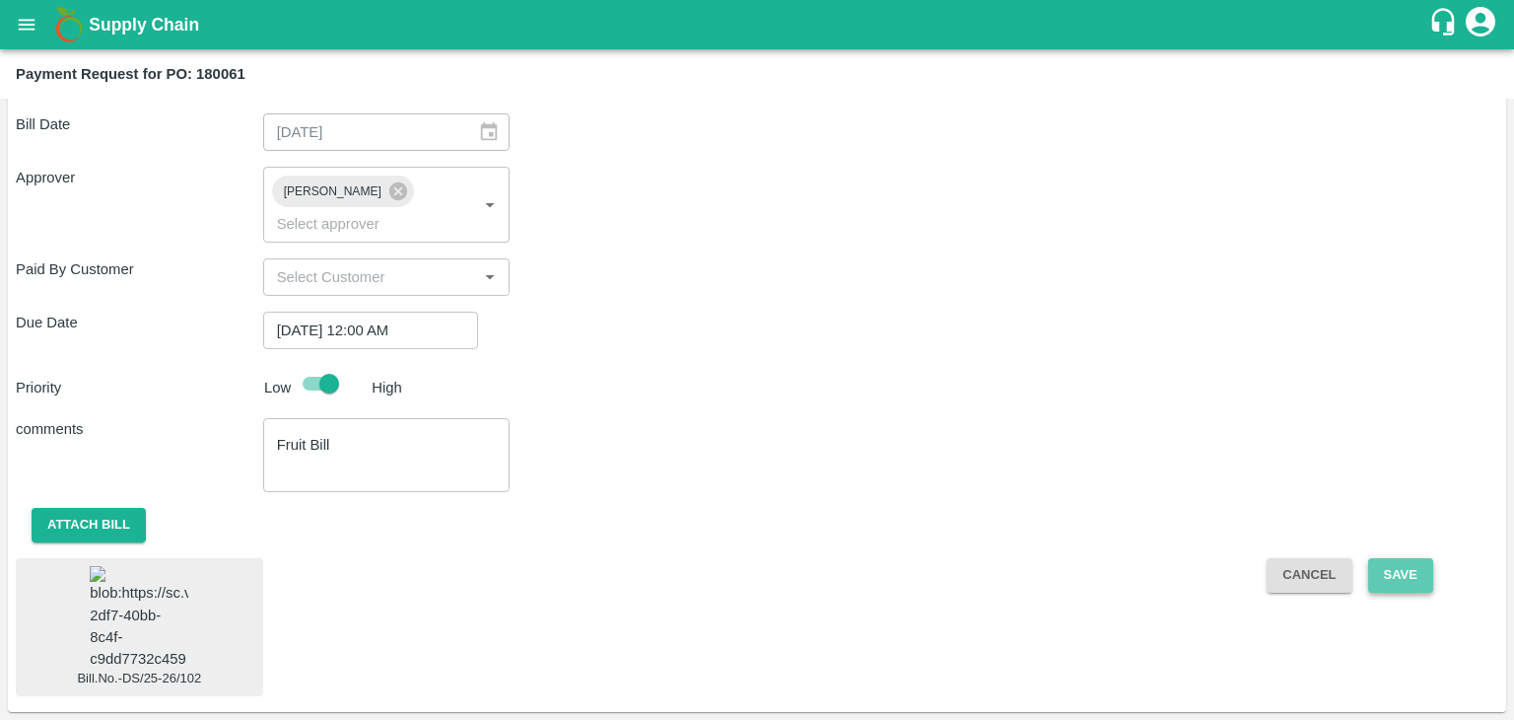
click at [1403, 558] on button "Save" at bounding box center [1400, 575] width 65 height 35
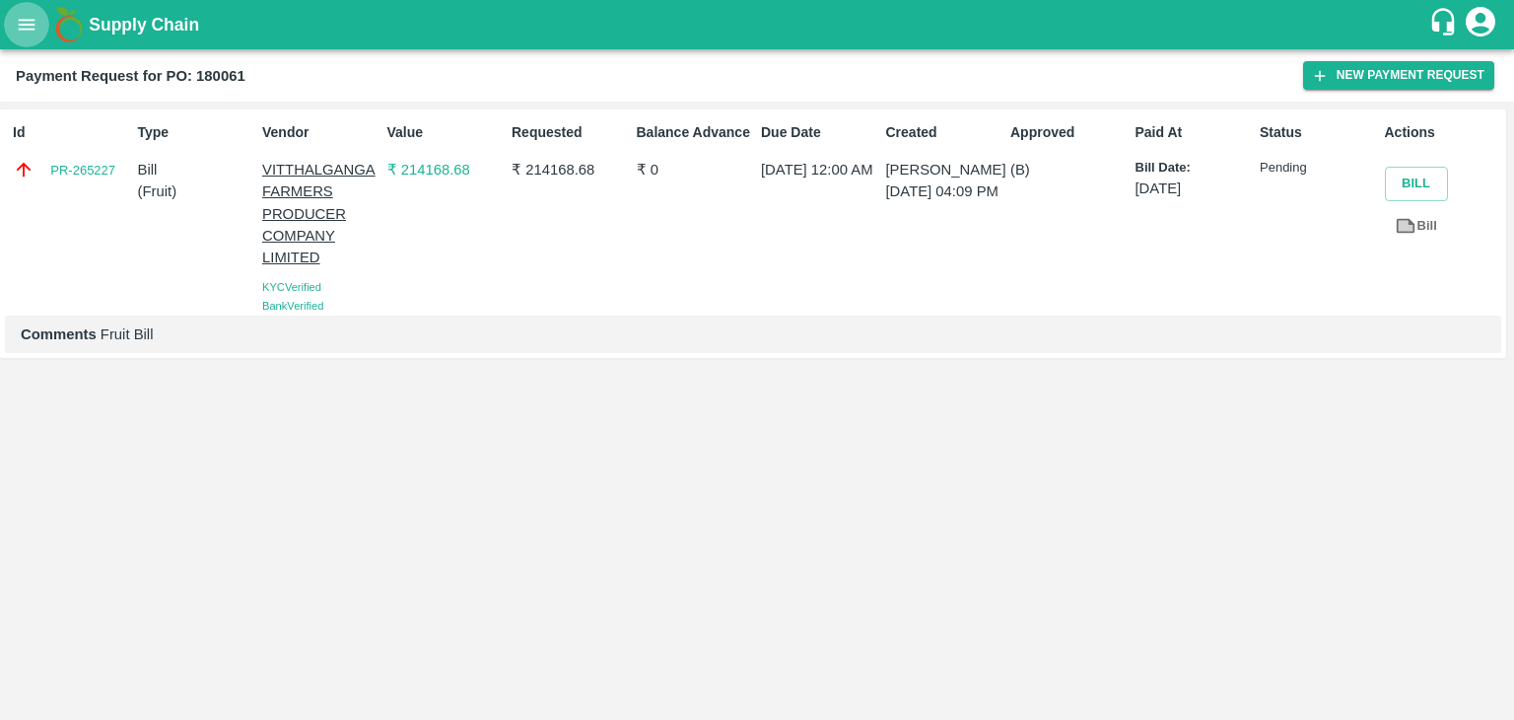
click at [15, 35] on button "open drawer" at bounding box center [26, 24] width 45 height 45
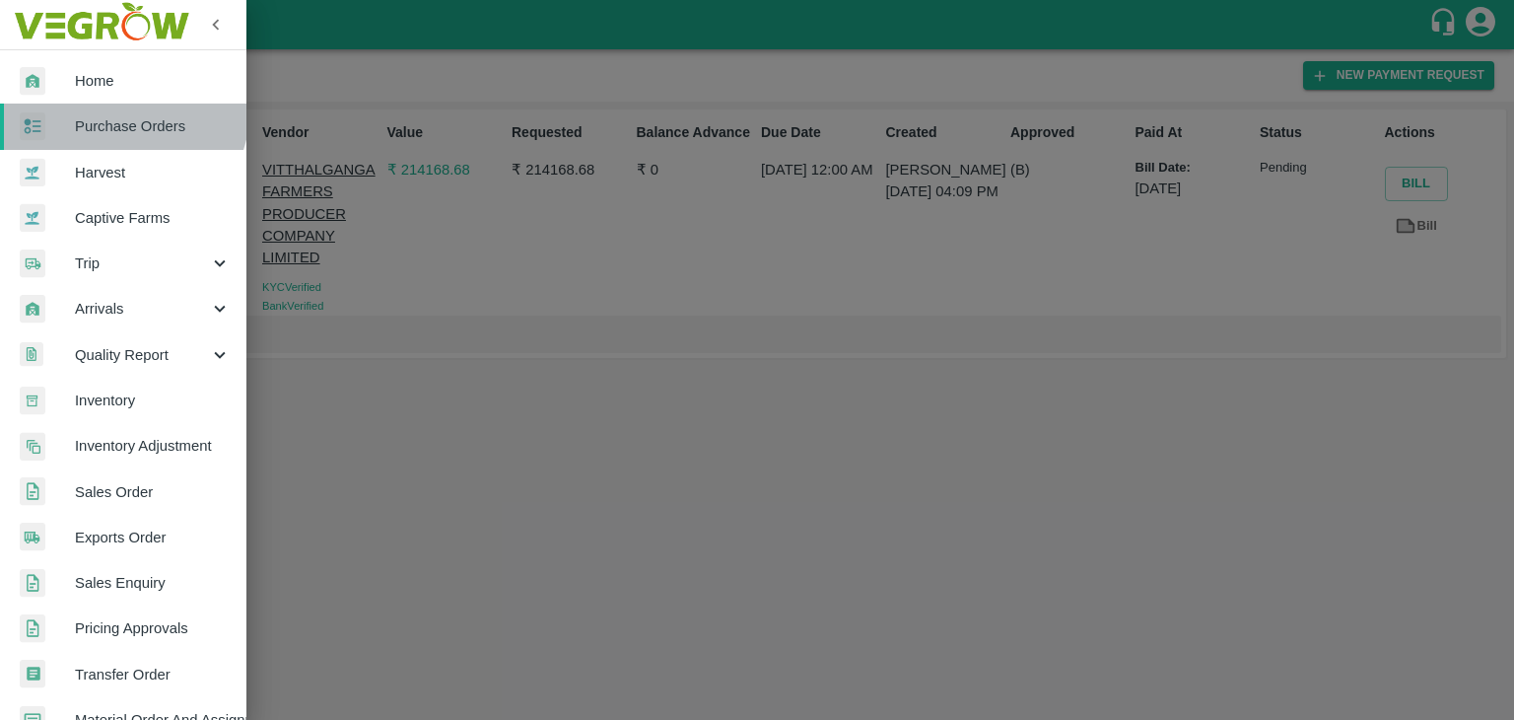
click at [118, 107] on link "Purchase Orders" at bounding box center [123, 126] width 246 height 45
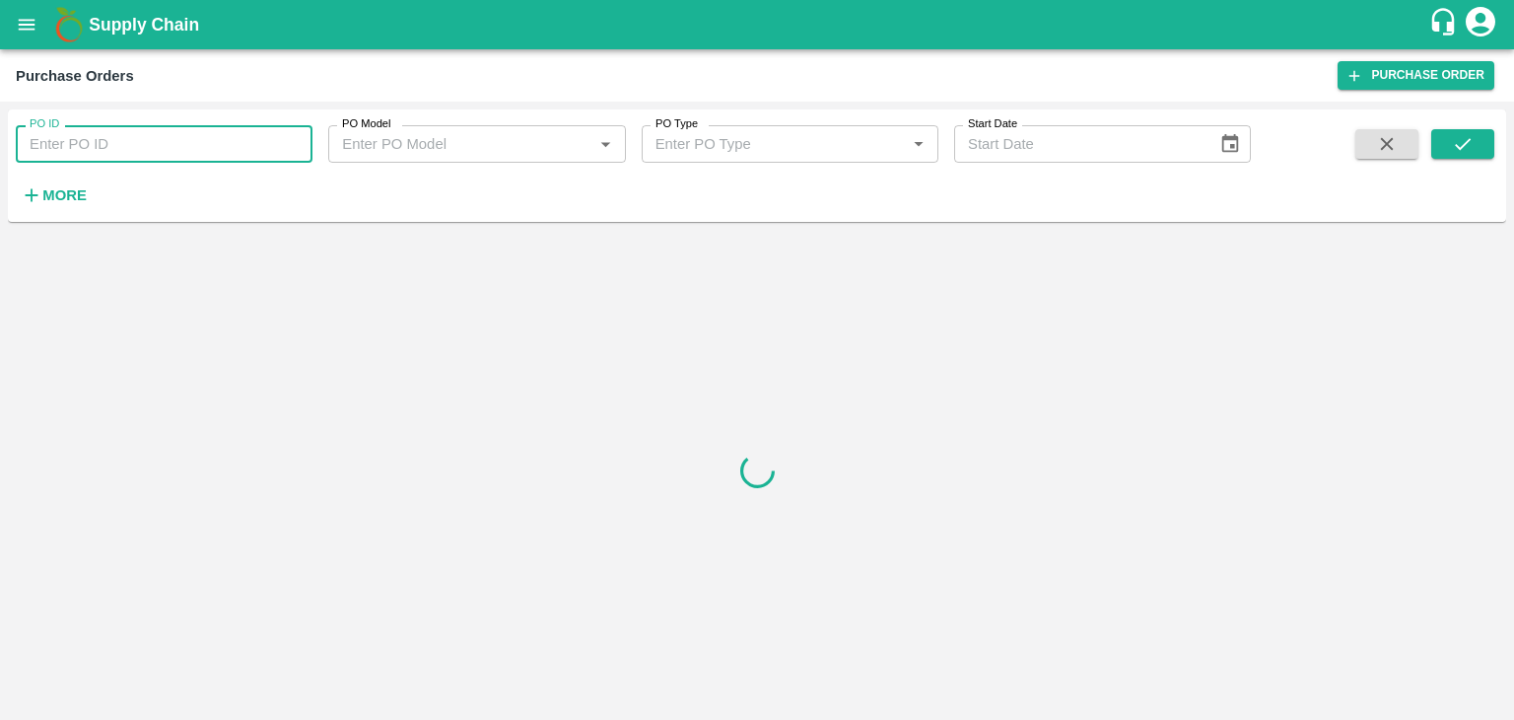
click at [274, 143] on input "PO ID" at bounding box center [164, 143] width 297 height 37
paste input "180077"
type input "180077"
click at [1465, 139] on icon "submit" at bounding box center [1463, 144] width 22 height 22
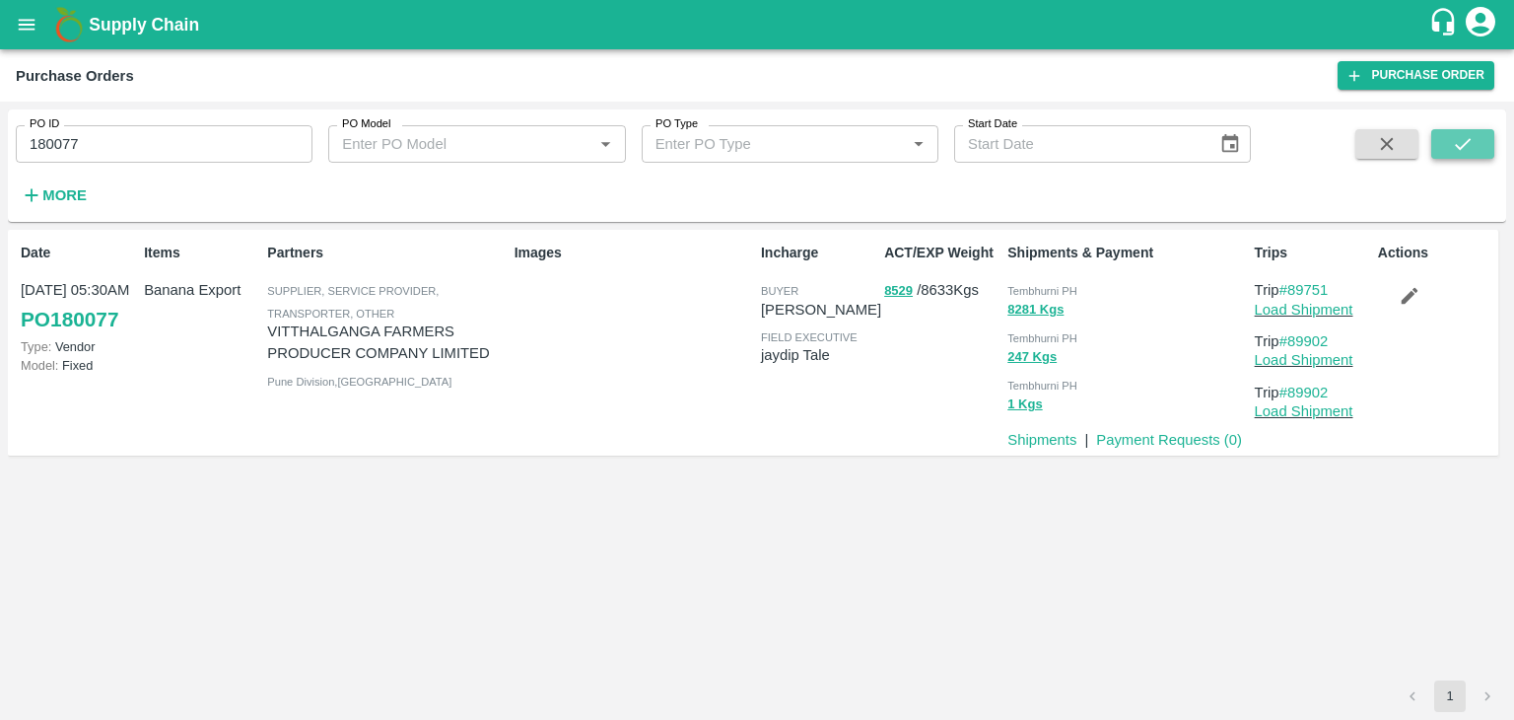
click at [1465, 139] on icon "submit" at bounding box center [1463, 144] width 22 height 22
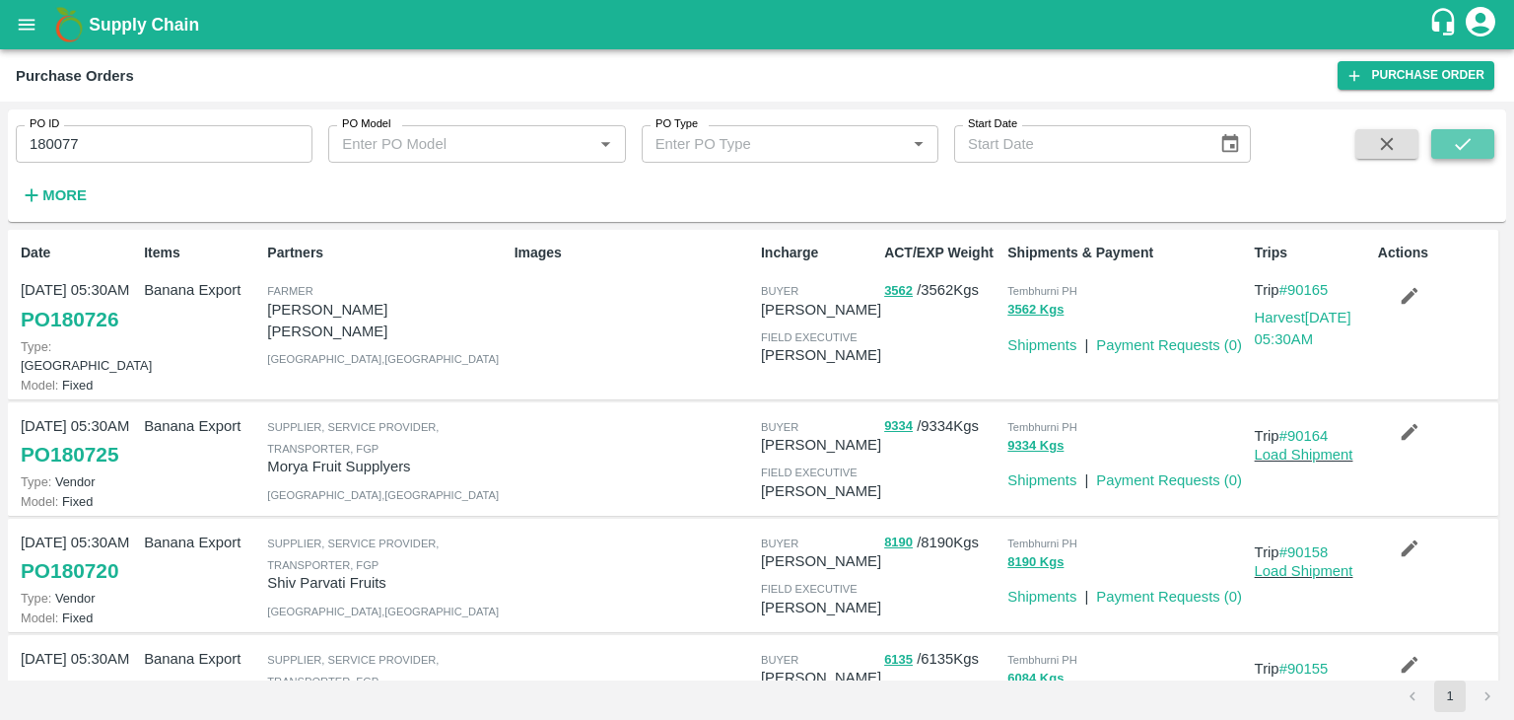
click at [1483, 147] on button "submit" at bounding box center [1462, 144] width 63 height 30
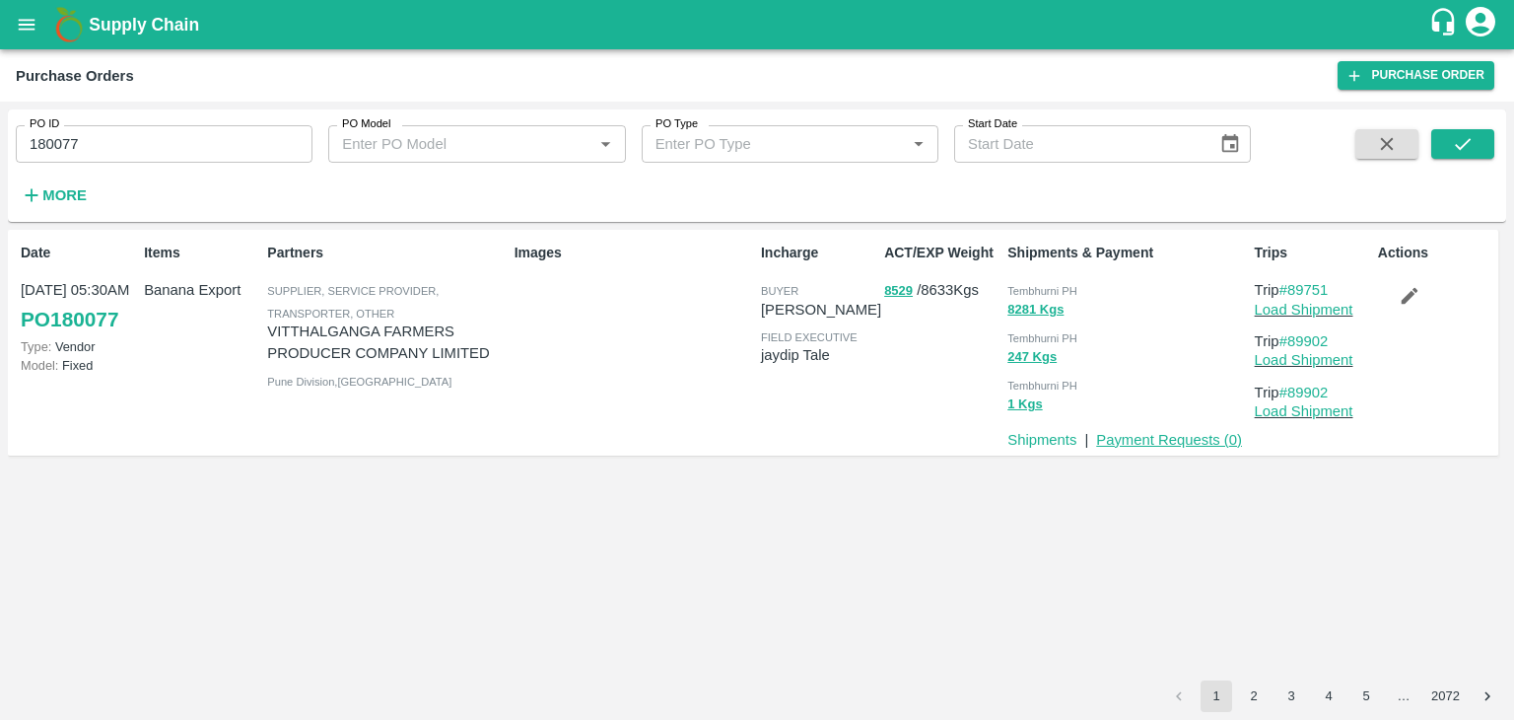
click at [1171, 446] on link "Payment Requests ( 0 )" at bounding box center [1169, 440] width 146 height 16
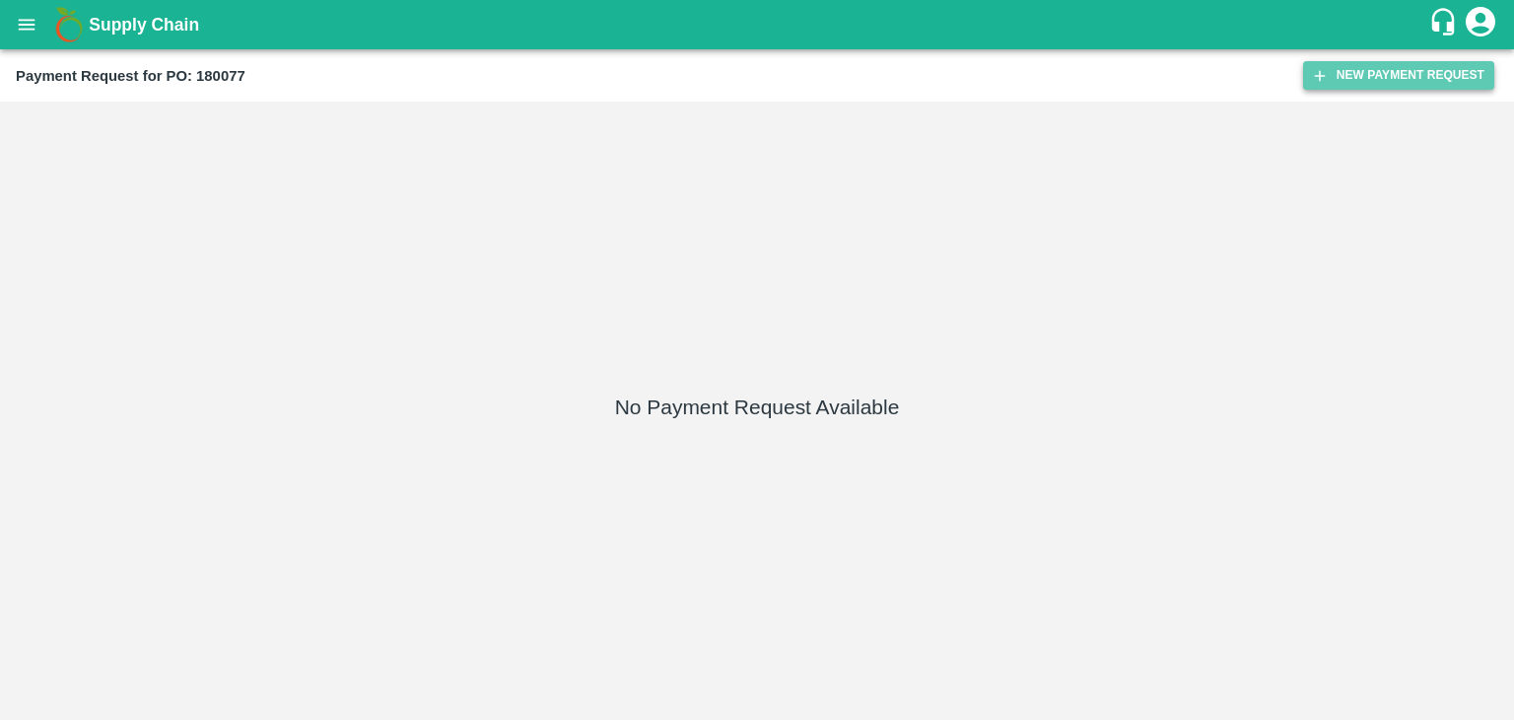
click at [1425, 63] on button "New Payment Request" at bounding box center [1398, 75] width 191 height 29
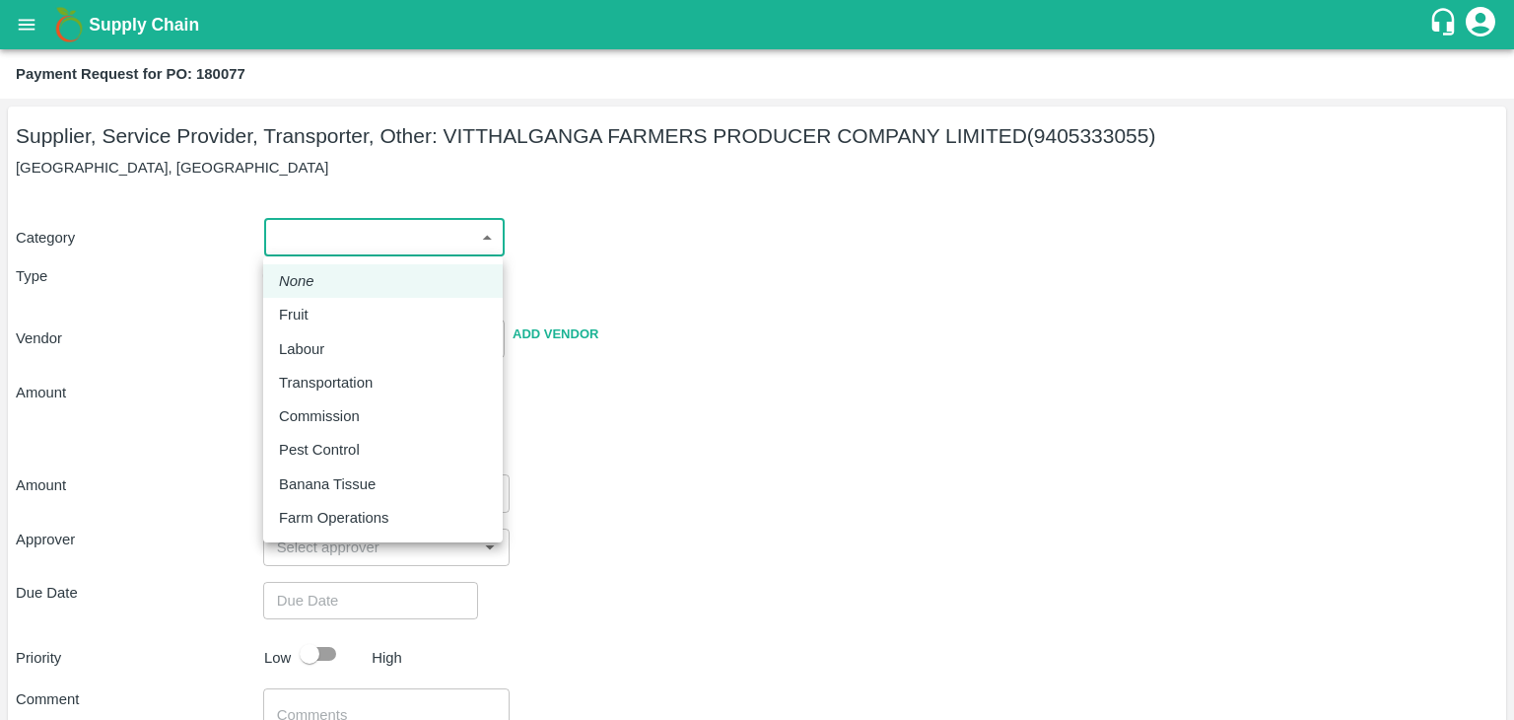
drag, startPoint x: 331, startPoint y: 236, endPoint x: 334, endPoint y: 342, distance: 106.5
click at [334, 342] on body "Supply Chain Payment Request for PO: 180077 Supplier, Service Provider, Transpo…" at bounding box center [757, 360] width 1514 height 720
click at [333, 314] on div "Fruit" at bounding box center [383, 315] width 208 height 22
type input "1"
type input "VITTHALGANGA FARMERS PRODUCER COMPANY LIMITED - 9405333055(Supplier, Service Pr…"
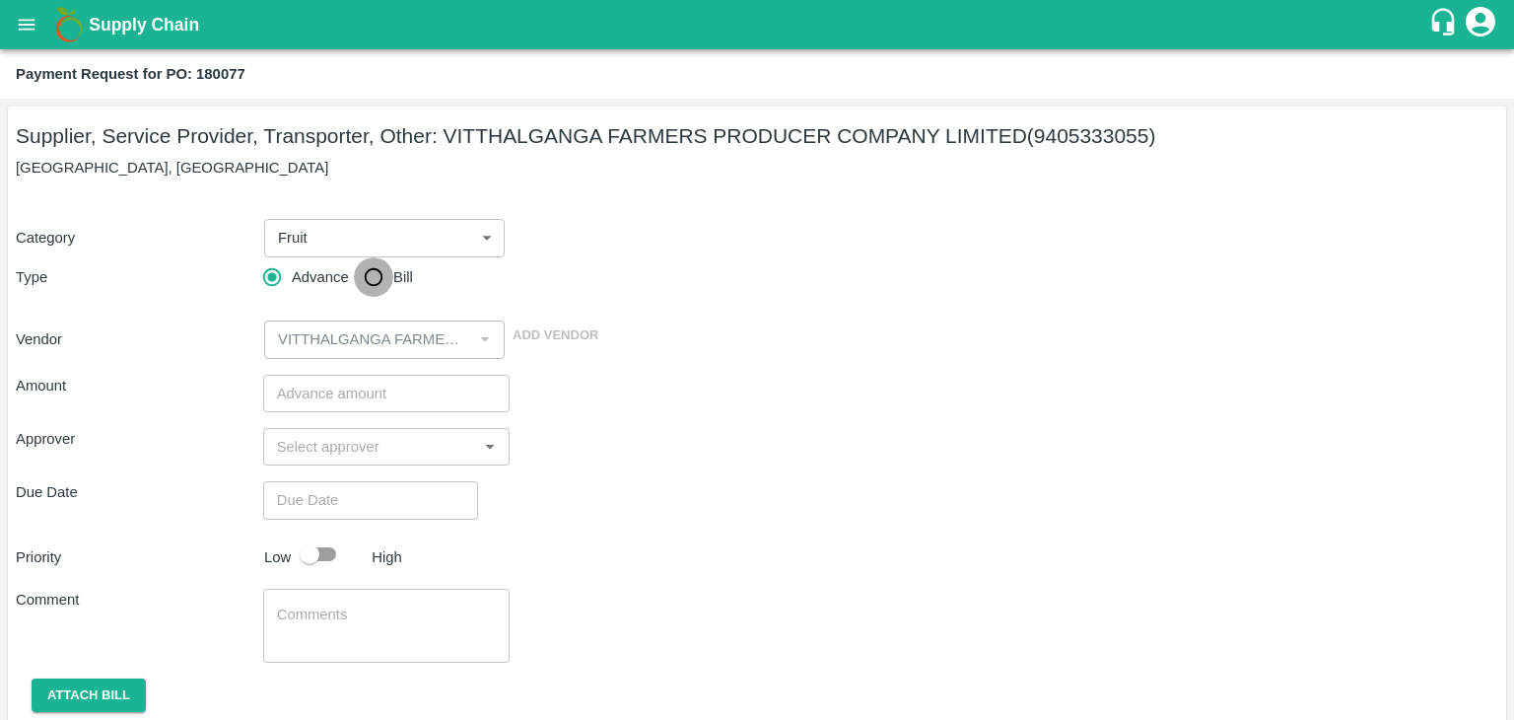
click at [376, 284] on input "Bill" at bounding box center [373, 276] width 39 height 39
radio input "true"
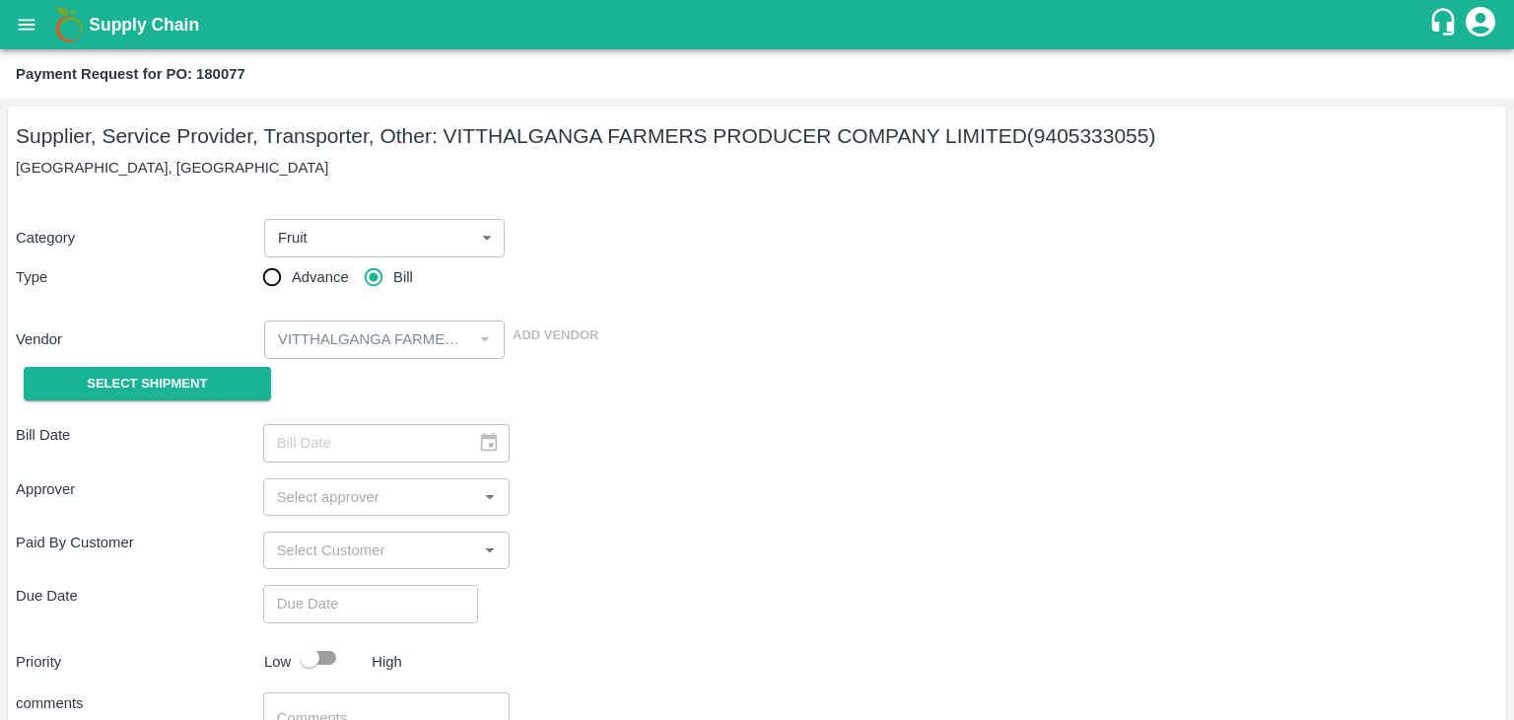
click at [142, 408] on div "Bill Date ​ Approver ​ Paid By Customer ​ Due Date ​ Priority Low High comments…" at bounding box center [757, 636] width 1483 height 457
click at [134, 389] on span "Select Shipment" at bounding box center [147, 384] width 120 height 23
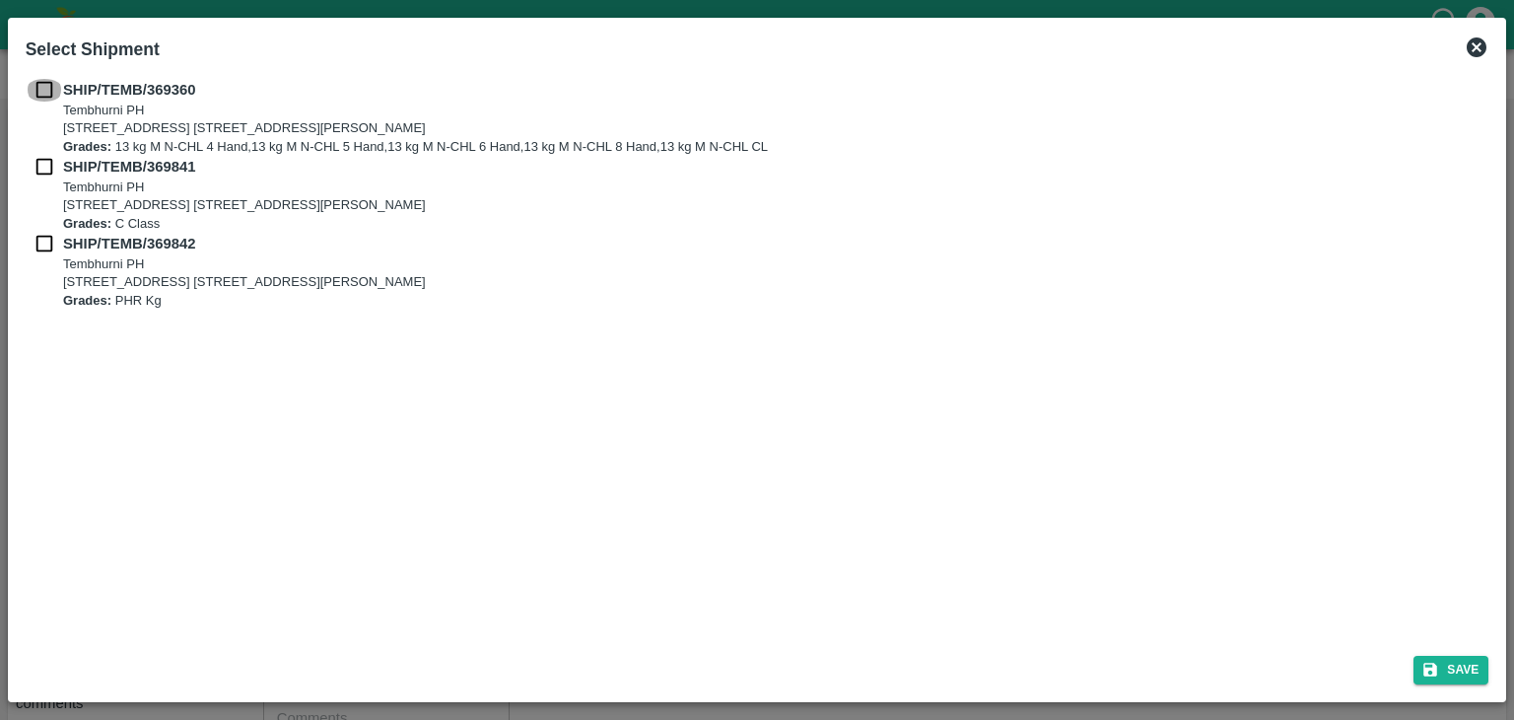
click at [44, 84] on input "checkbox" at bounding box center [44, 90] width 37 height 22
checkbox input "true"
click at [41, 157] on input "checkbox" at bounding box center [44, 167] width 37 height 22
checkbox input "true"
click at [39, 232] on div "SHIP/TEMB/369841 Tembhurni PH Tembhurni PH 205, PLOT NO. E-5, YASHSHREE INDUSTR…" at bounding box center [758, 194] width 1464 height 77
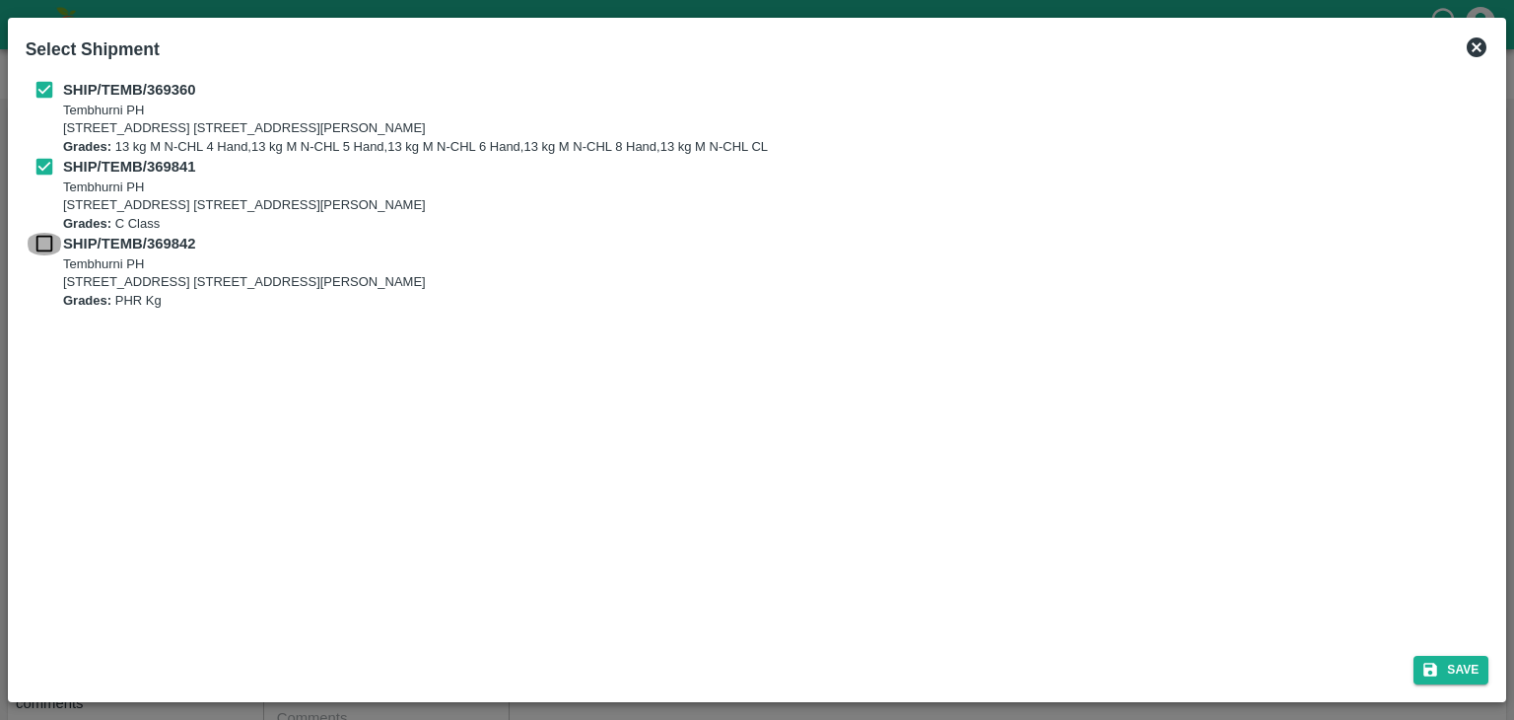
click at [41, 234] on input "checkbox" at bounding box center [44, 244] width 37 height 22
checkbox input "true"
click at [1452, 665] on button "Save" at bounding box center [1451, 670] width 75 height 29
type input "09/10/2025"
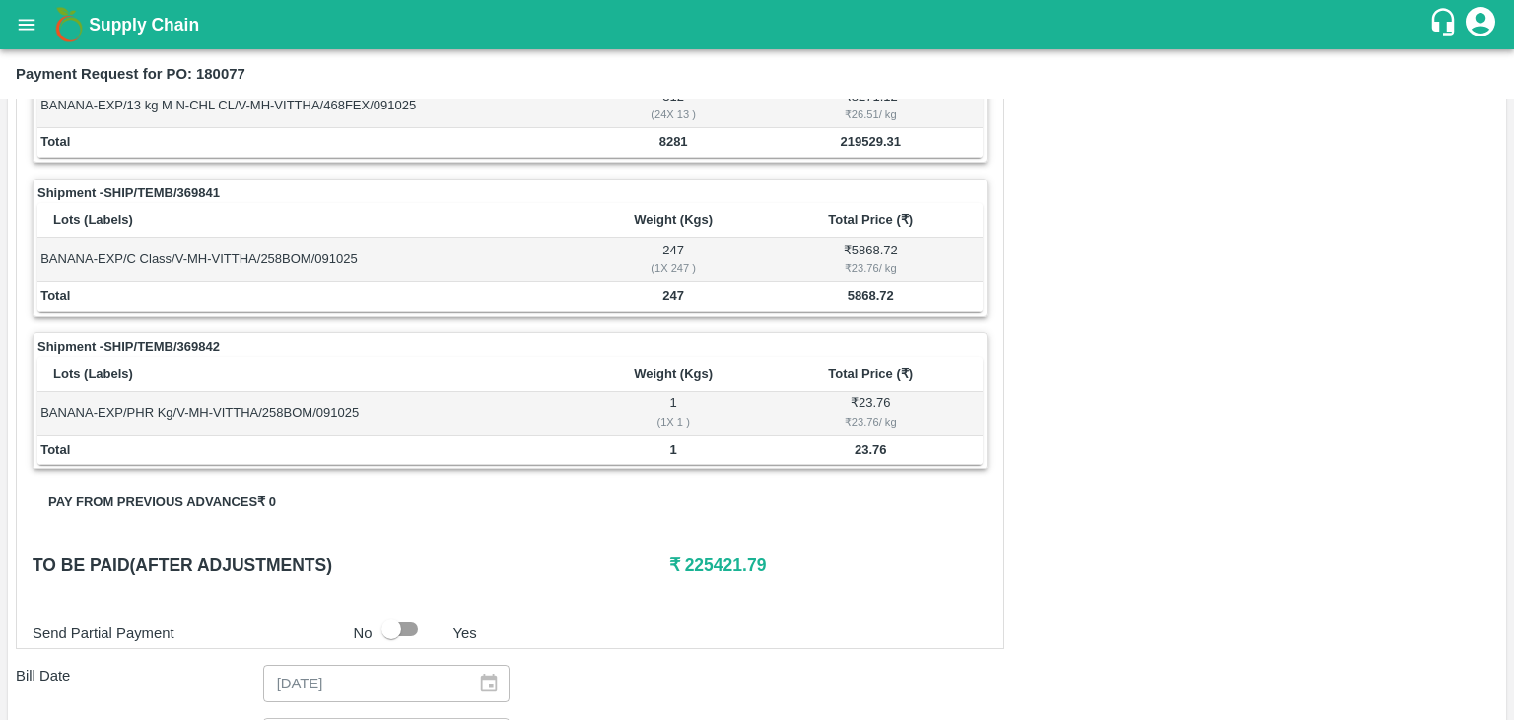
scroll to position [966, 0]
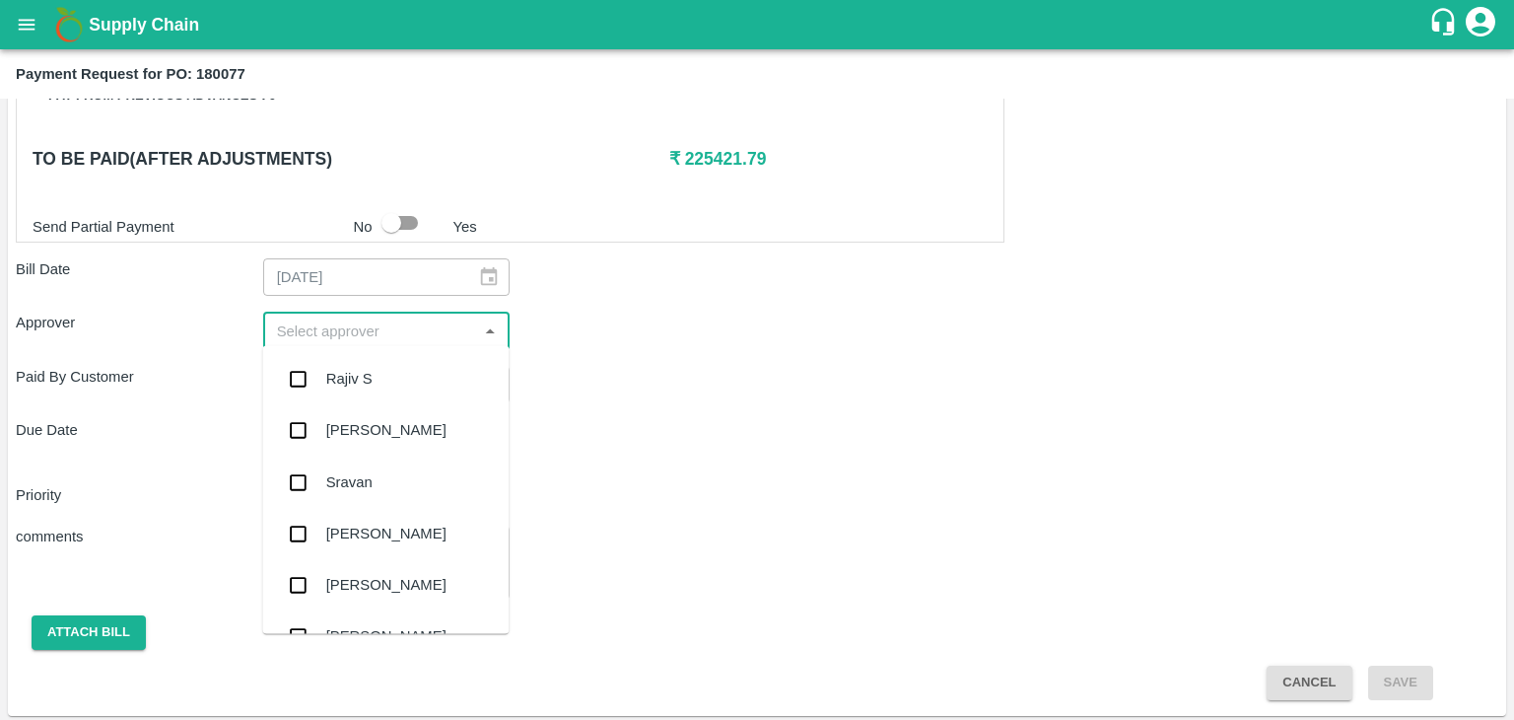
click at [414, 325] on input "input" at bounding box center [370, 330] width 203 height 26
type input "Ajit"
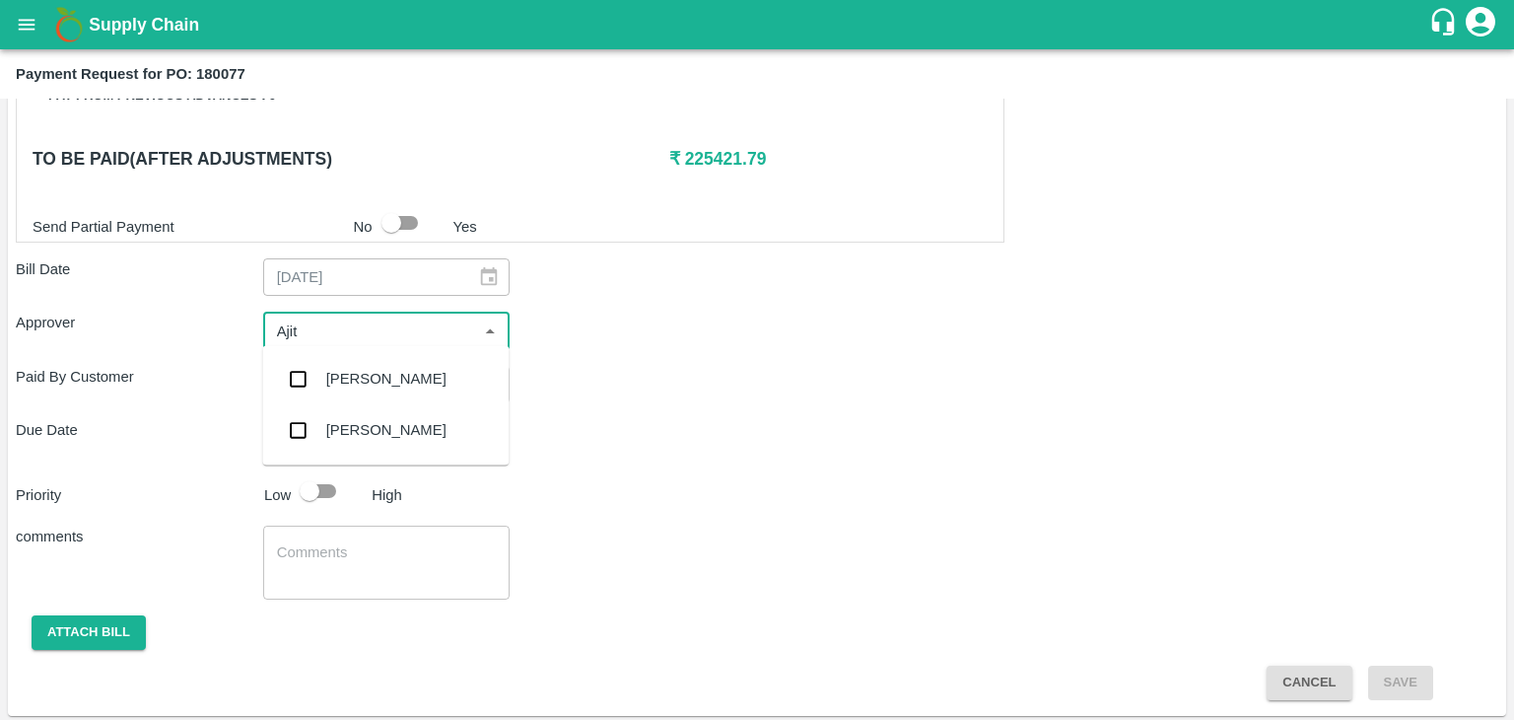
click at [376, 374] on div "Ajit Otari" at bounding box center [386, 379] width 120 height 22
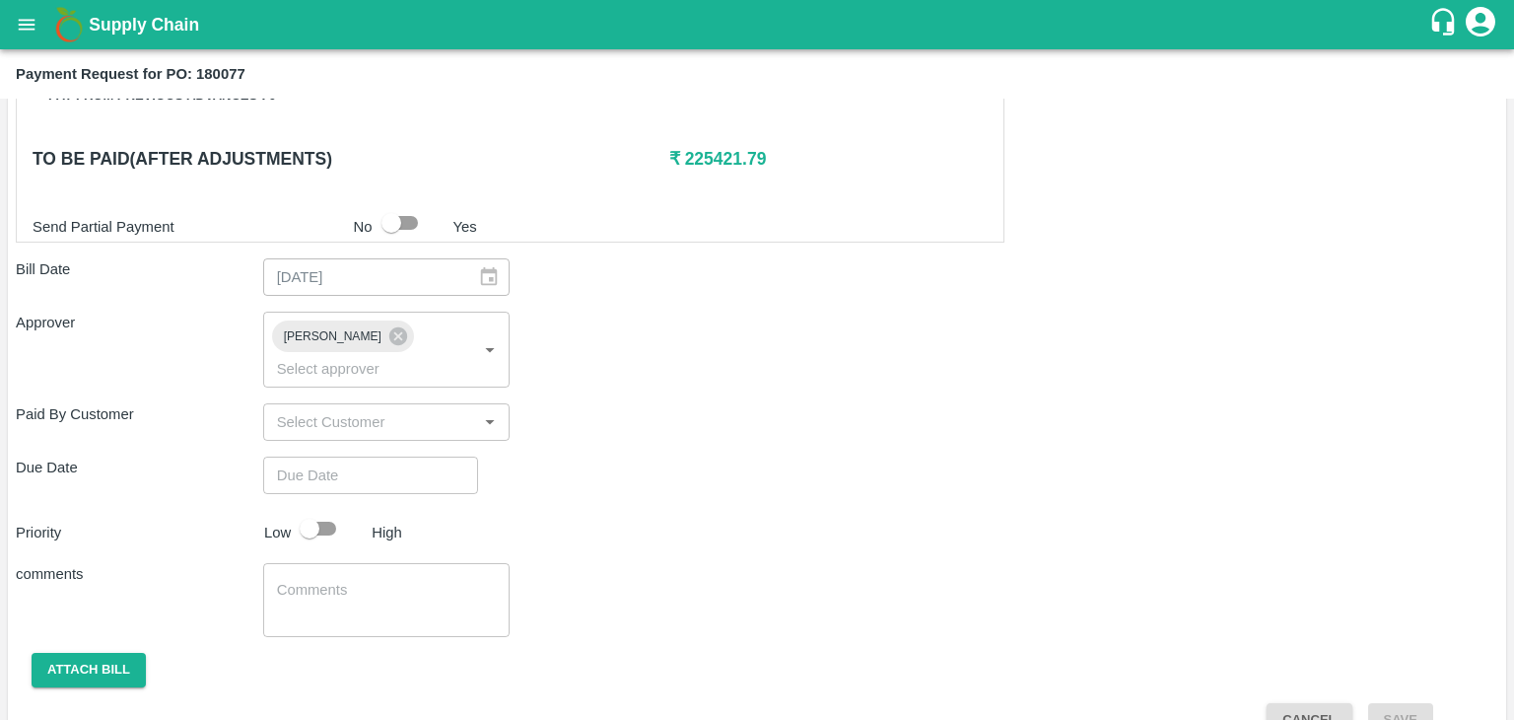
click at [430, 423] on div "Shipment - SHIP/TEMB/369360 Lots (Labels) Weight (Kgs) Total Price (₹) BANANA-E…" at bounding box center [757, 89] width 1483 height 1295
type input "DD/MM/YYYY hh:mm aa"
click at [436, 456] on input "DD/MM/YYYY hh:mm aa" at bounding box center [363, 474] width 201 height 37
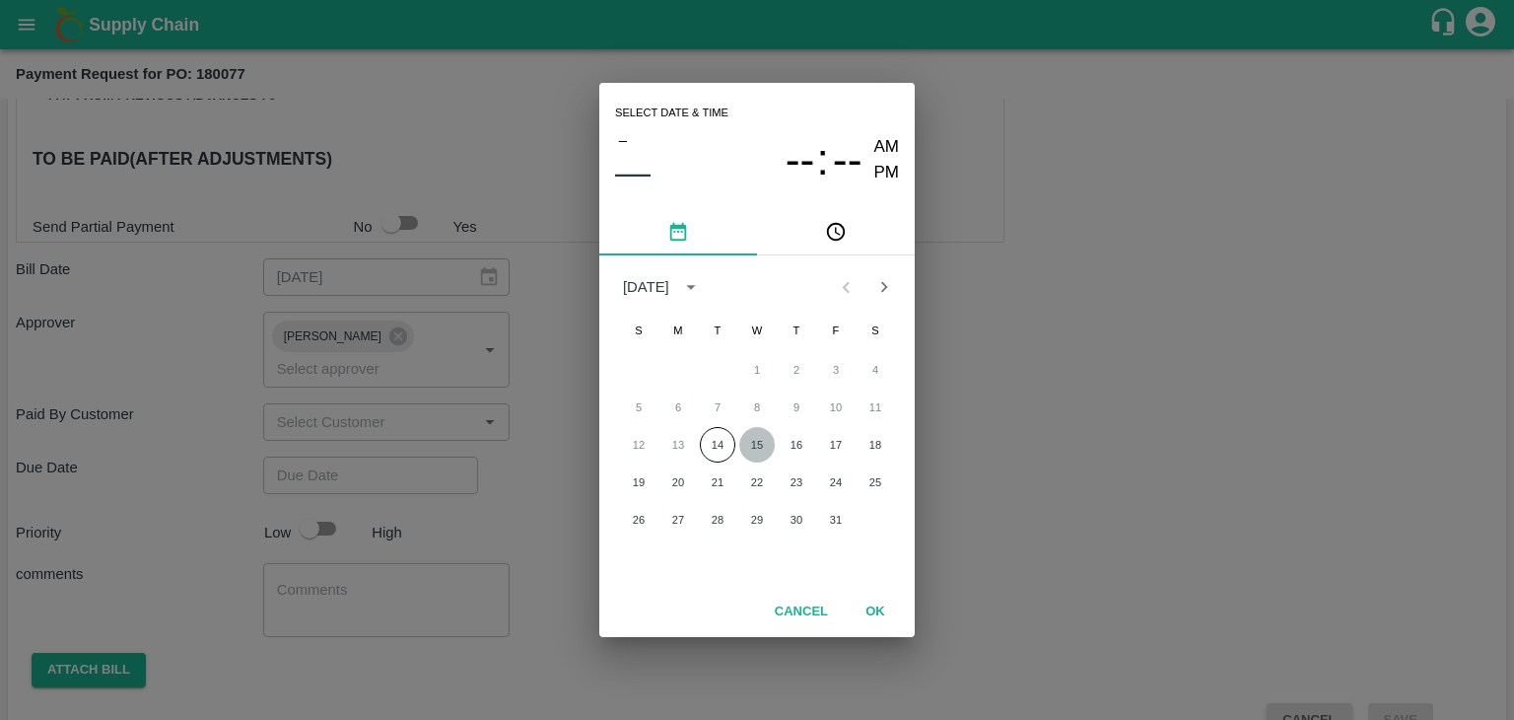
click at [754, 435] on button "15" at bounding box center [756, 444] width 35 height 35
type input "15/10/2025 12:00 AM"
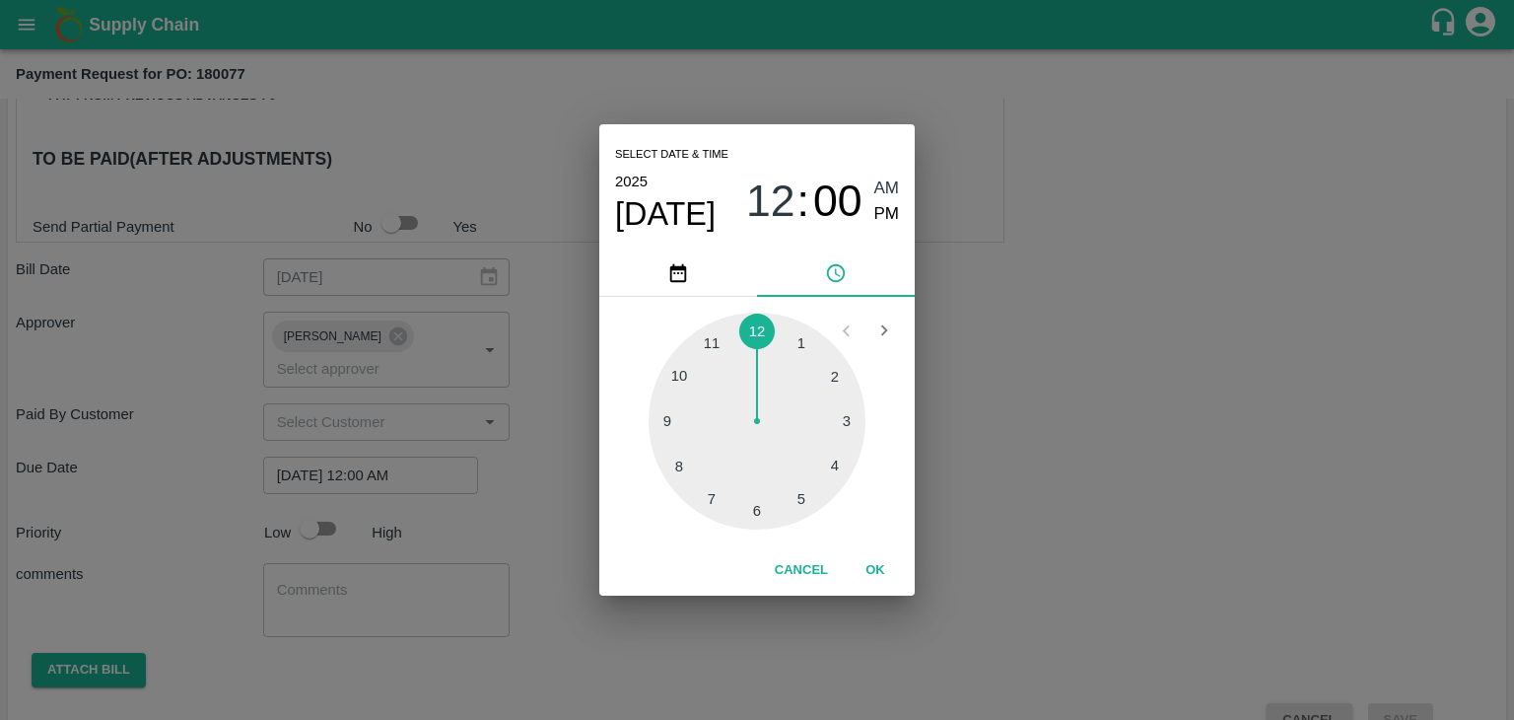
click at [882, 568] on button "OK" at bounding box center [875, 570] width 63 height 35
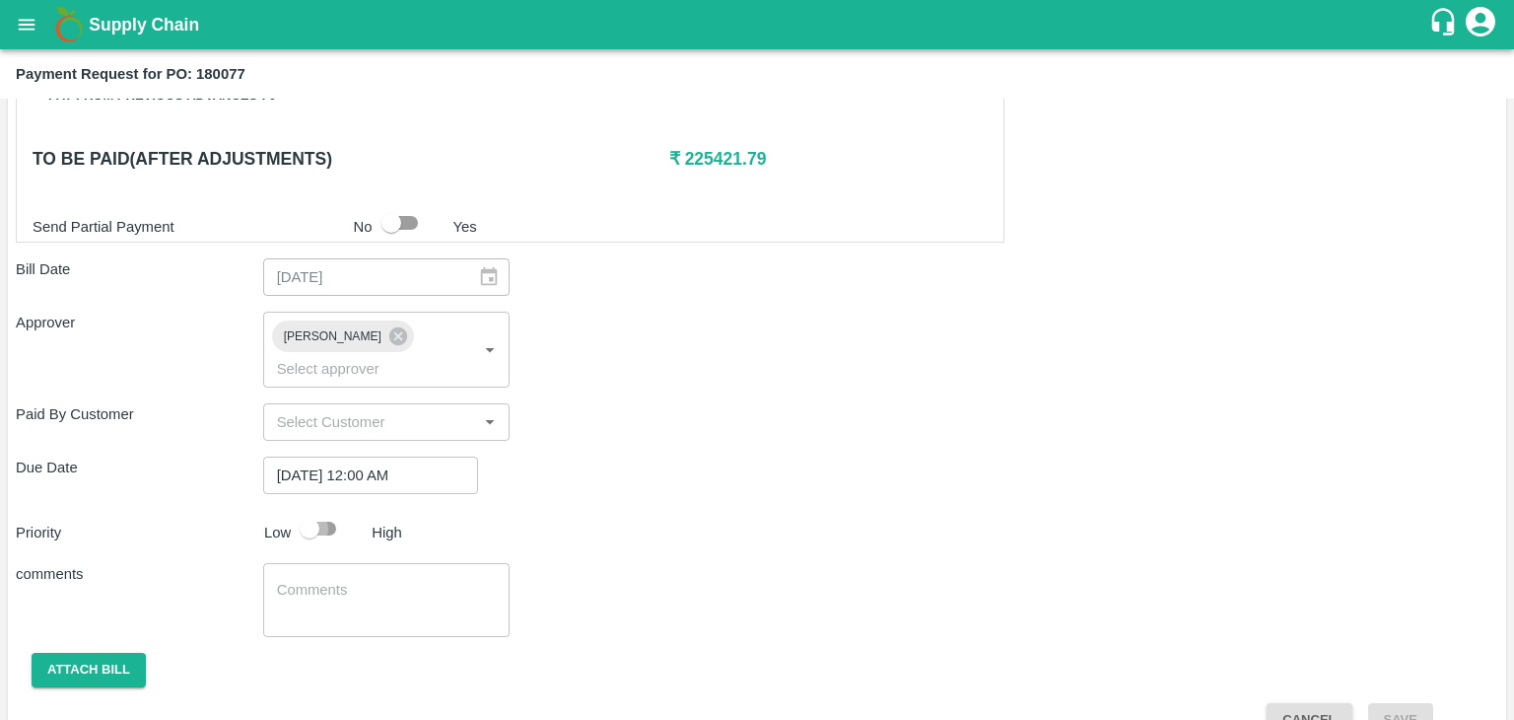
click at [322, 510] on input "checkbox" at bounding box center [309, 528] width 112 height 37
checkbox input "true"
click at [369, 580] on textarea at bounding box center [387, 600] width 220 height 41
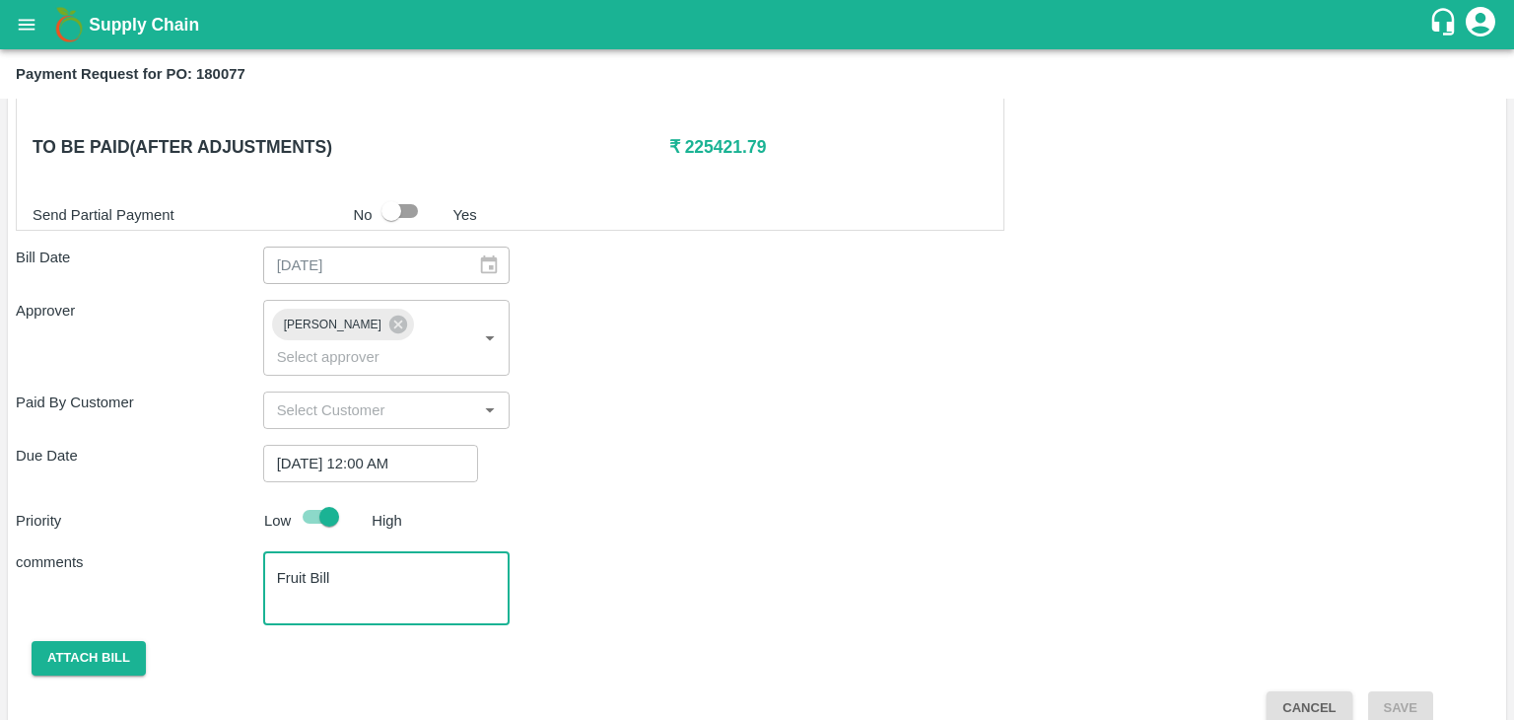
type textarea "Fruit Bill"
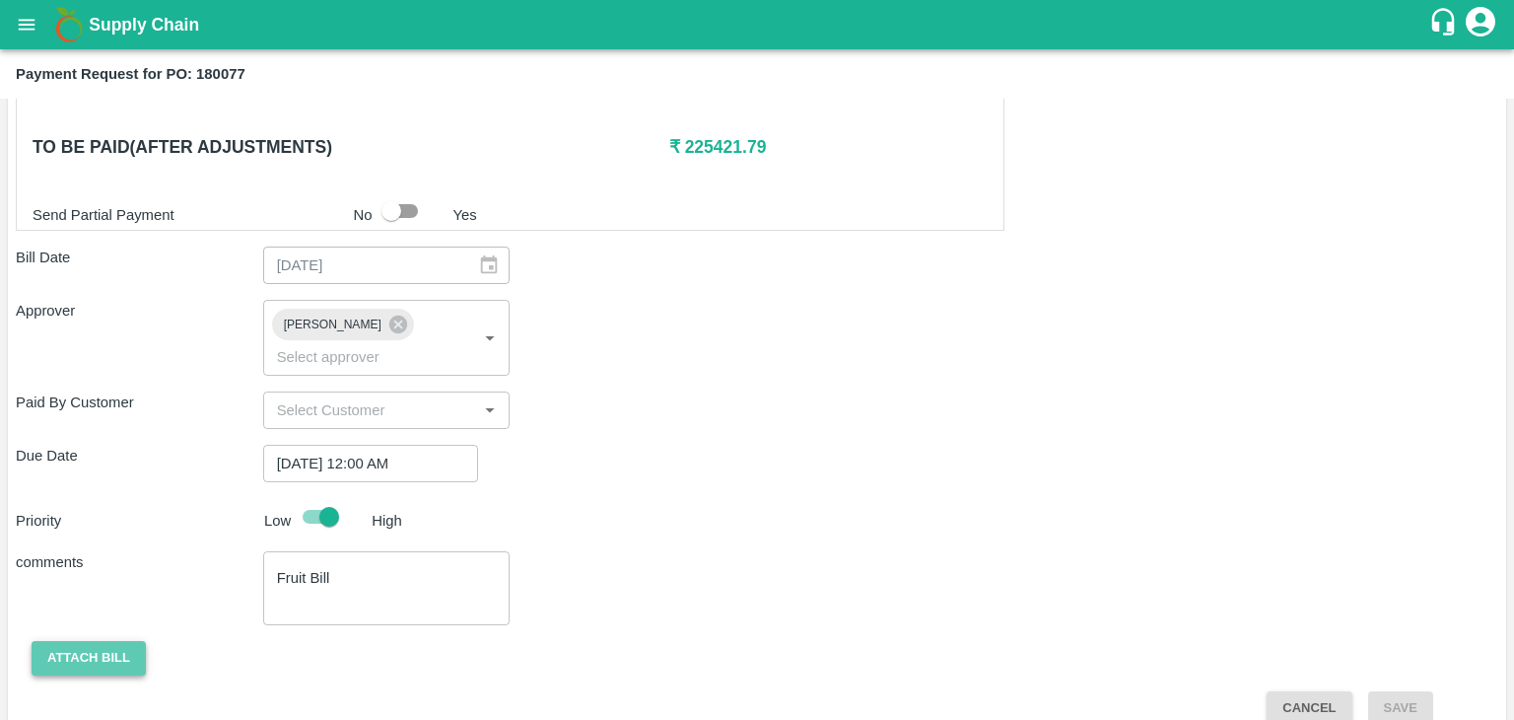
click at [103, 641] on button "Attach bill" at bounding box center [89, 658] width 114 height 35
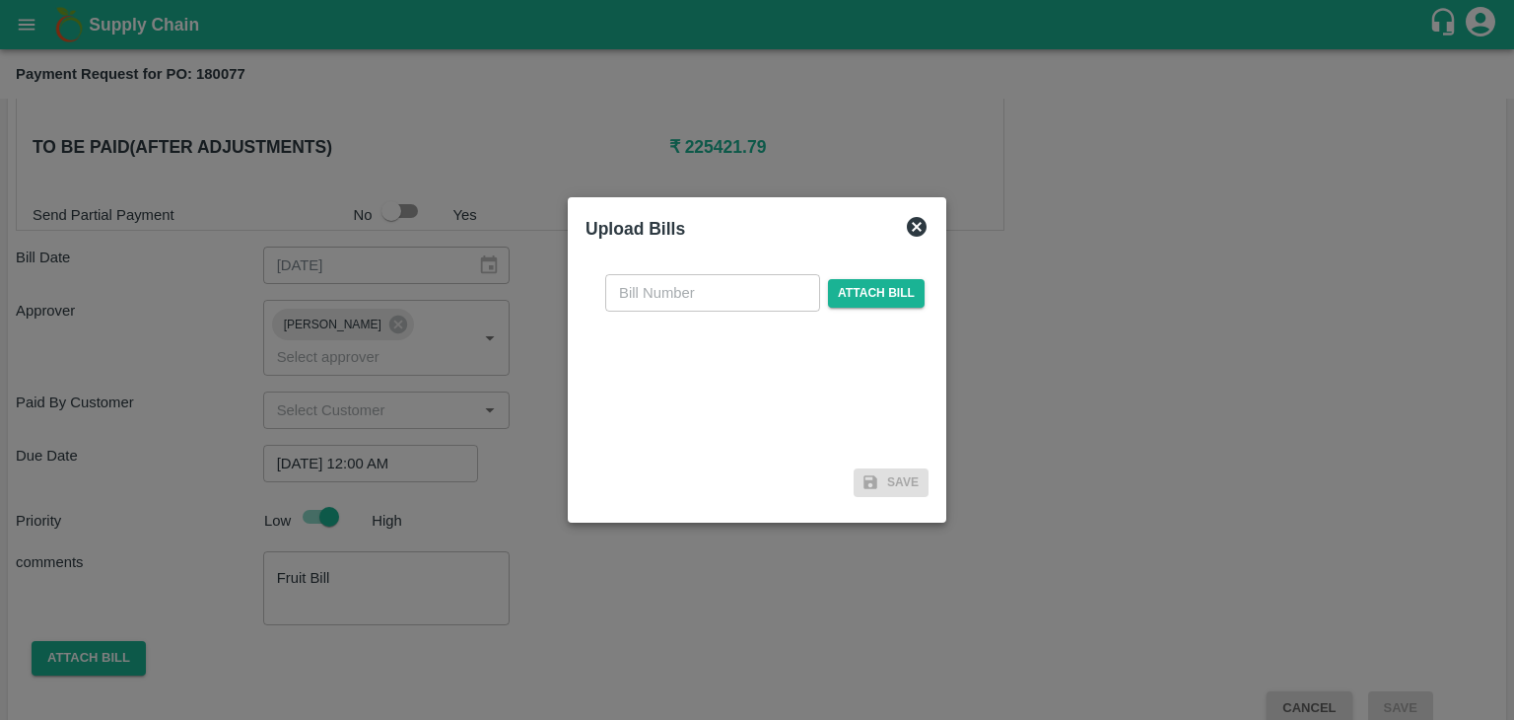
click at [710, 293] on input "text" at bounding box center [712, 292] width 215 height 37
click at [744, 297] on input "DS/25-26/015" at bounding box center [712, 292] width 215 height 37
type input "DS/25-26/104"
click at [879, 295] on span "Attach bill" at bounding box center [876, 293] width 97 height 29
click at [0, 0] on input "Attach bill" at bounding box center [0, 0] width 0 height 0
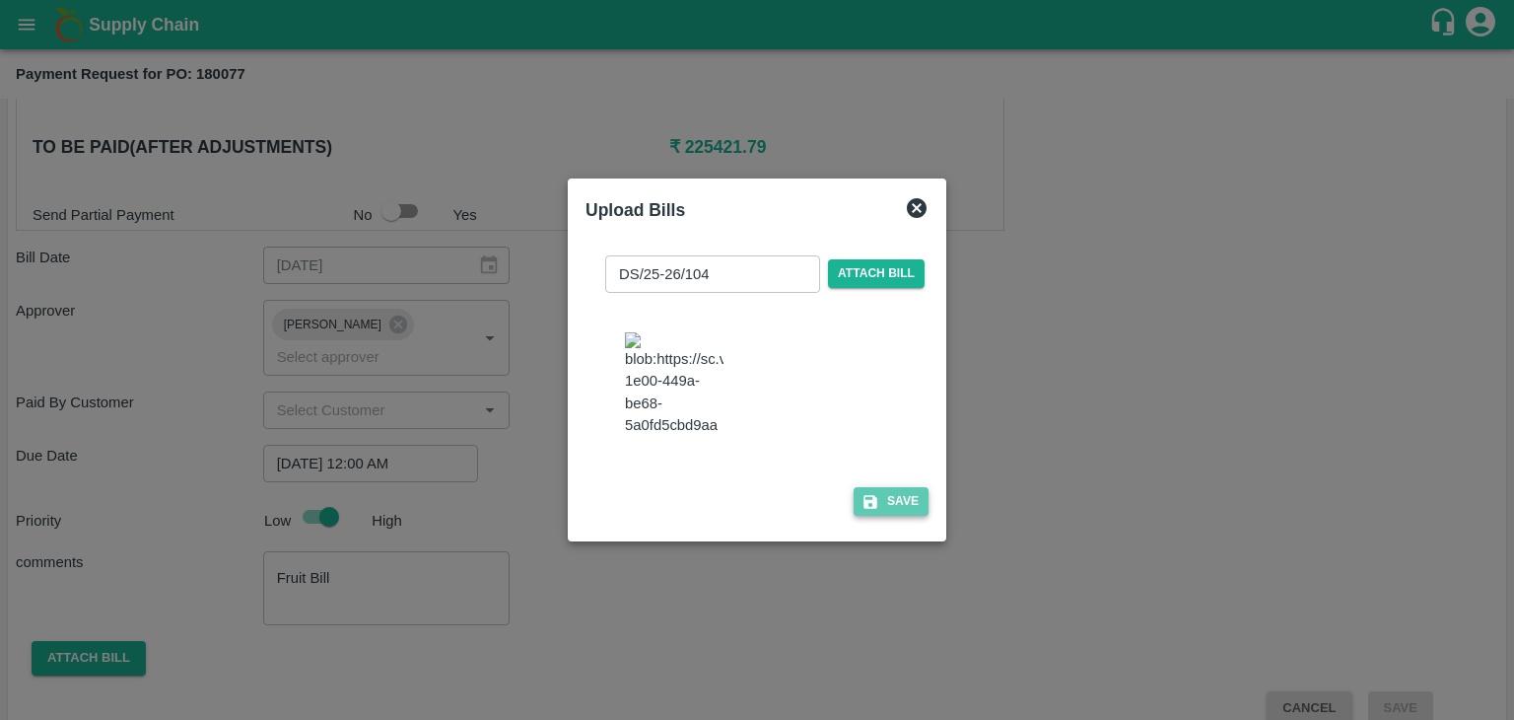
click at [919, 516] on button "Save" at bounding box center [891, 501] width 75 height 29
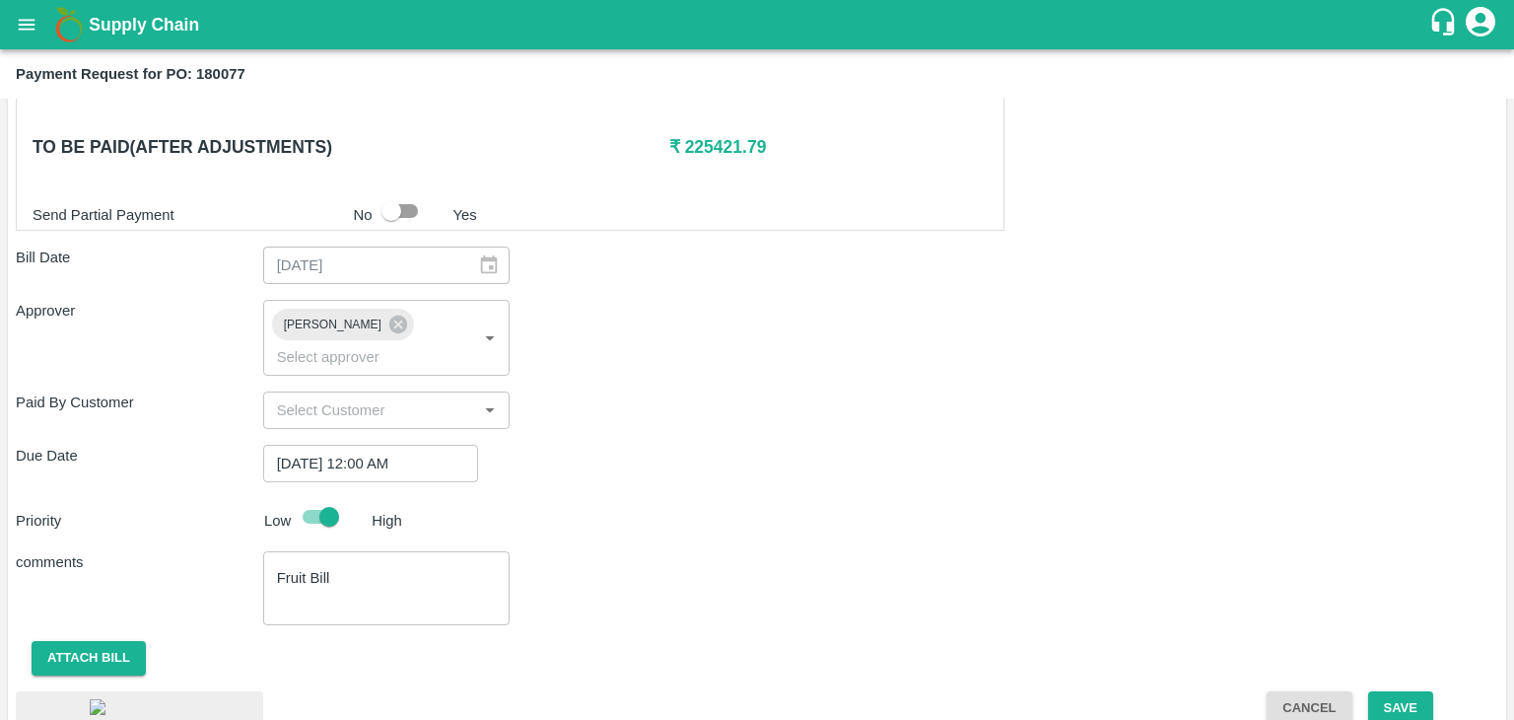
scroll to position [1124, 0]
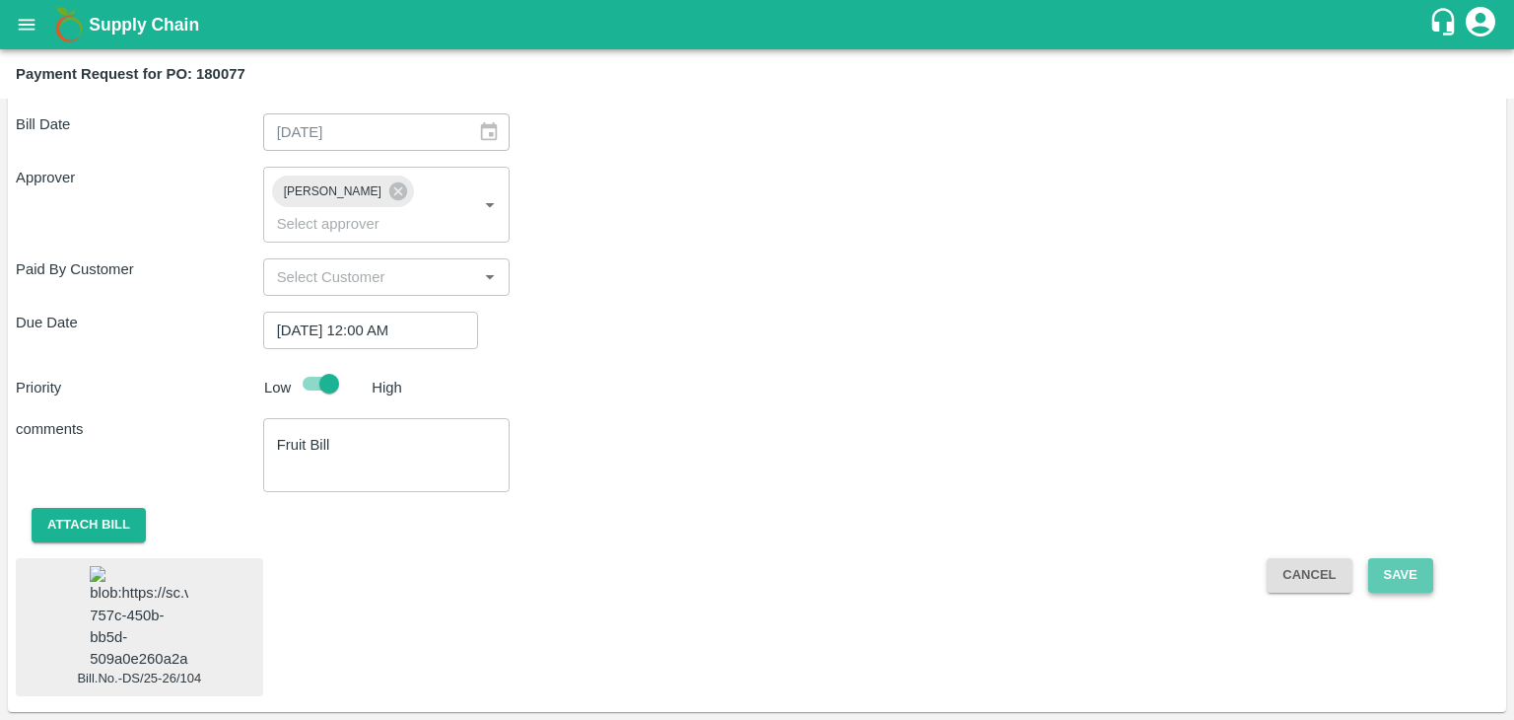
click at [1396, 558] on button "Save" at bounding box center [1400, 575] width 65 height 35
